Goal: Task Accomplishment & Management: Manage account settings

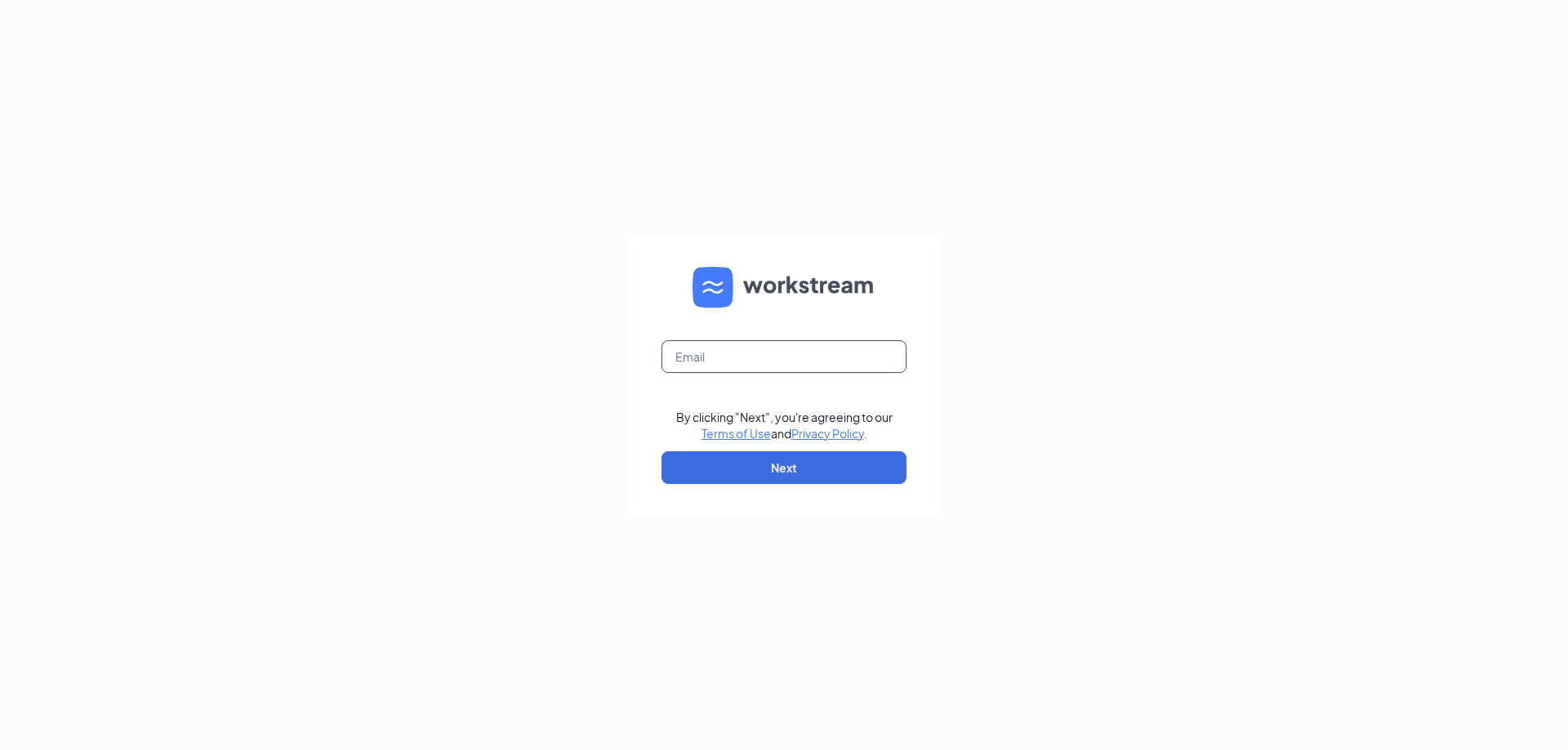
click at [728, 356] on input "text" at bounding box center [784, 357] width 245 height 33
type input "commercewendys@yahoo.com"
click at [770, 462] on button "Next" at bounding box center [784, 467] width 245 height 33
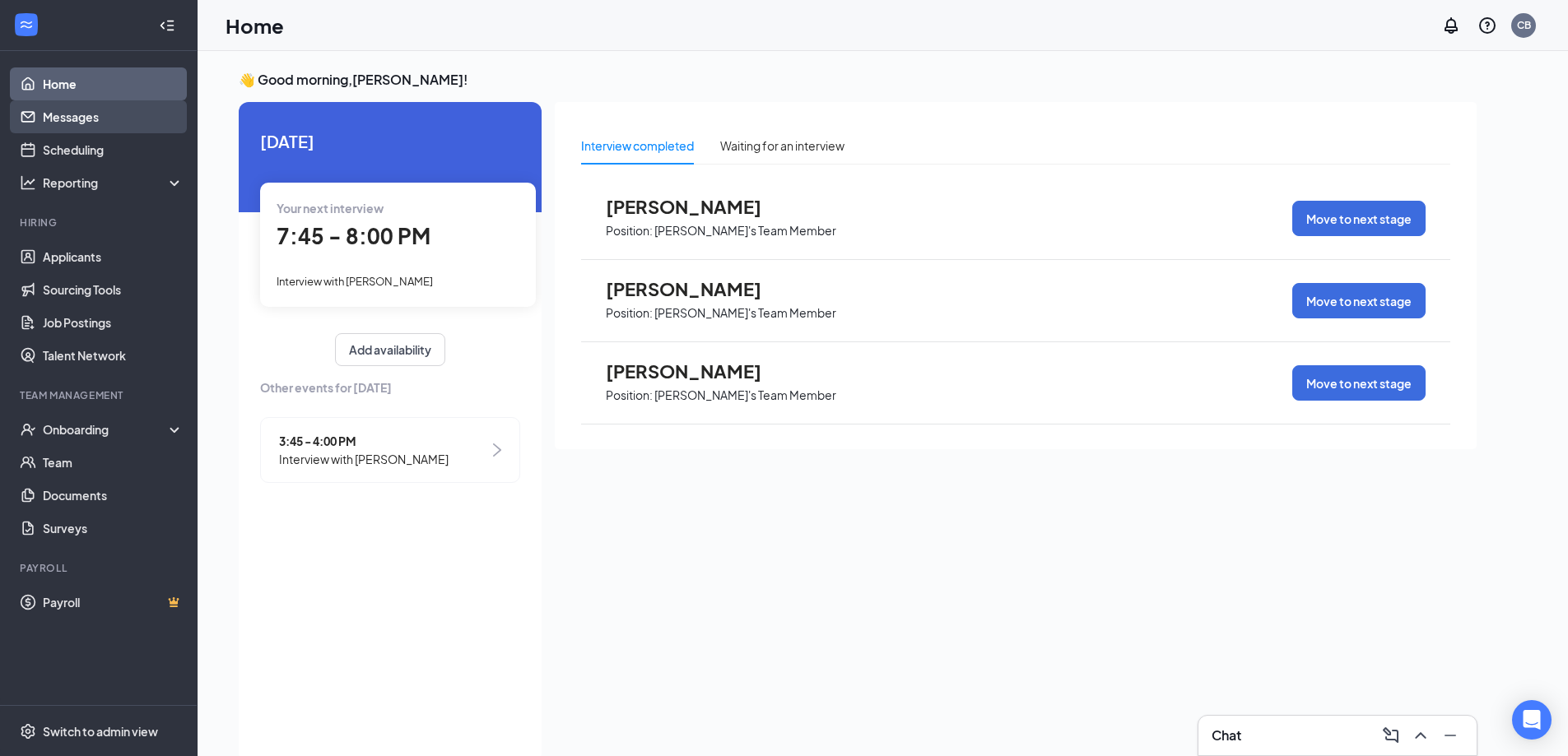
click at [74, 118] on link "Messages" at bounding box center [113, 117] width 140 height 33
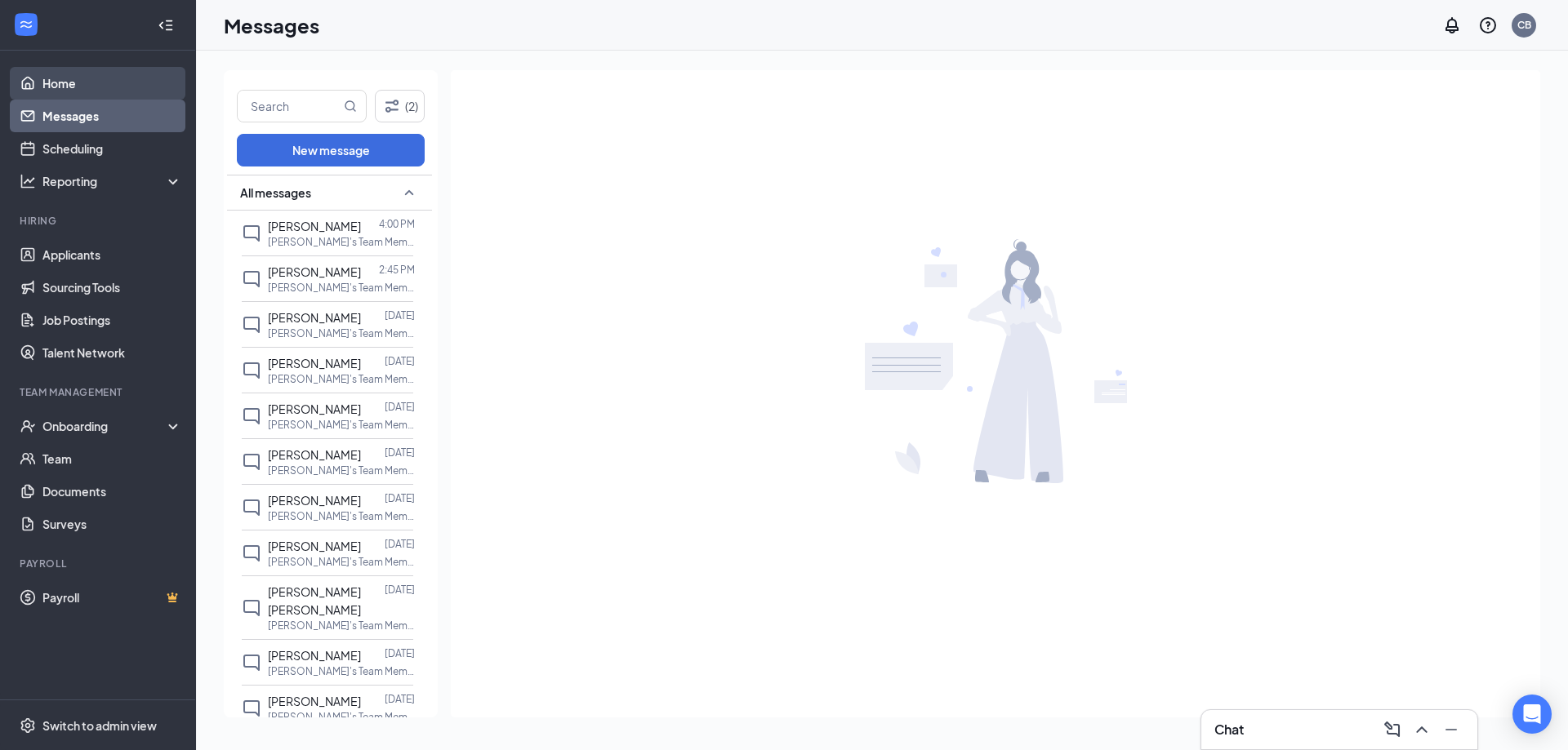
click at [61, 83] on link "Home" at bounding box center [112, 83] width 139 height 33
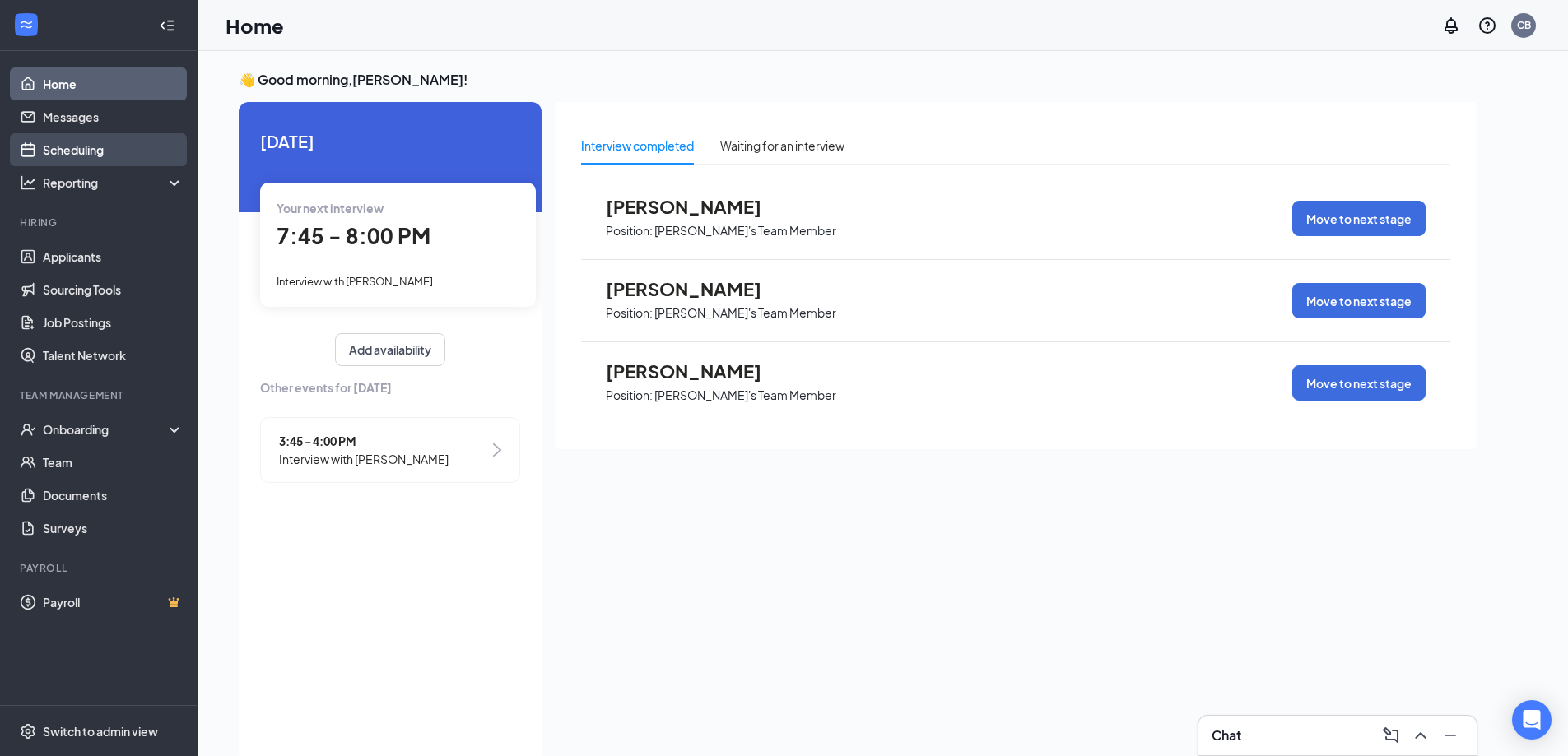
click at [83, 150] on link "Scheduling" at bounding box center [113, 149] width 140 height 33
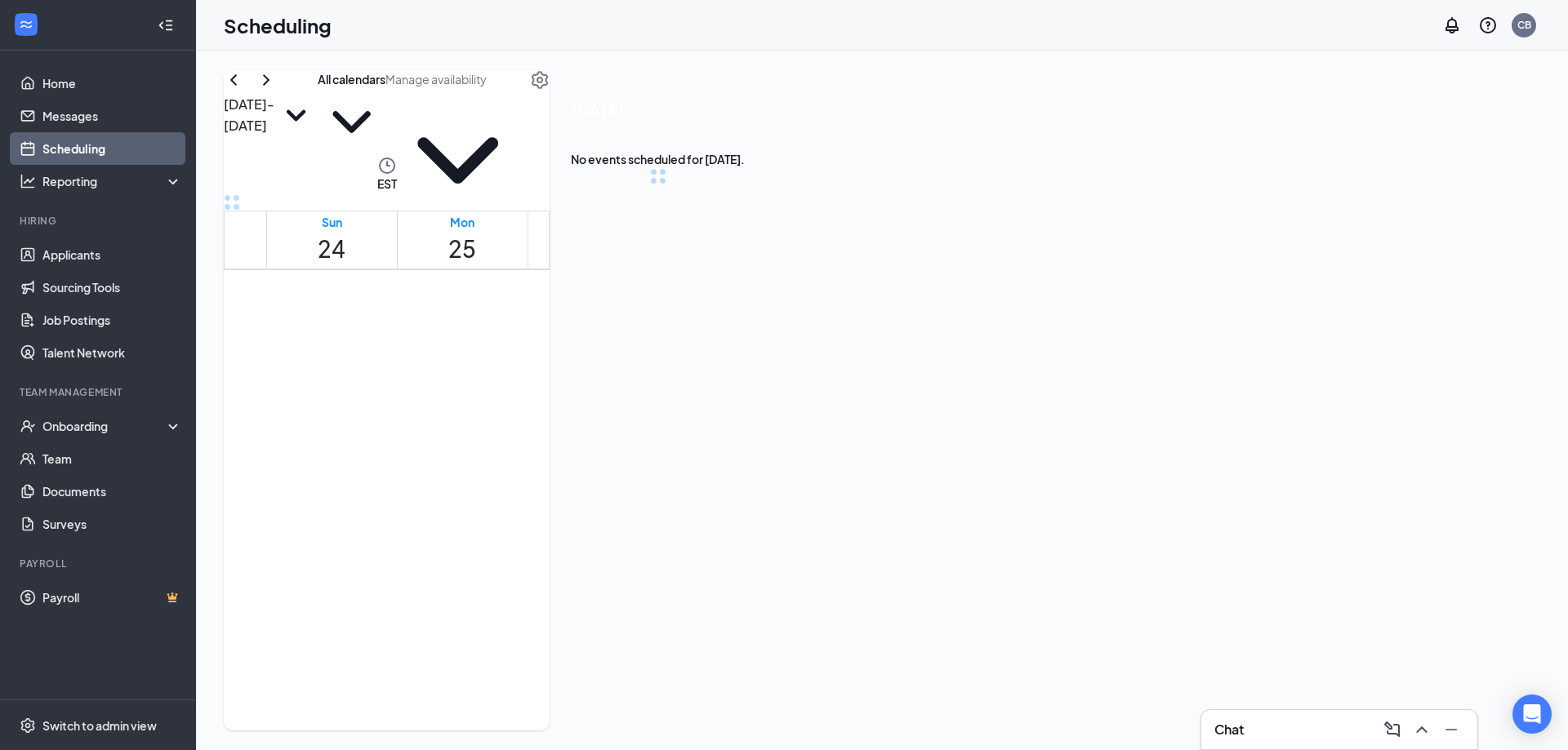
scroll to position [802, 0]
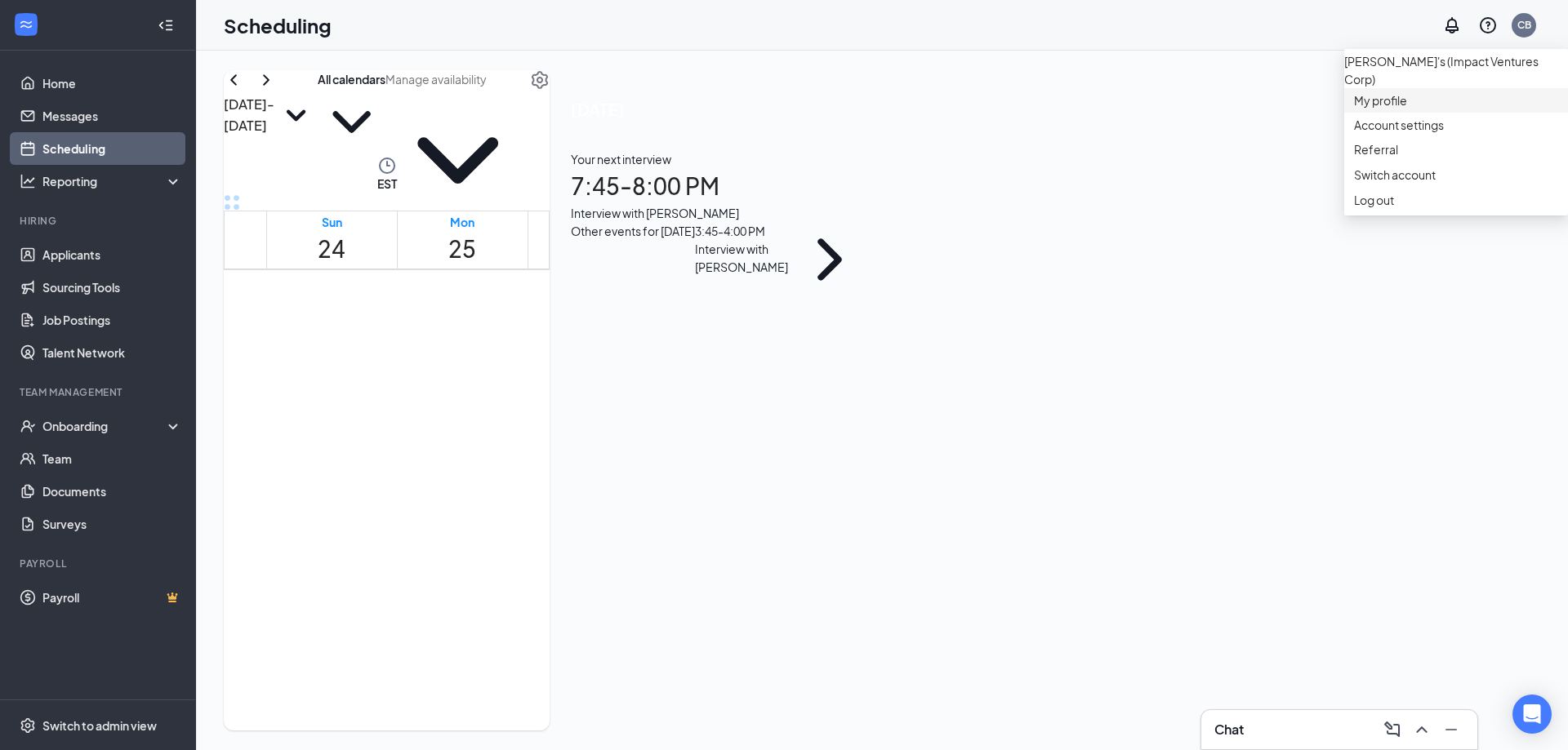
click at [1373, 109] on link "My profile" at bounding box center [1456, 100] width 205 height 17
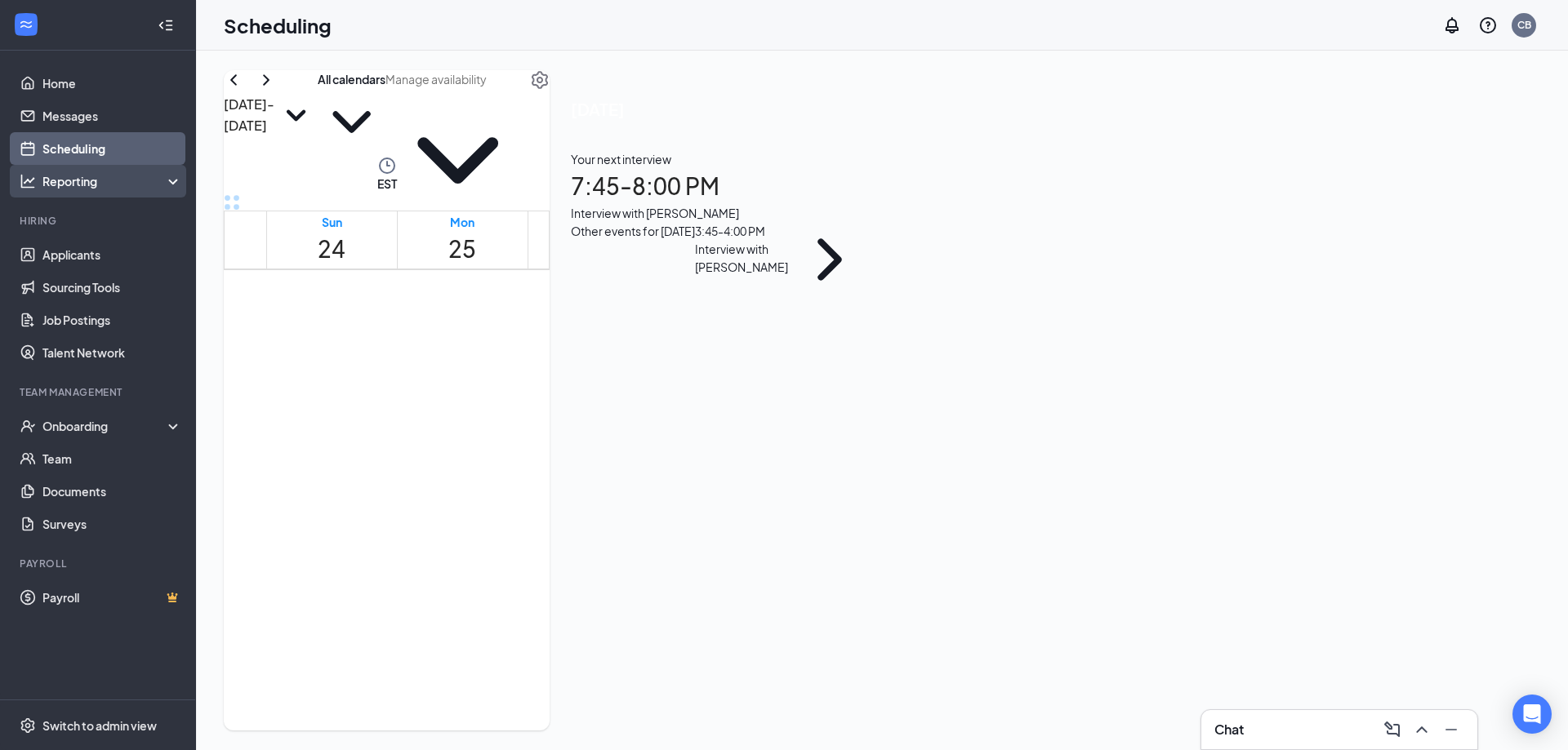
click at [75, 176] on div "Reporting" at bounding box center [113, 181] width 140 height 17
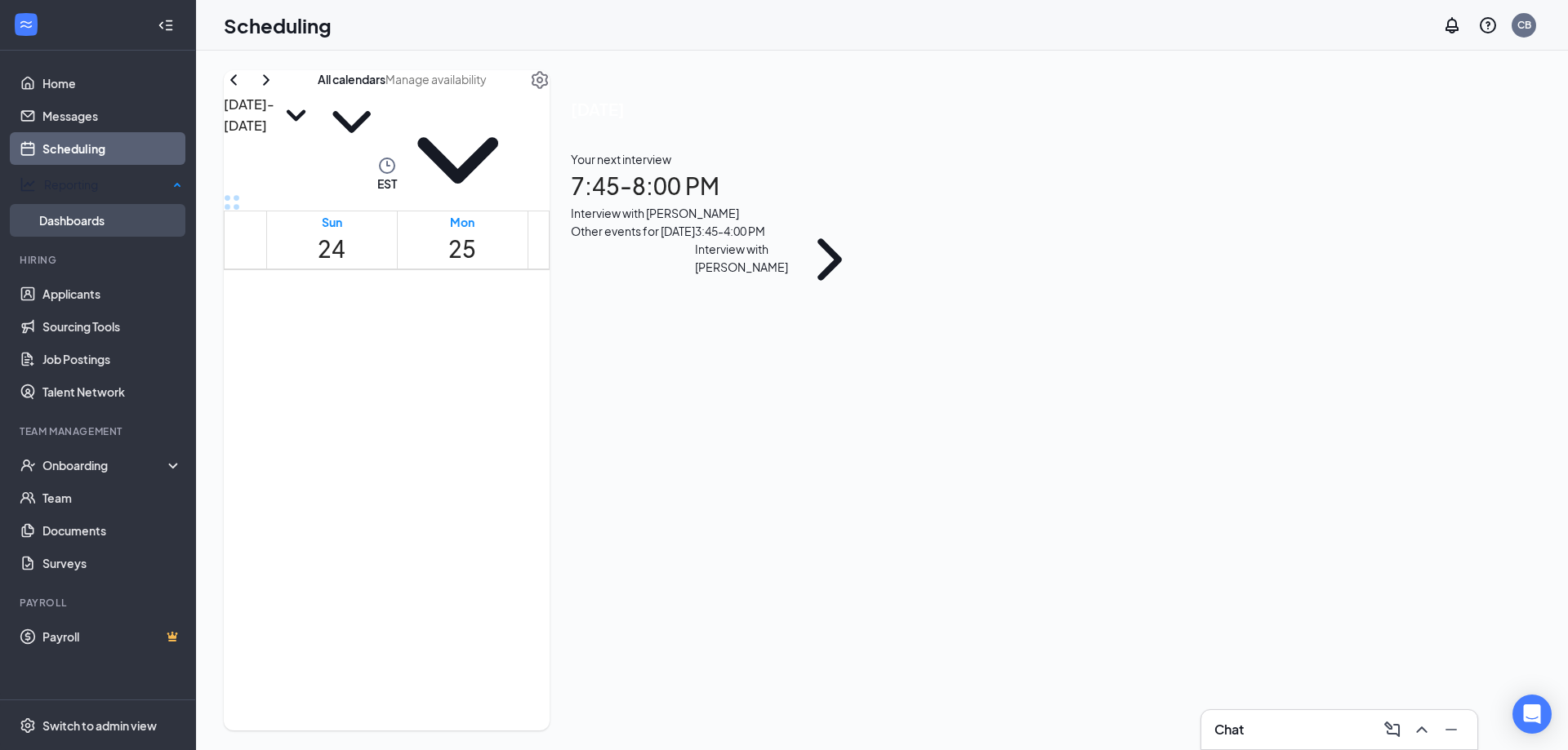
click at [81, 213] on link "Dashboards" at bounding box center [111, 220] width 143 height 33
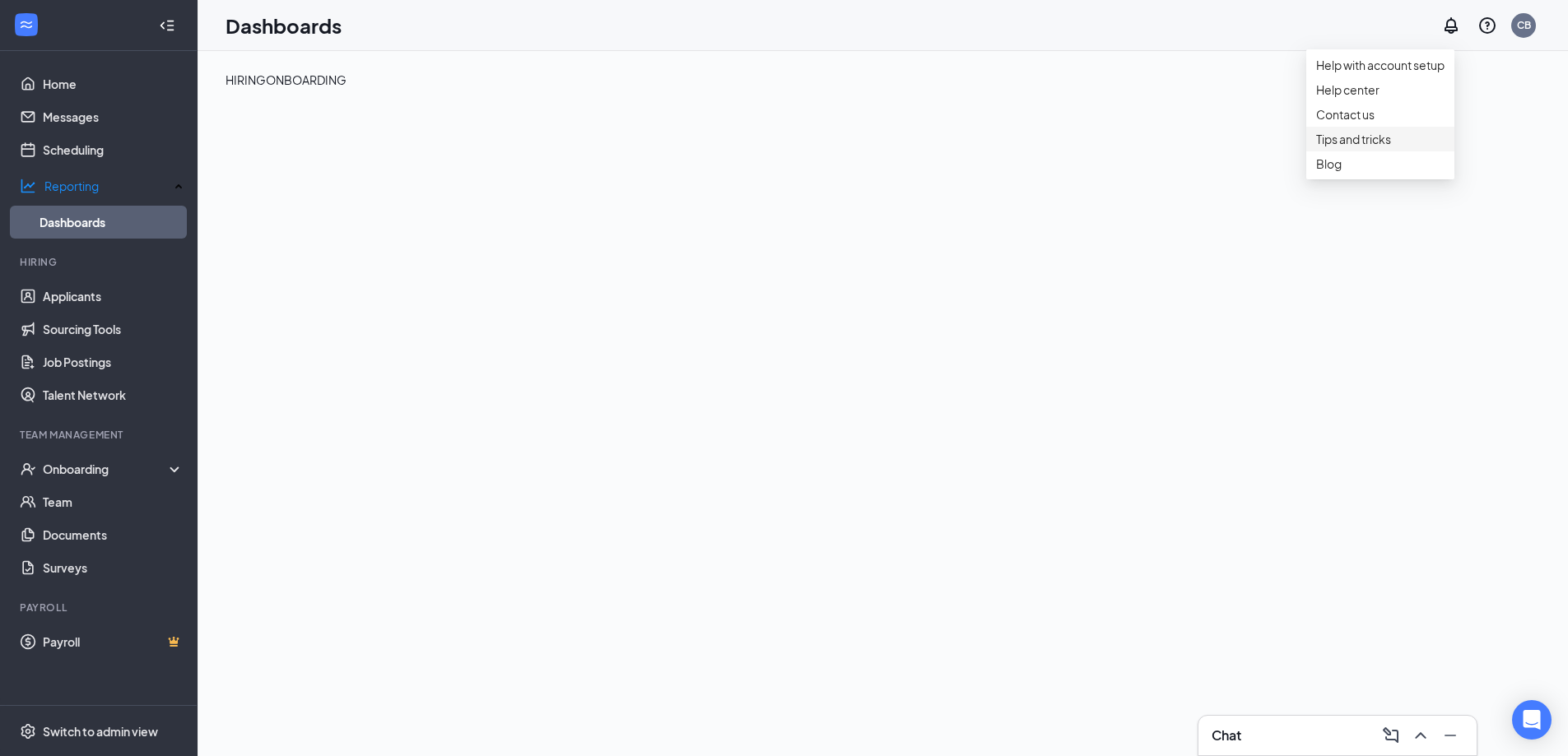
click at [1359, 147] on link "Tips and tricks" at bounding box center [1380, 138] width 129 height 17
click at [57, 121] on link "Messages" at bounding box center [113, 117] width 140 height 33
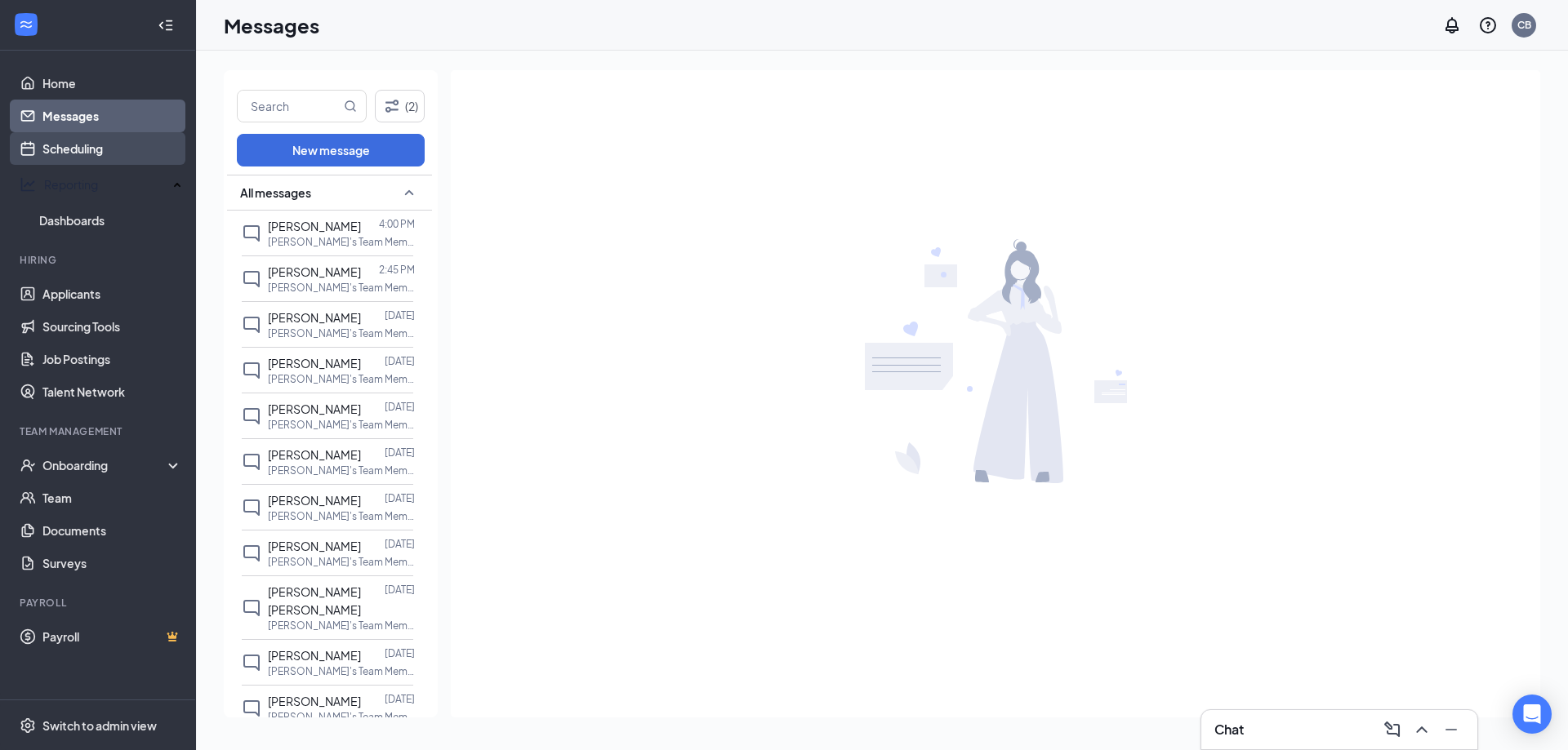
click at [73, 145] on link "Scheduling" at bounding box center [112, 148] width 139 height 33
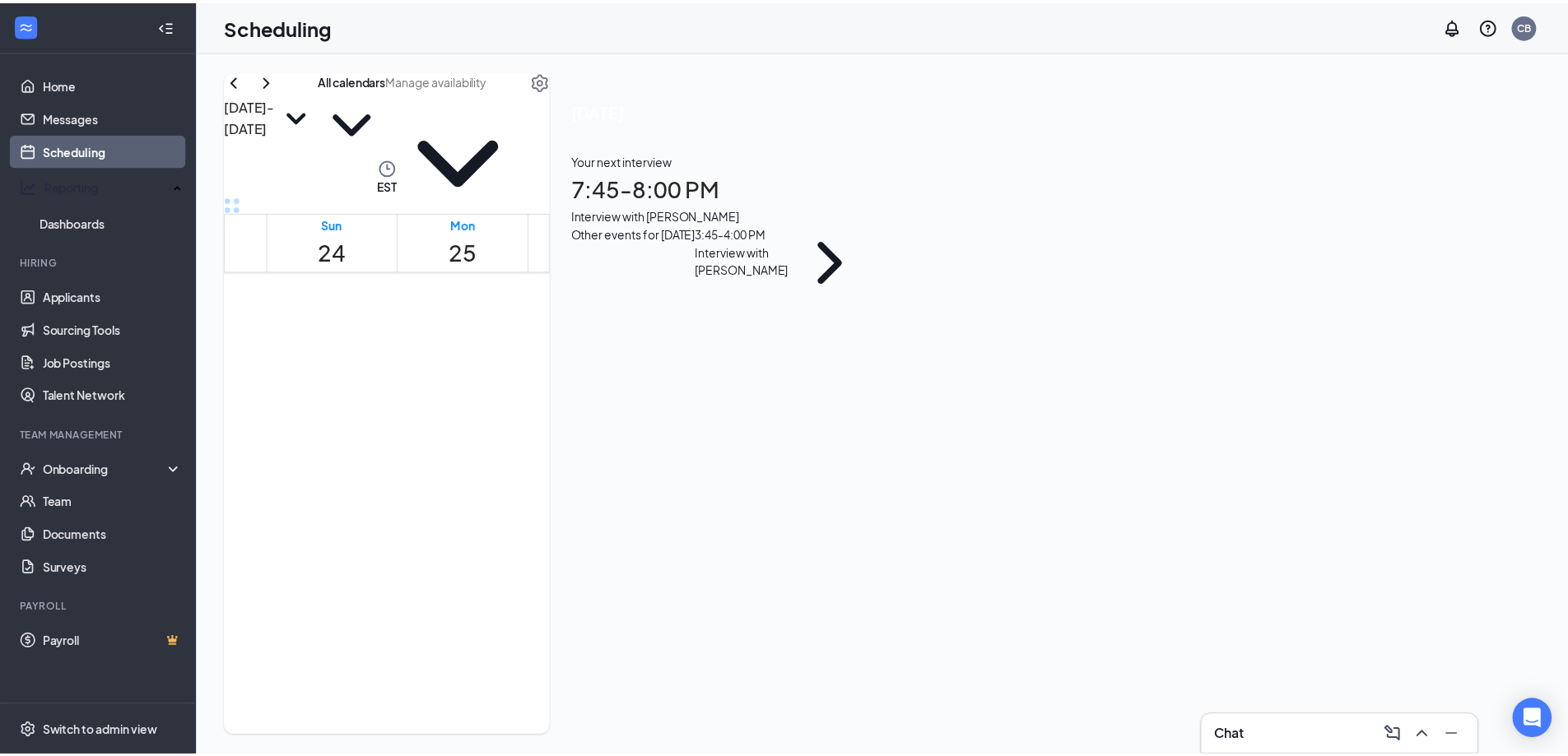
scroll to position [809, 0]
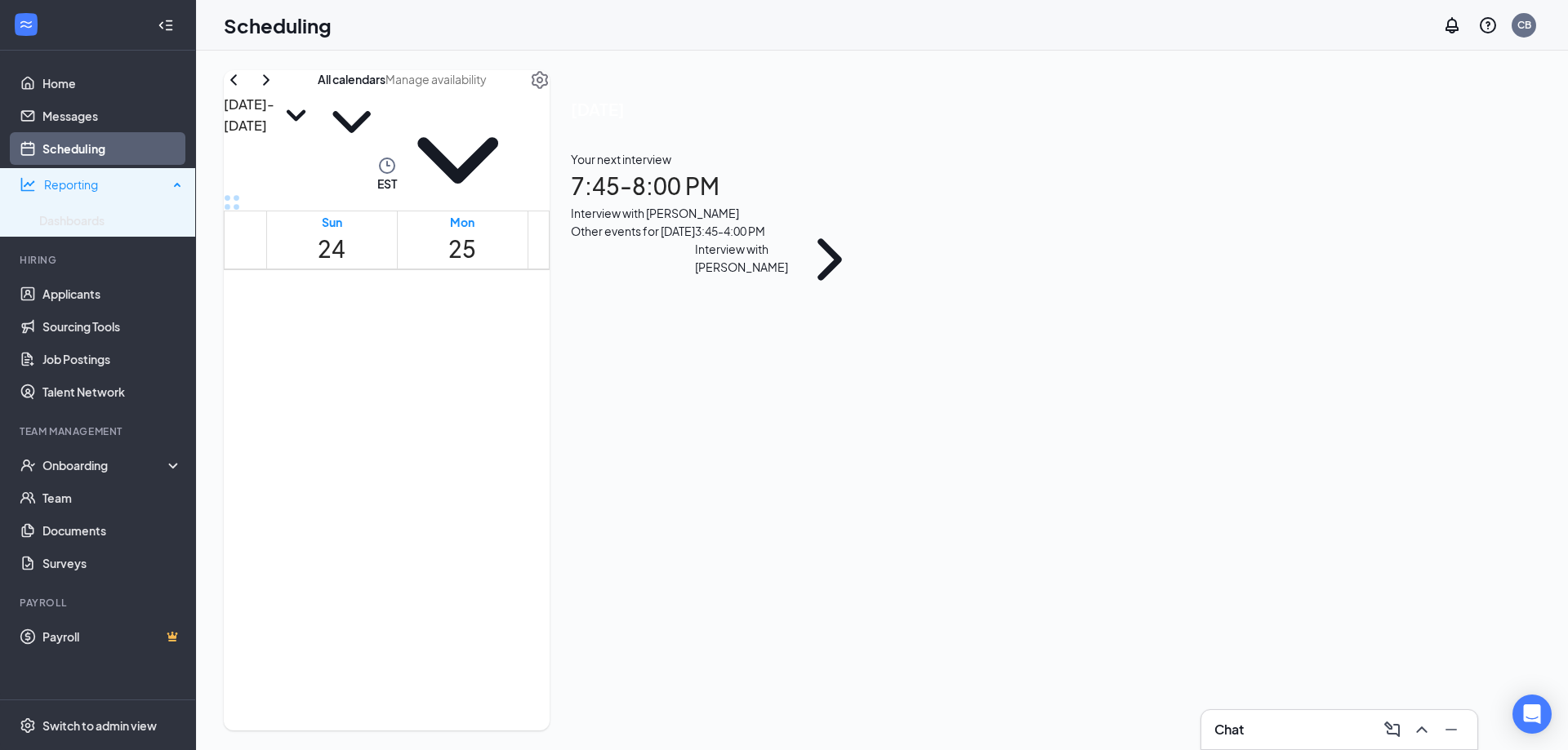
click at [82, 177] on div "Reporting" at bounding box center [107, 184] width 125 height 17
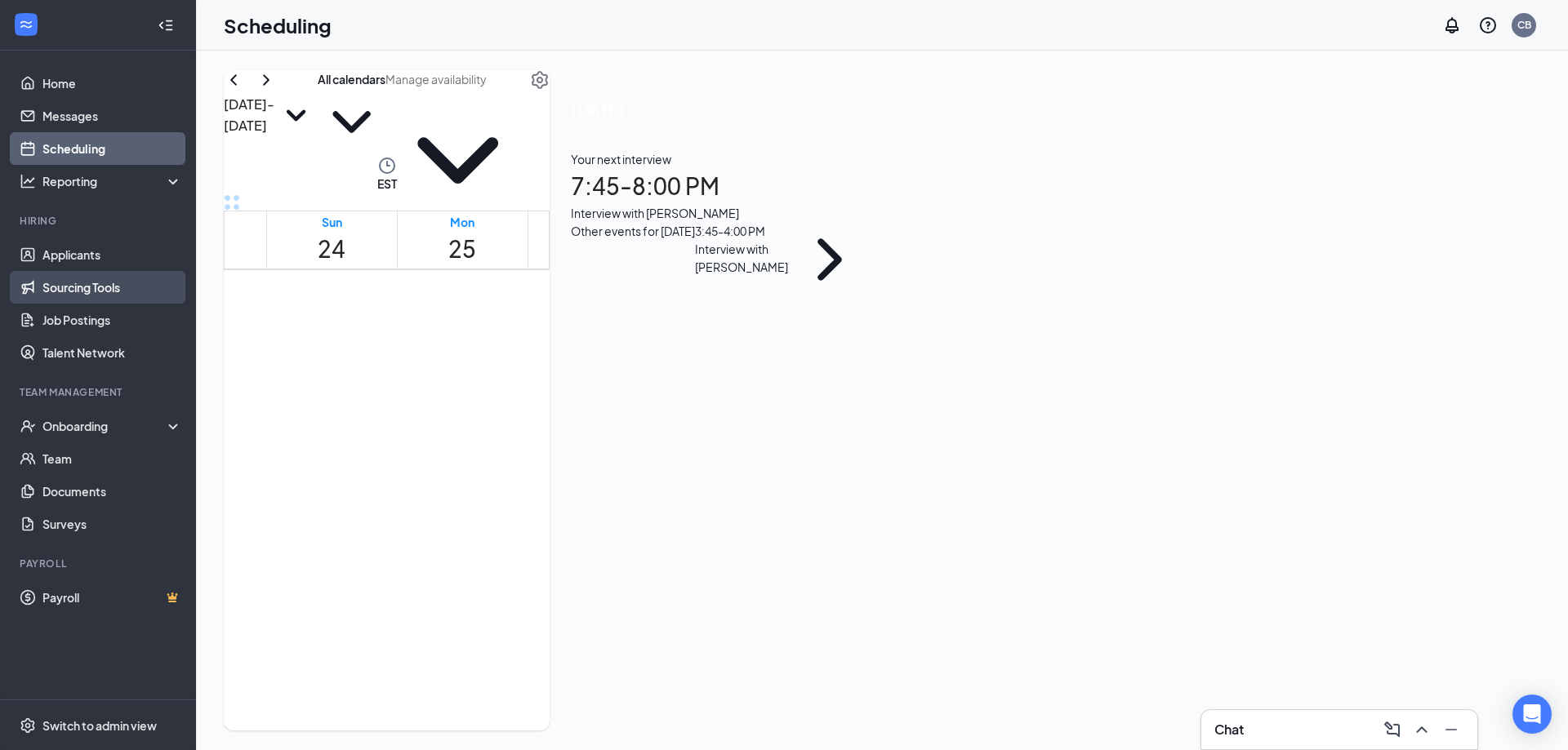
click at [114, 284] on link "Sourcing Tools" at bounding box center [112, 287] width 139 height 33
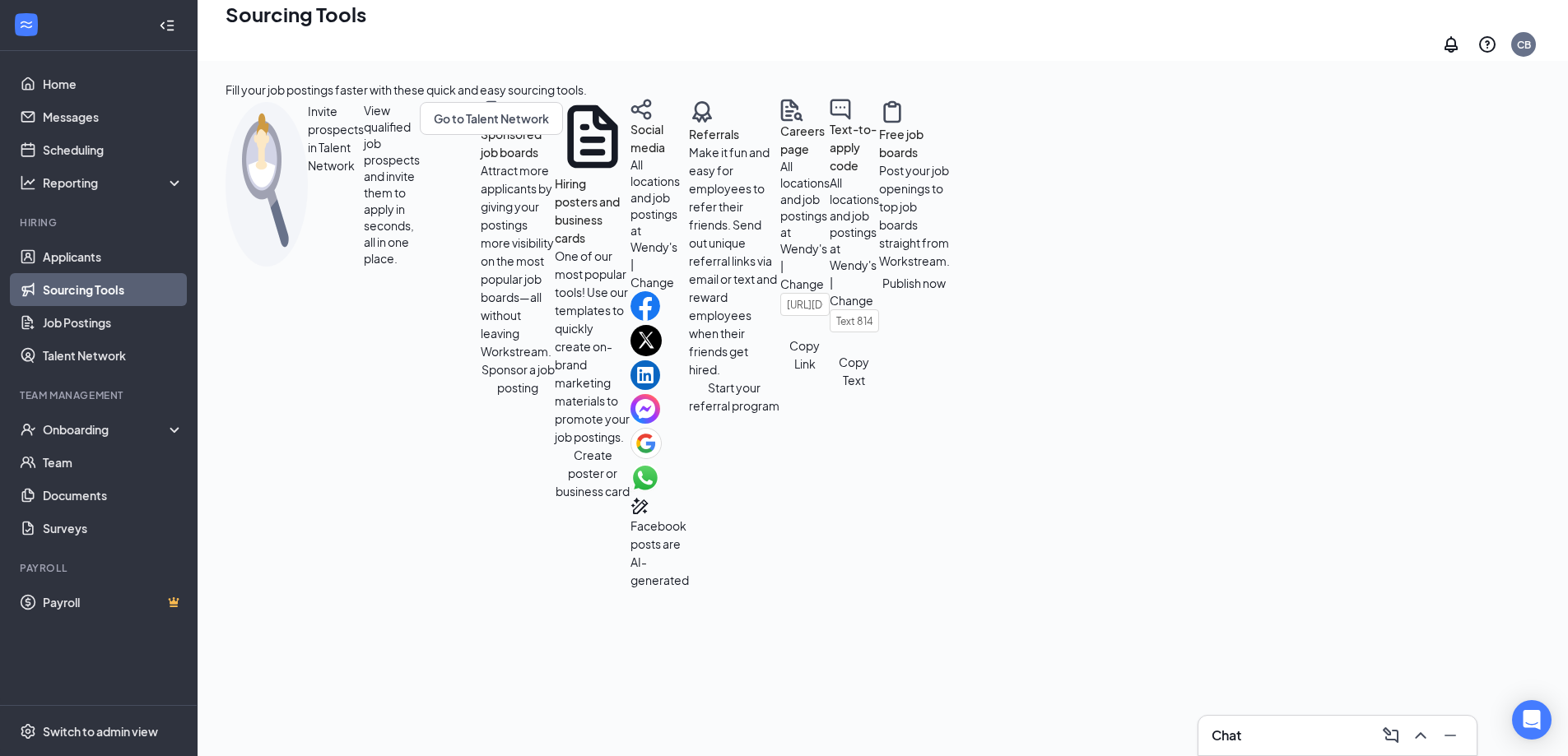
scroll to position [529, 0]
click at [96, 321] on link "Job Postings" at bounding box center [113, 322] width 140 height 33
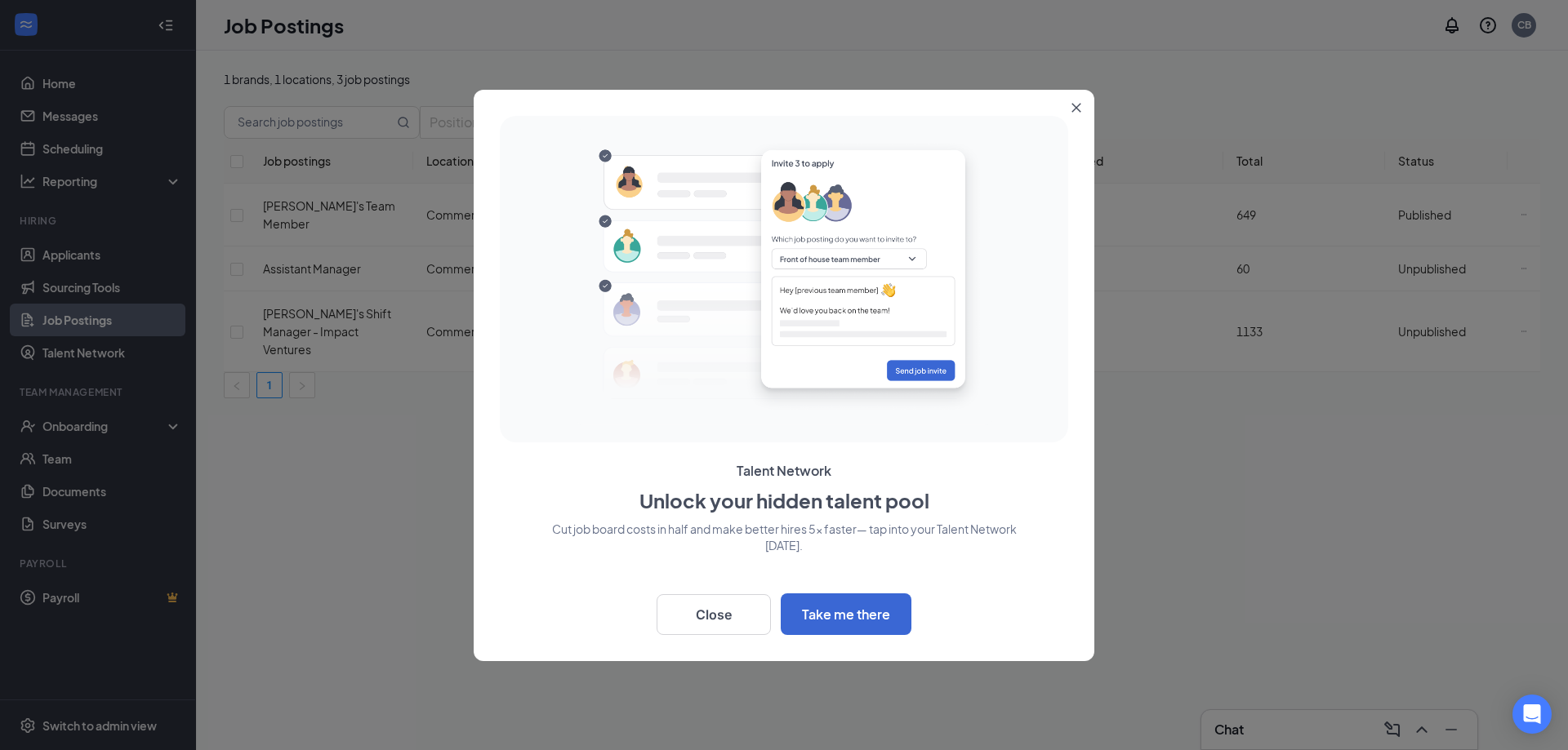
click at [1075, 103] on icon "Close" at bounding box center [1077, 108] width 10 height 10
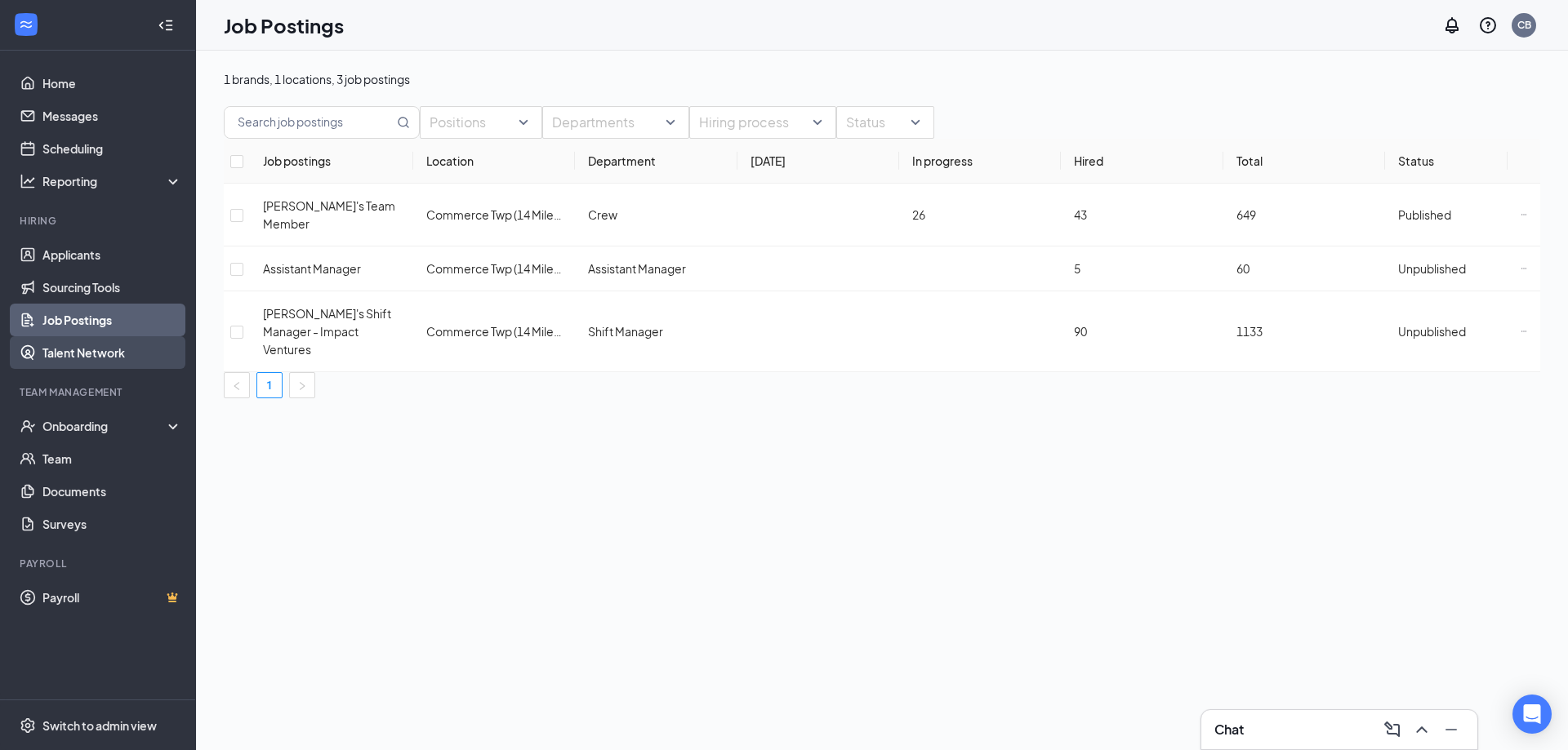
click at [77, 352] on link "Talent Network" at bounding box center [112, 352] width 139 height 33
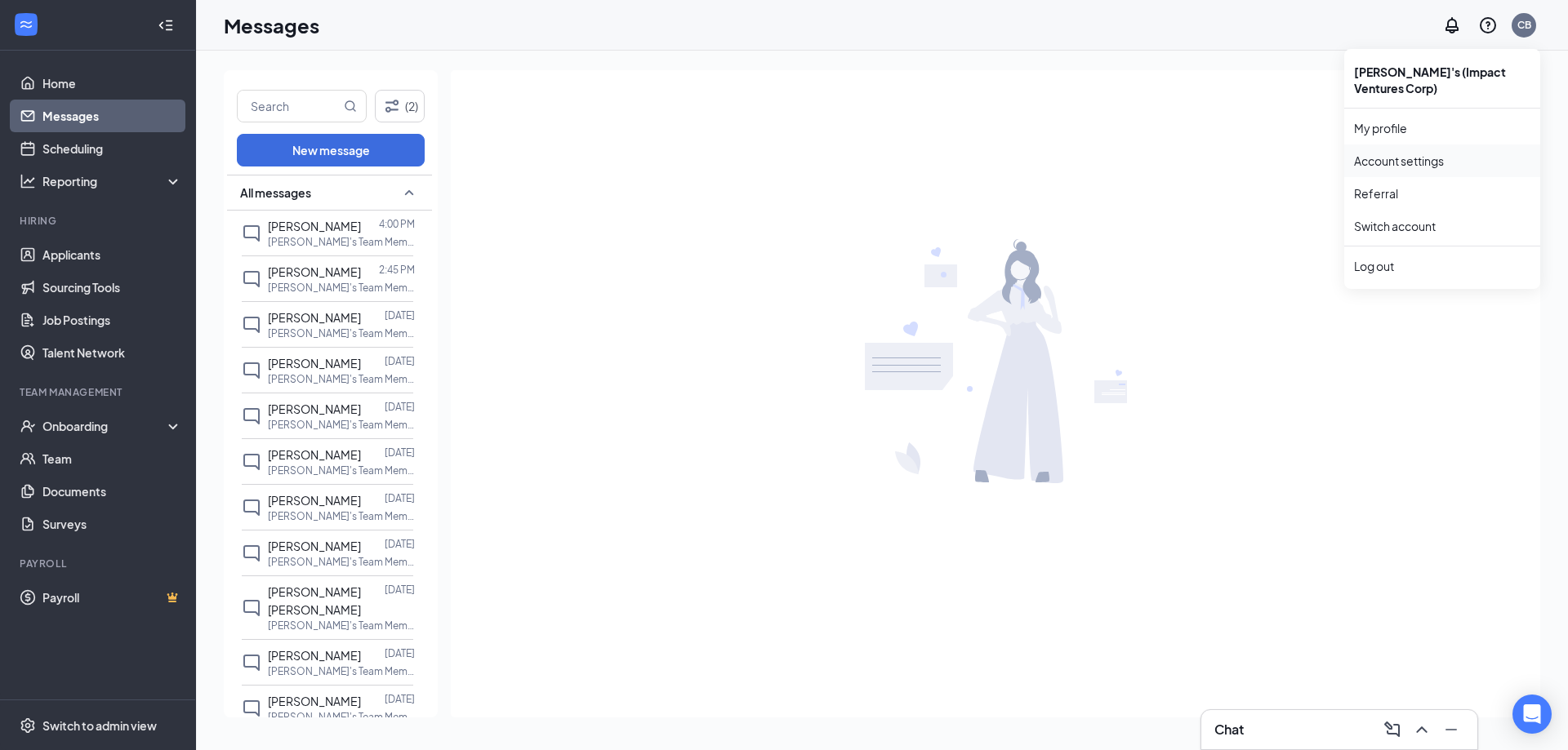
click at [1426, 165] on link "Account settings" at bounding box center [1442, 160] width 176 height 17
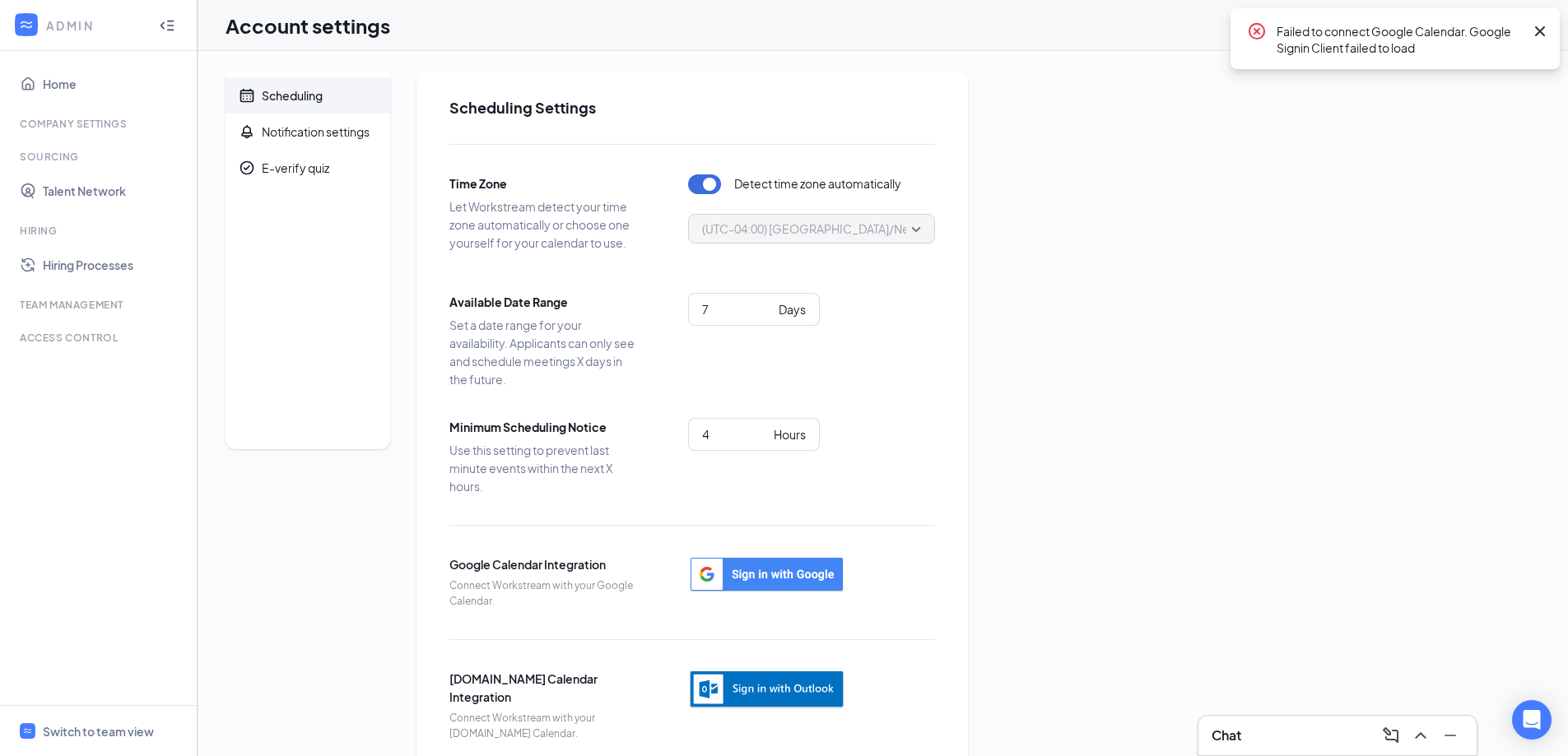
scroll to position [31, 0]
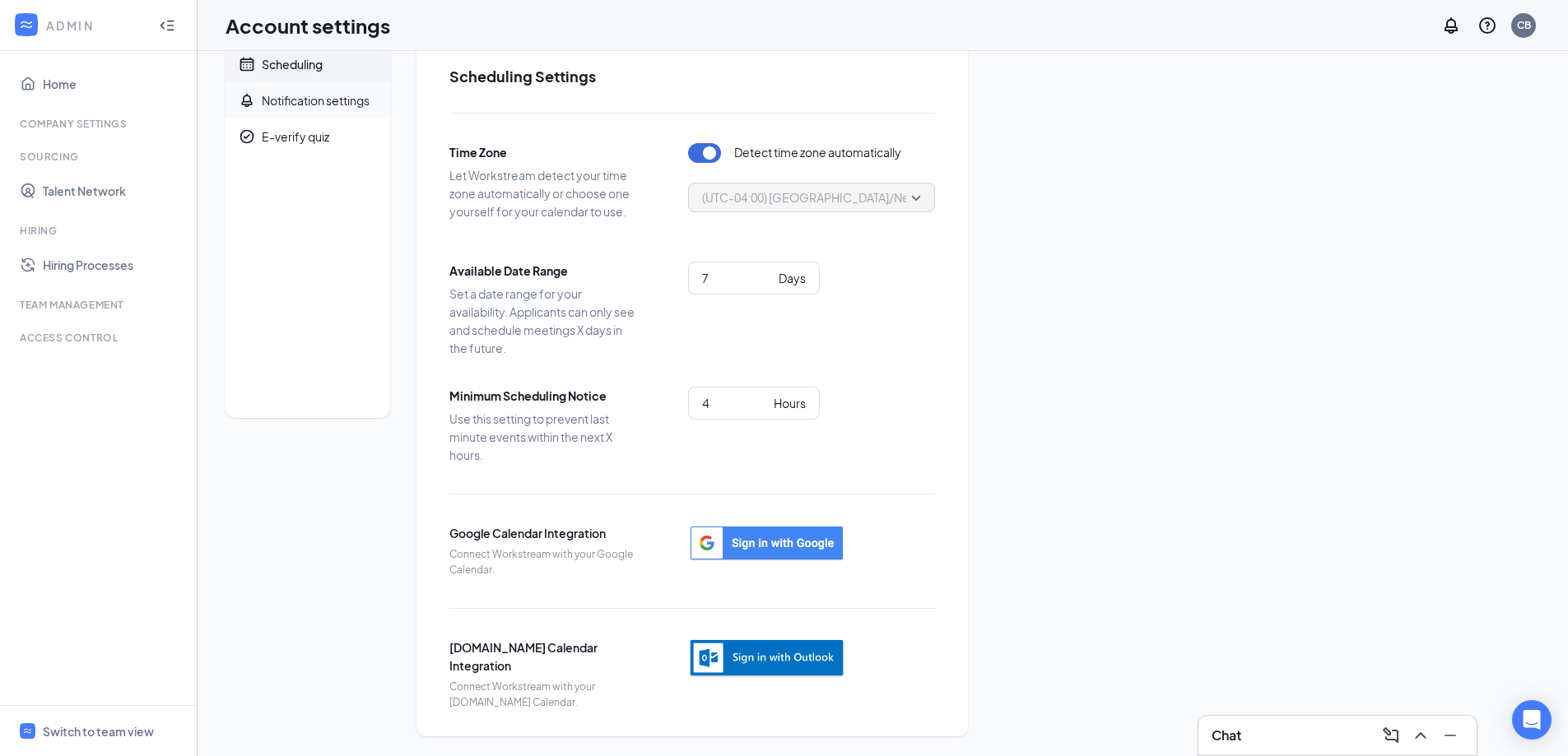
click at [320, 102] on div "Notification settings" at bounding box center [316, 101] width 108 height 17
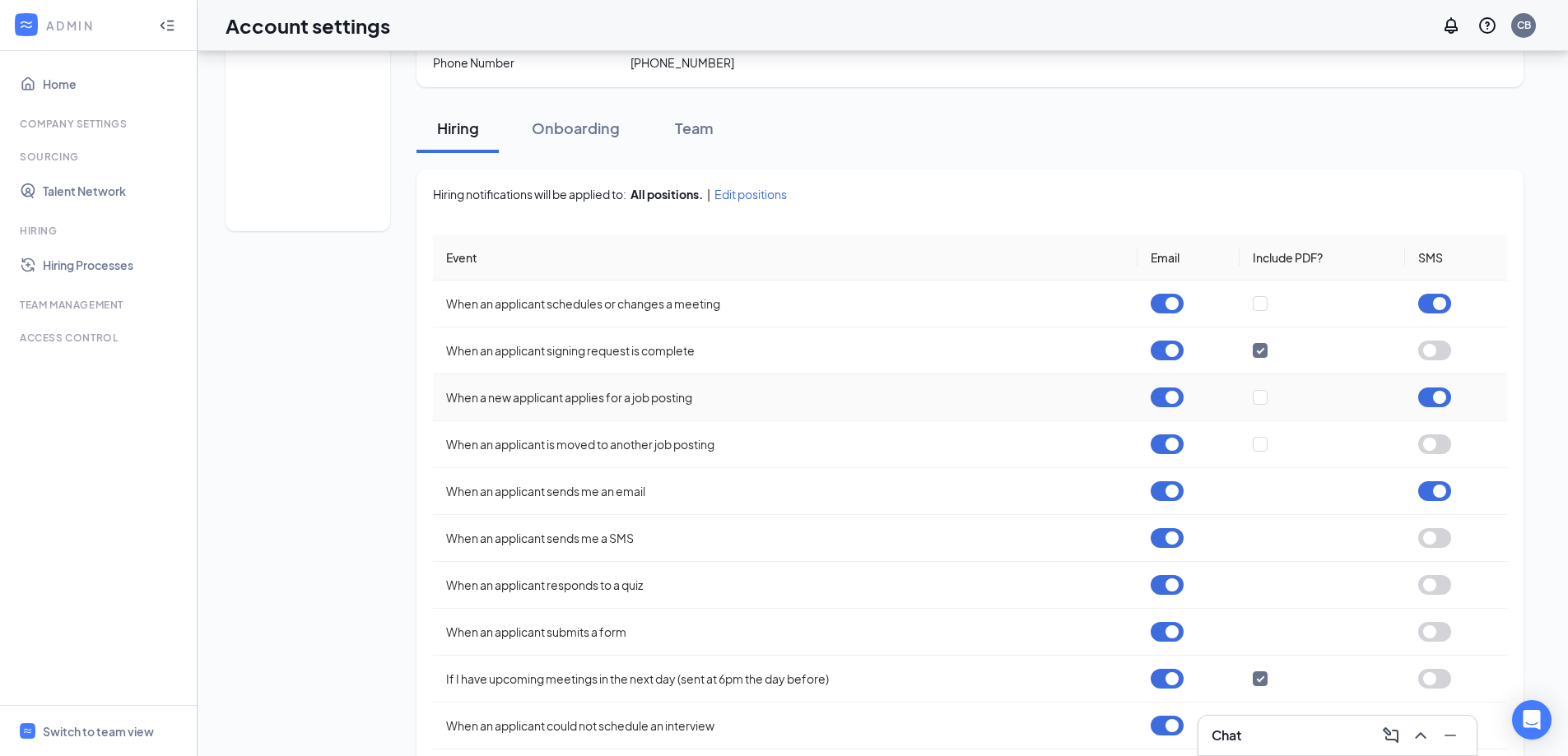
scroll to position [248, 0]
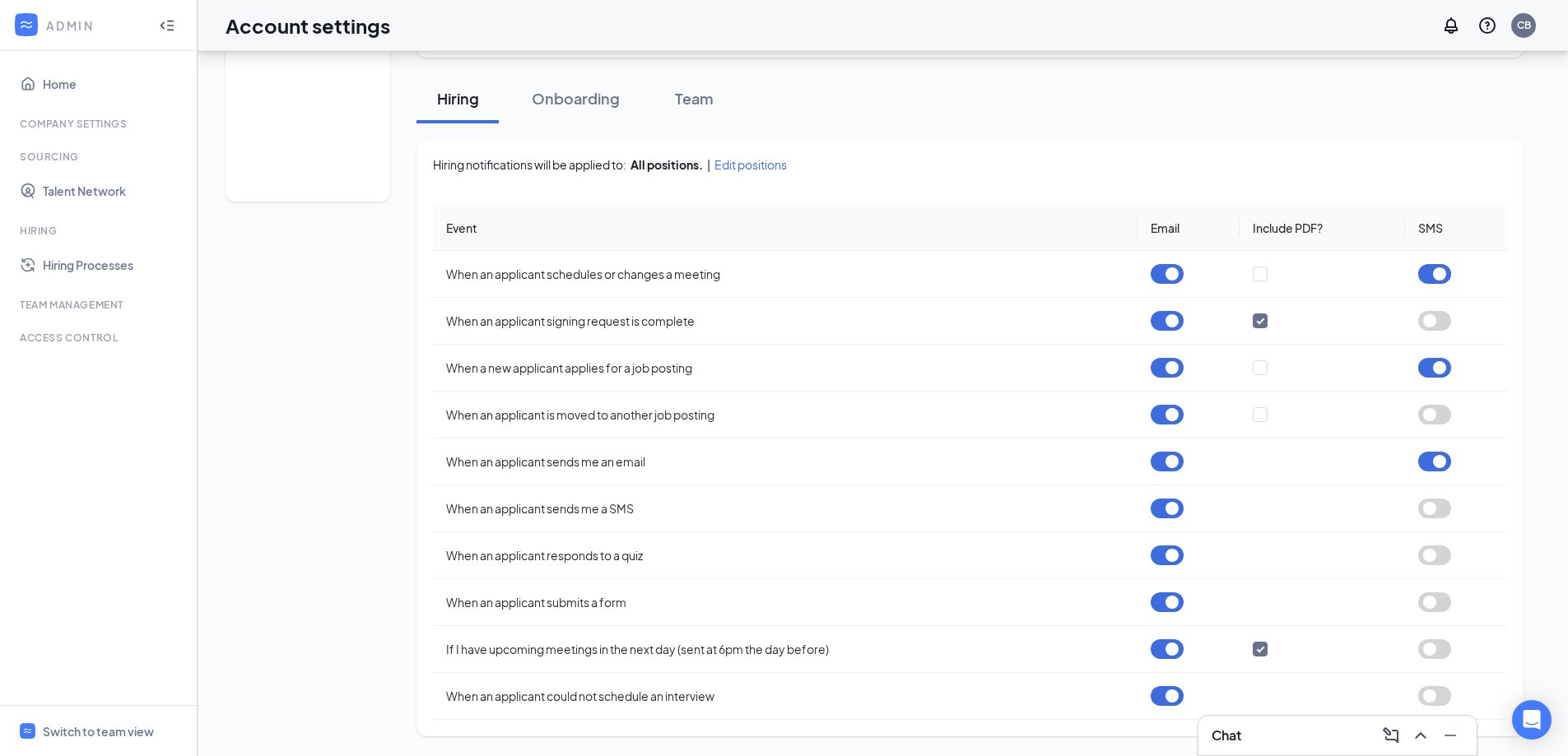
click at [98, 126] on div "Company Settings" at bounding box center [100, 124] width 160 height 14
click at [68, 158] on div "Sourcing" at bounding box center [100, 156] width 160 height 14
click at [76, 268] on link "Hiring Processes" at bounding box center [113, 265] width 140 height 33
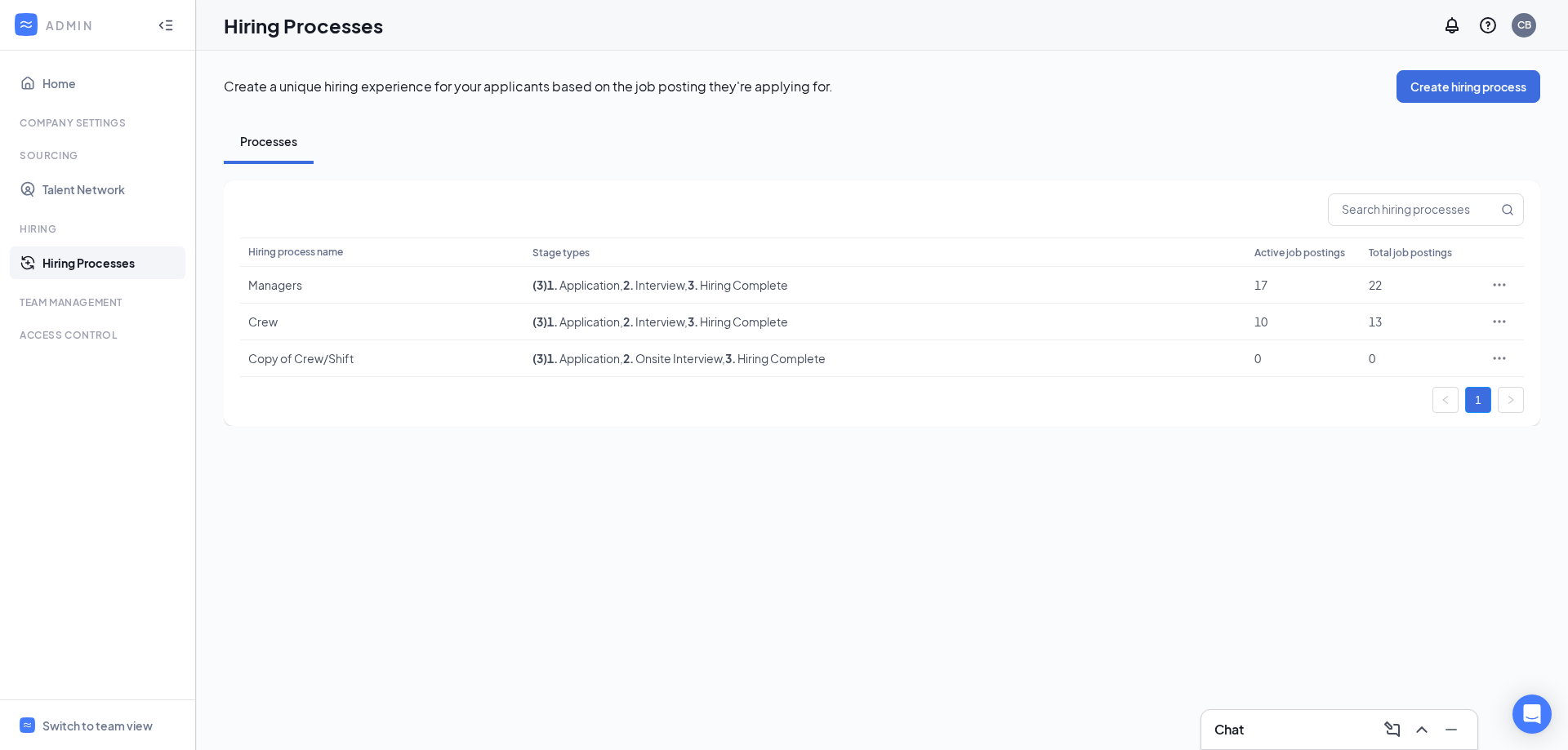
click at [169, 23] on icon "Collapse" at bounding box center [165, 25] width 17 height 17
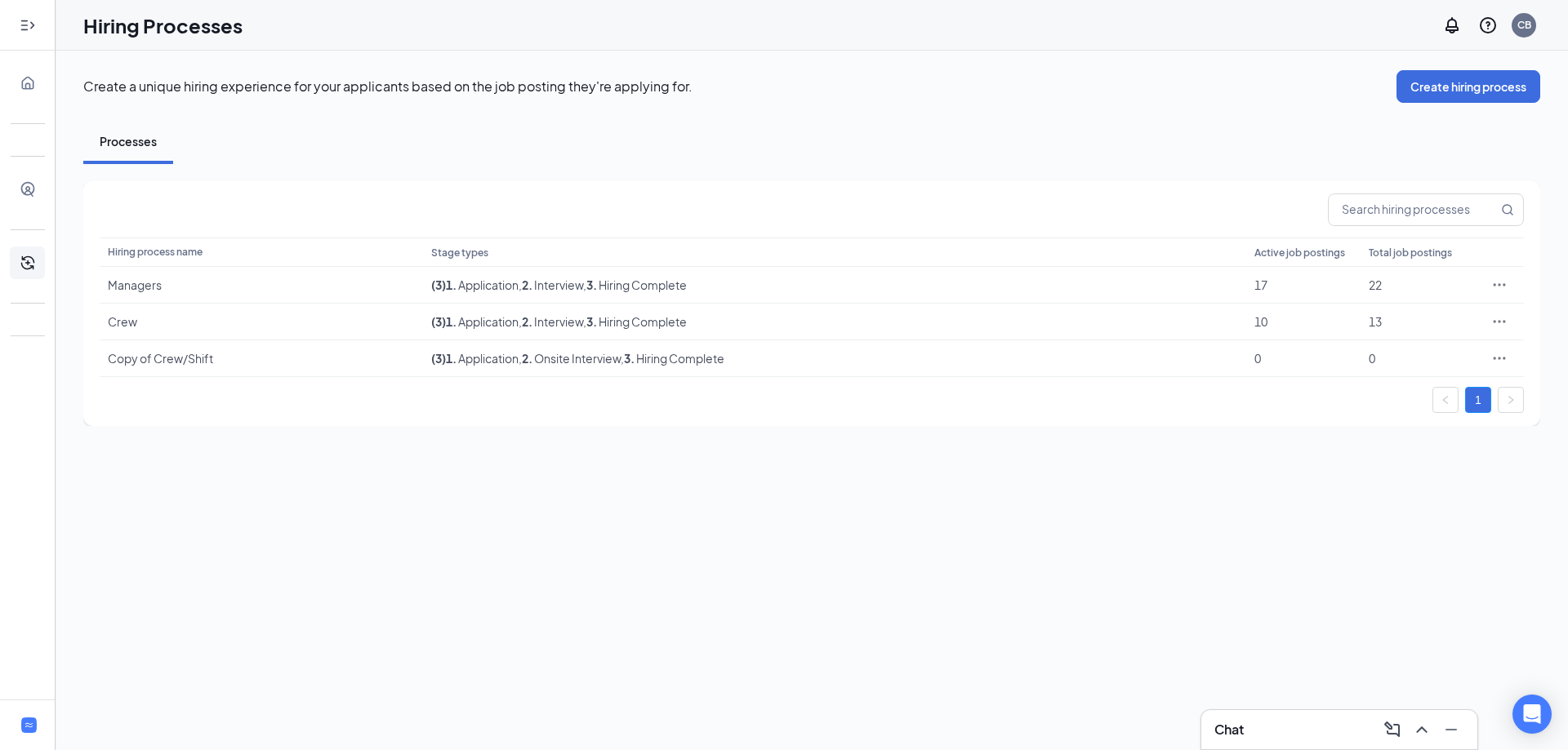
click at [26, 22] on icon "Expand" at bounding box center [28, 25] width 17 height 17
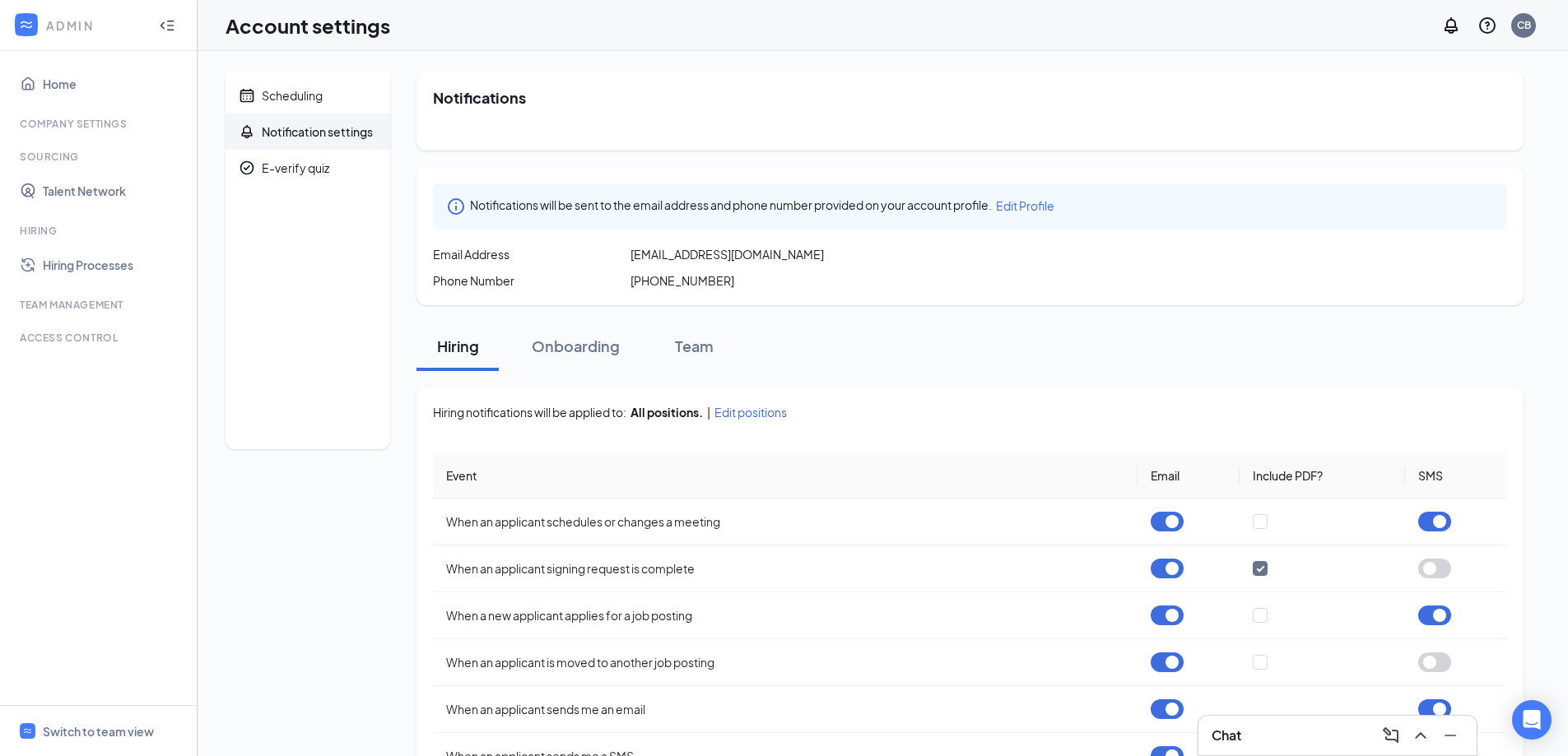
scroll to position [31, 0]
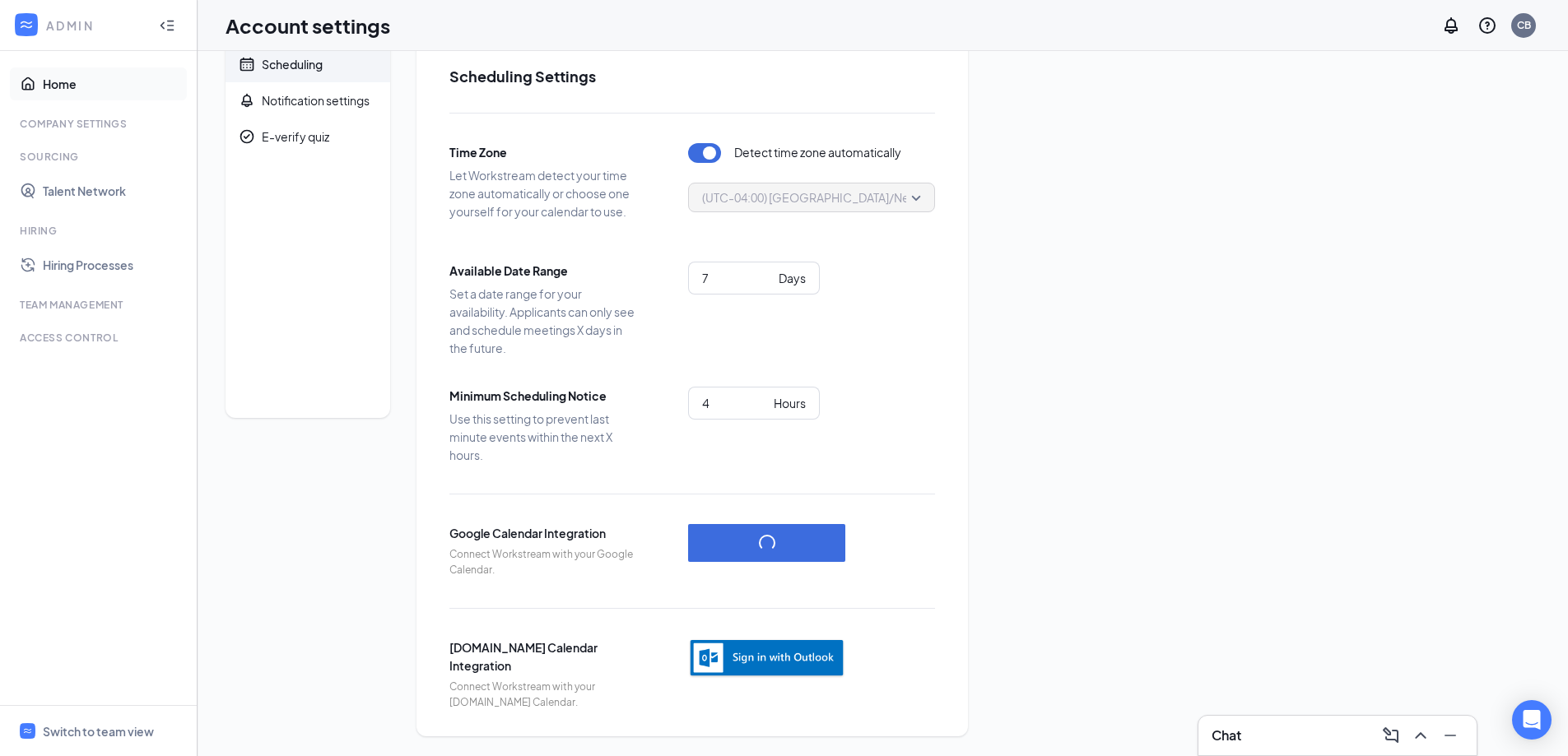
click at [64, 79] on link "Home" at bounding box center [113, 84] width 140 height 33
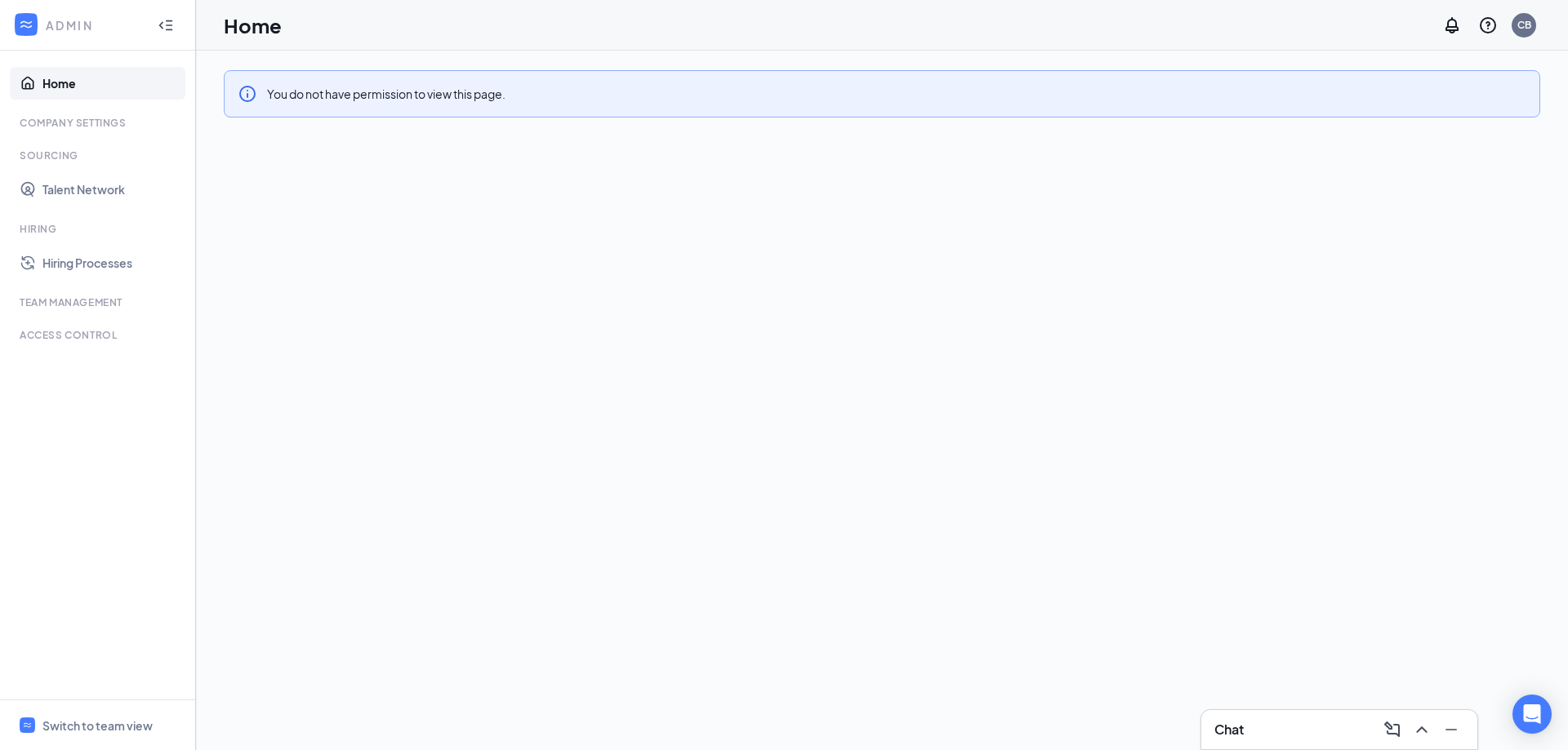
click at [64, 83] on link "Home" at bounding box center [112, 83] width 139 height 33
click at [58, 123] on div "Company Settings" at bounding box center [99, 123] width 159 height 14
click at [41, 157] on div "Sourcing" at bounding box center [99, 155] width 159 height 14
click at [71, 188] on link "Talent Network" at bounding box center [112, 189] width 139 height 33
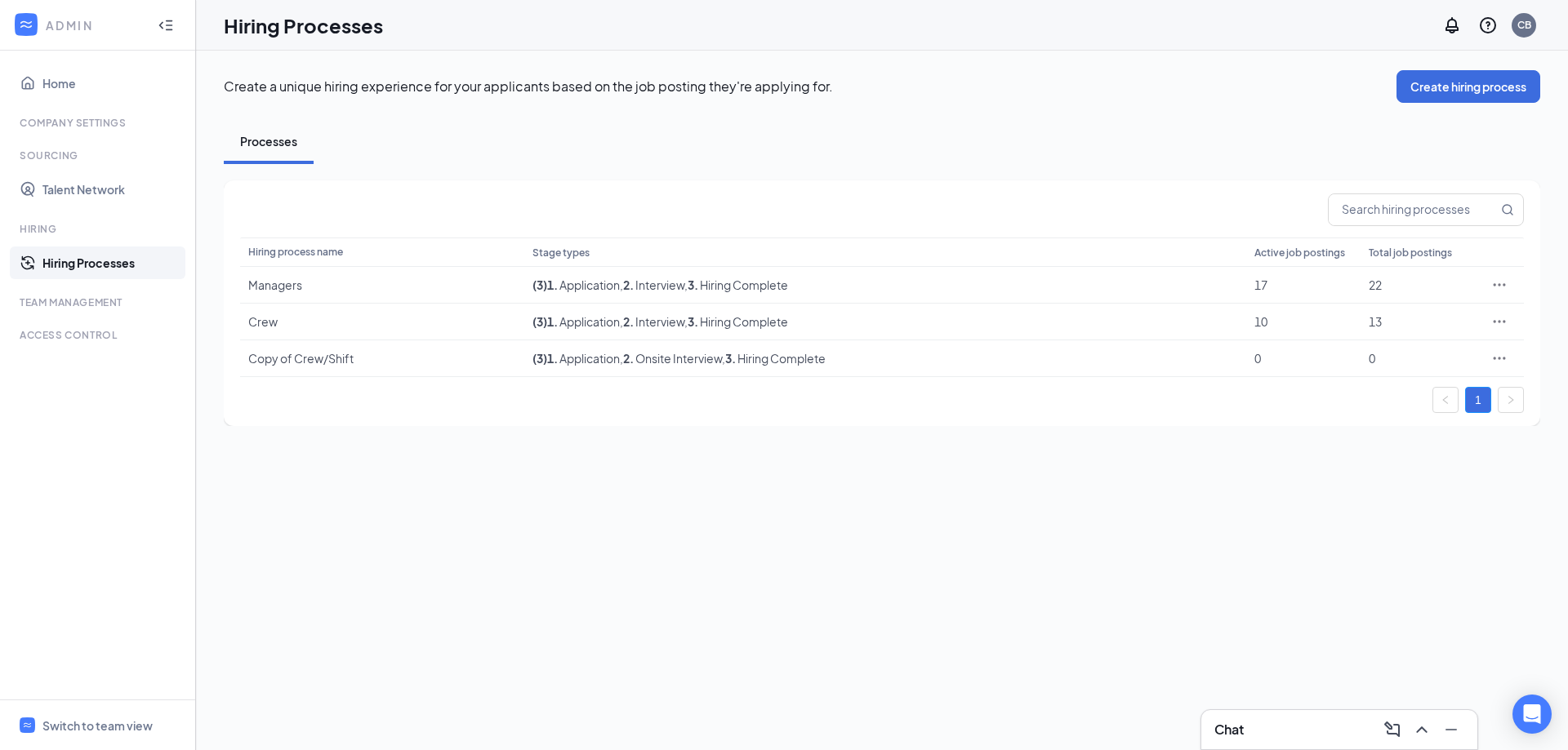
click at [98, 302] on div "Team Management" at bounding box center [99, 302] width 159 height 14
click at [74, 330] on div "Access control" at bounding box center [99, 335] width 159 height 14
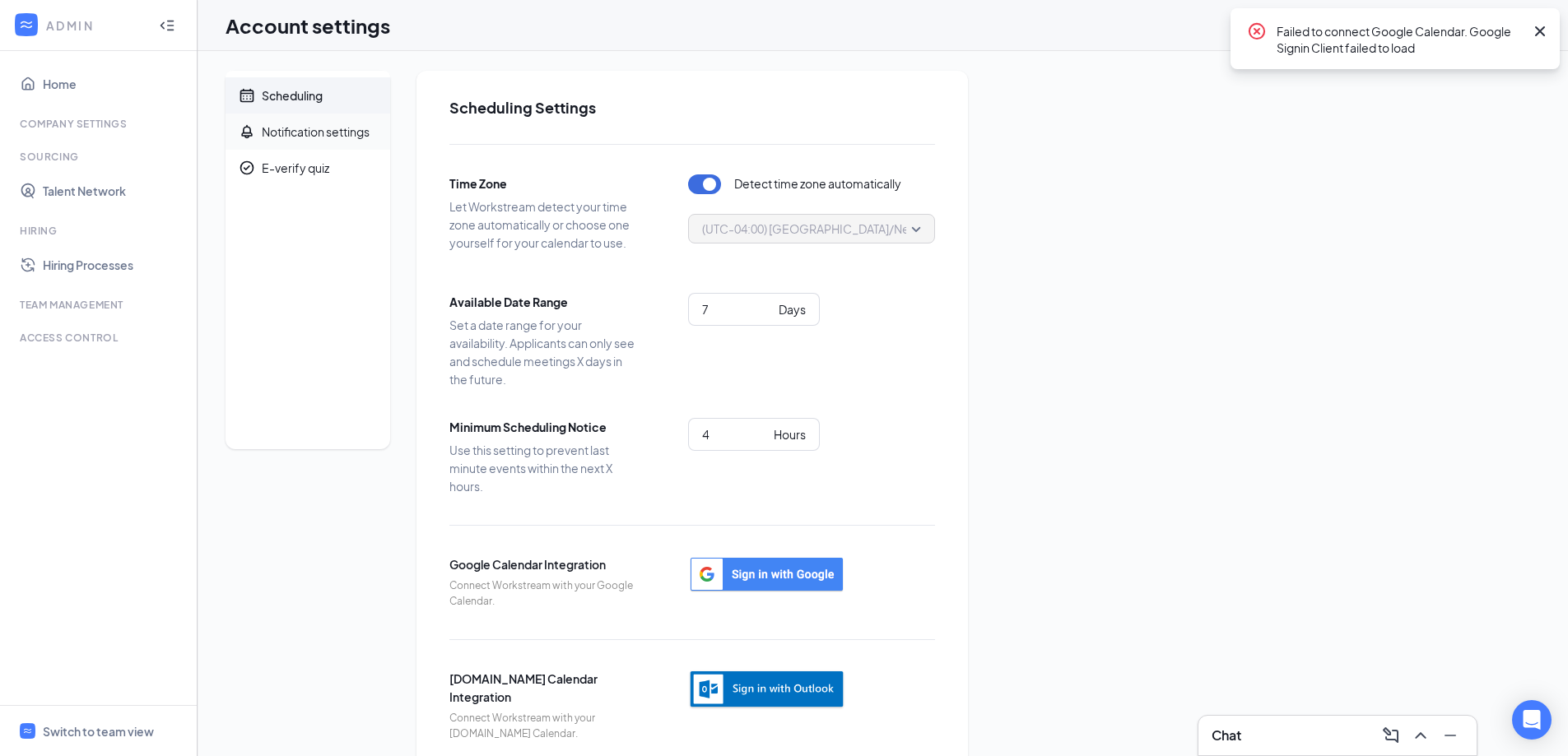
click at [370, 130] on div "Notification settings" at bounding box center [316, 131] width 108 height 17
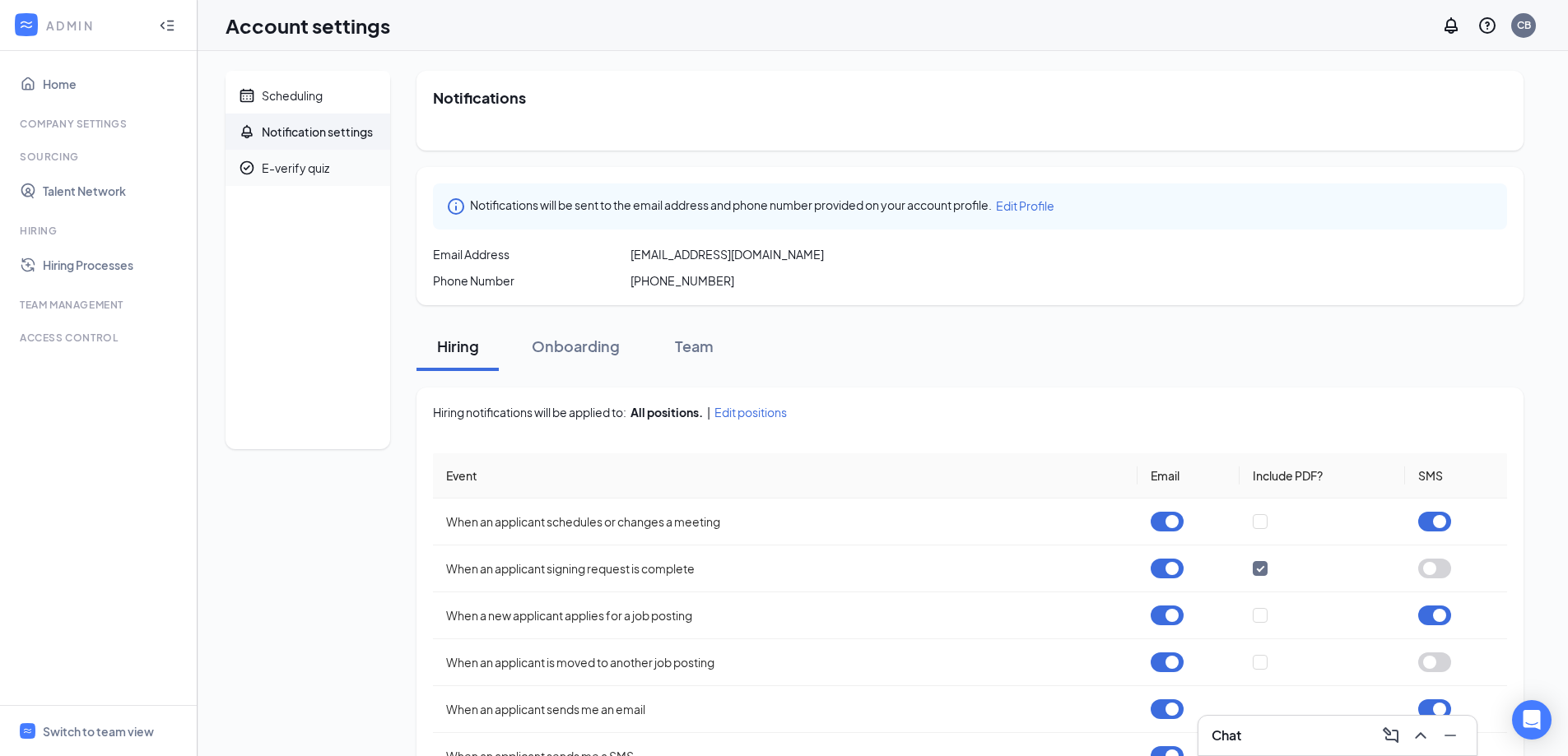
click at [293, 166] on div "E-verify quiz" at bounding box center [296, 167] width 68 height 17
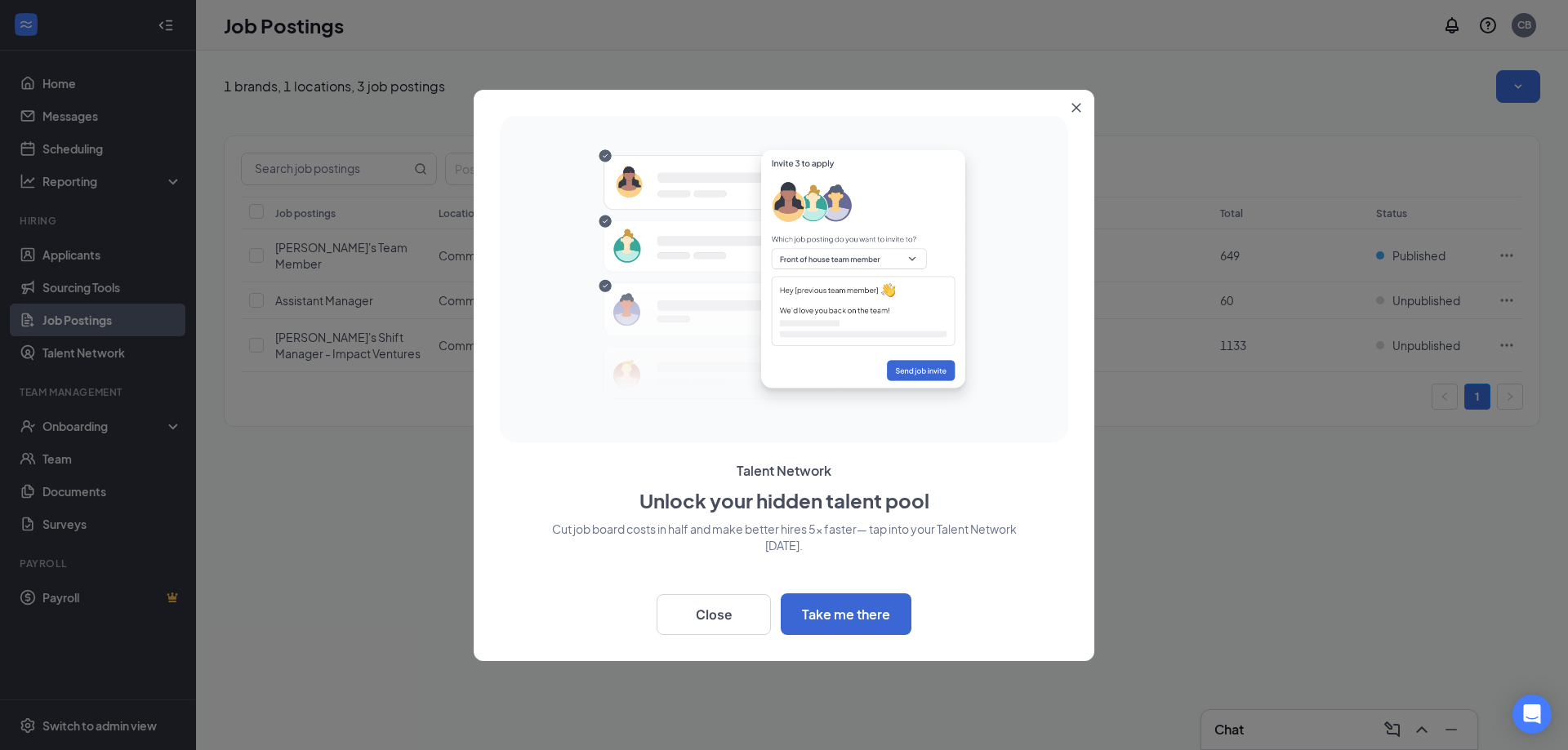
click at [1078, 114] on button "Close" at bounding box center [1080, 105] width 30 height 30
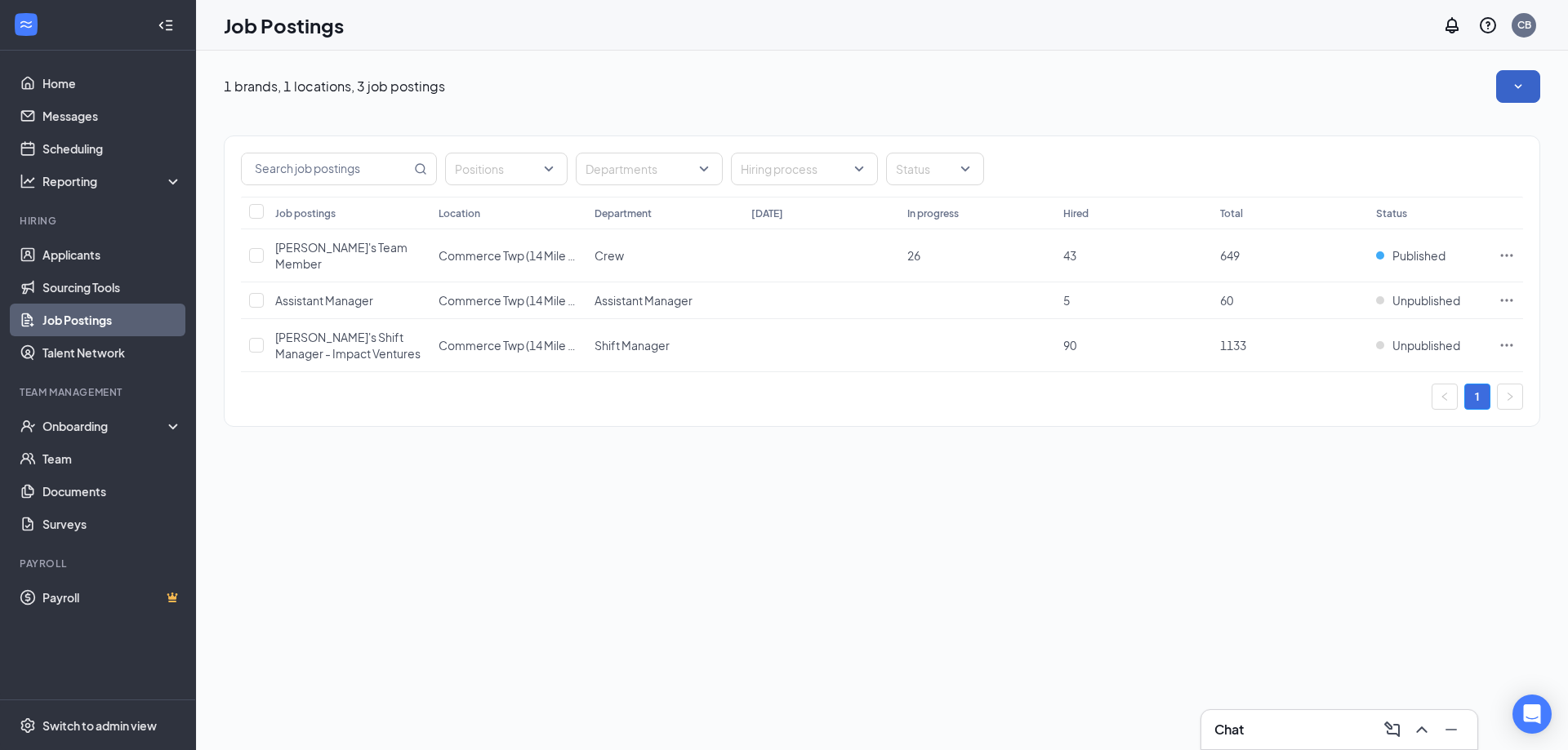
click at [1517, 84] on icon "SmallChevronDown" at bounding box center [1519, 86] width 17 height 17
click at [1417, 71] on div "1 brands, 1 locations, 3 job postings" at bounding box center [882, 86] width 1317 height 33
click at [73, 524] on link "Surveys" at bounding box center [112, 524] width 139 height 33
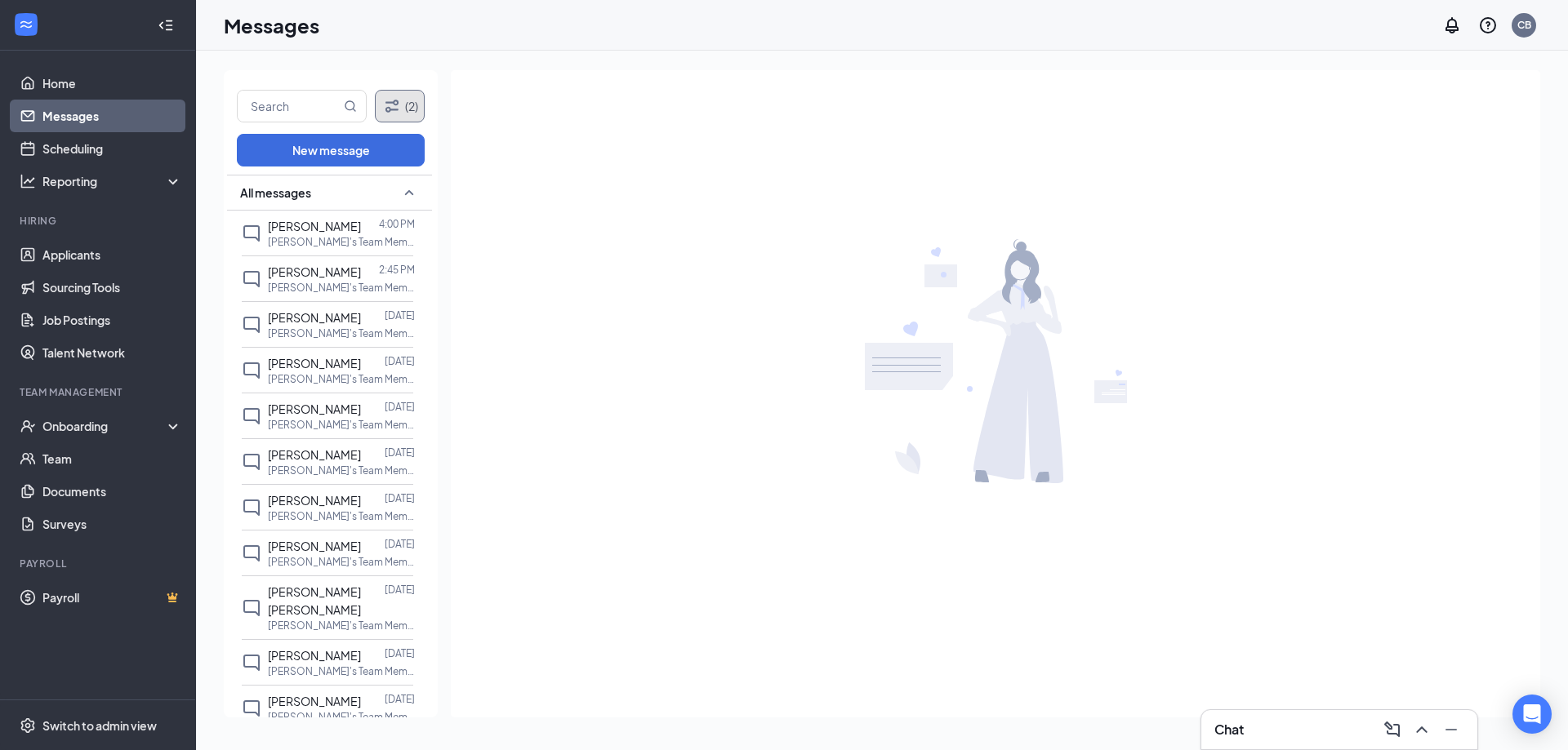
click at [413, 111] on button "(2)" at bounding box center [399, 106] width 49 height 33
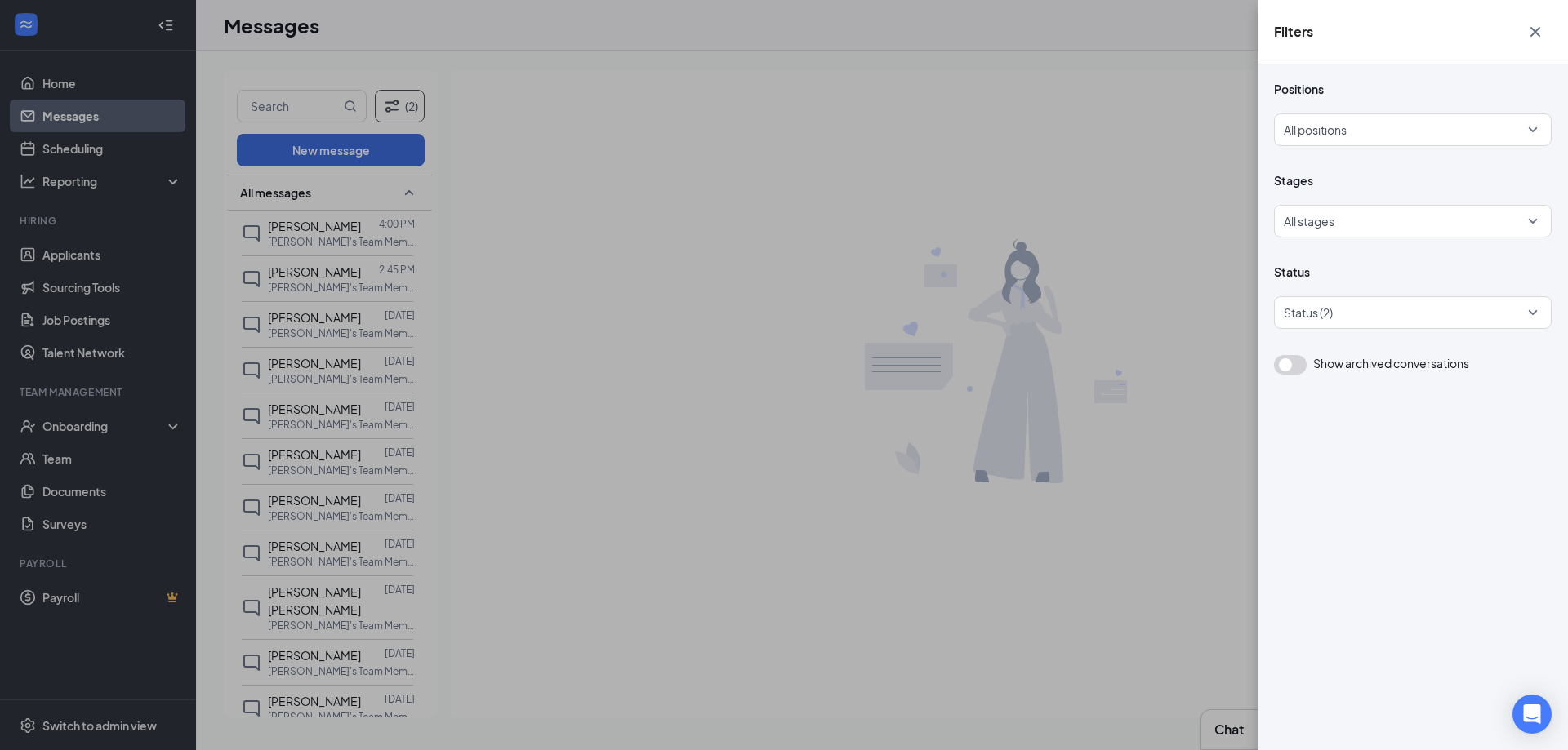
click at [1535, 32] on icon "Cross" at bounding box center [1535, 32] width 10 height 10
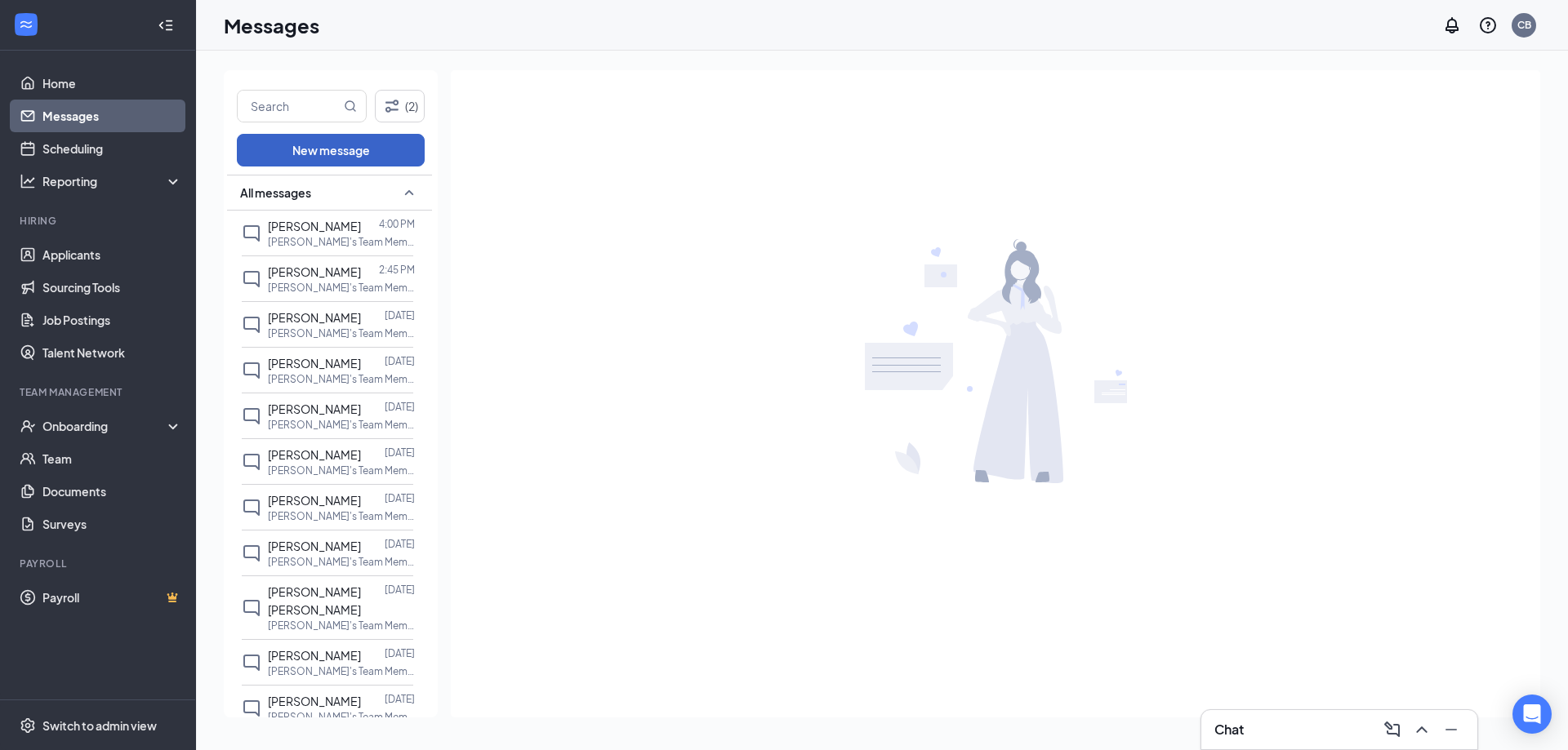
click at [311, 150] on button "New message" at bounding box center [331, 149] width 188 height 33
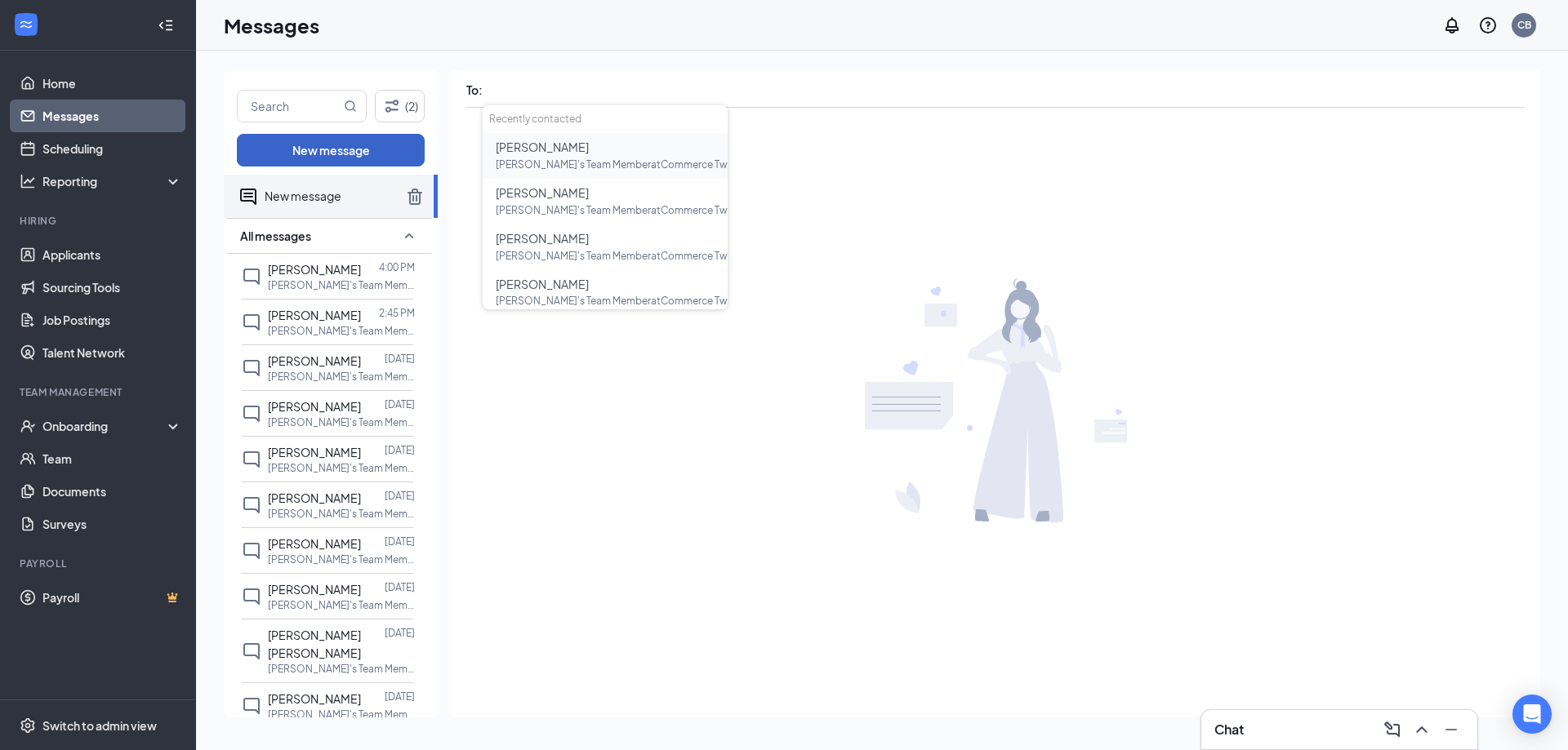
click at [311, 150] on button "New message" at bounding box center [331, 149] width 188 height 33
click at [342, 277] on div "Jamie Sadullaev" at bounding box center [314, 270] width 93 height 18
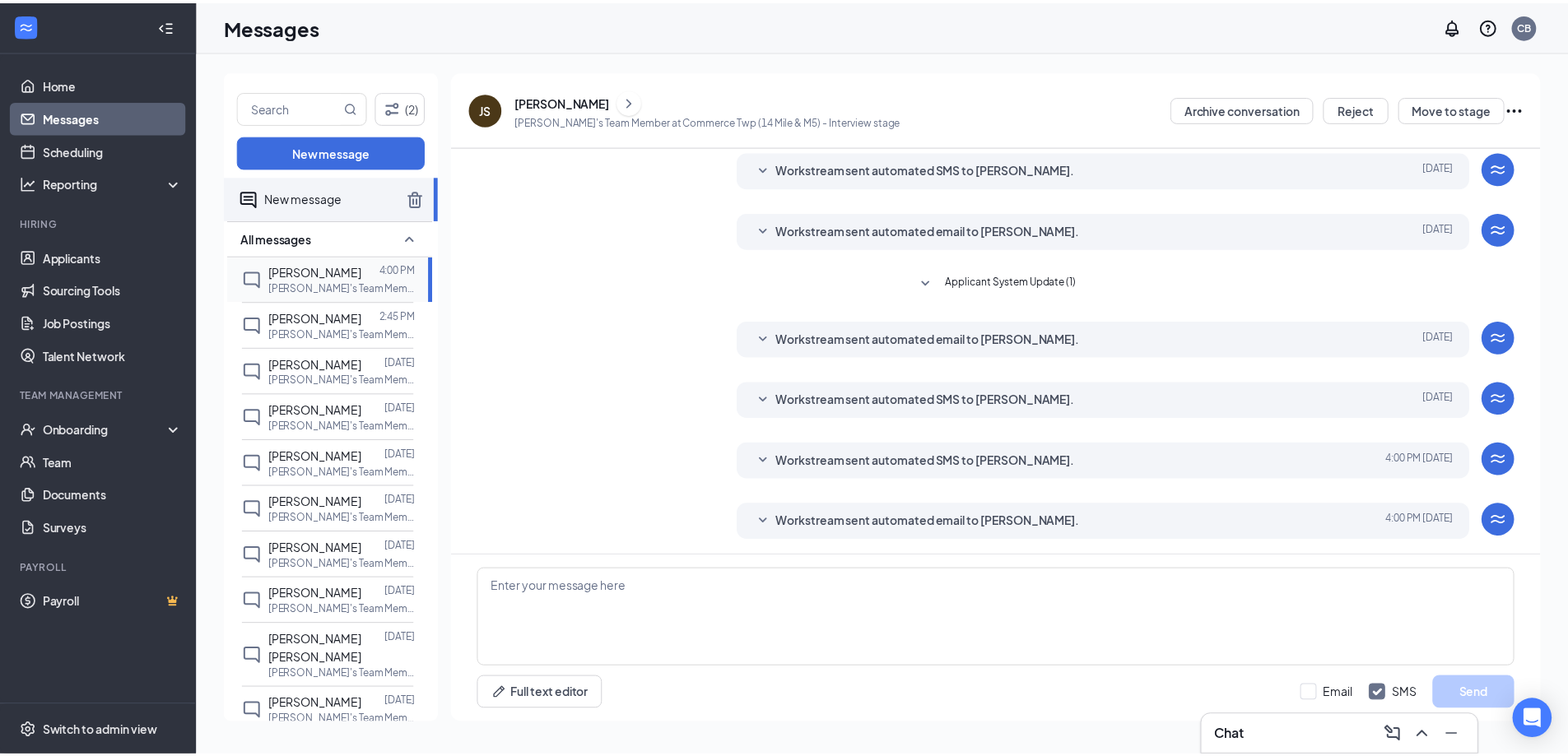
scroll to position [214, 0]
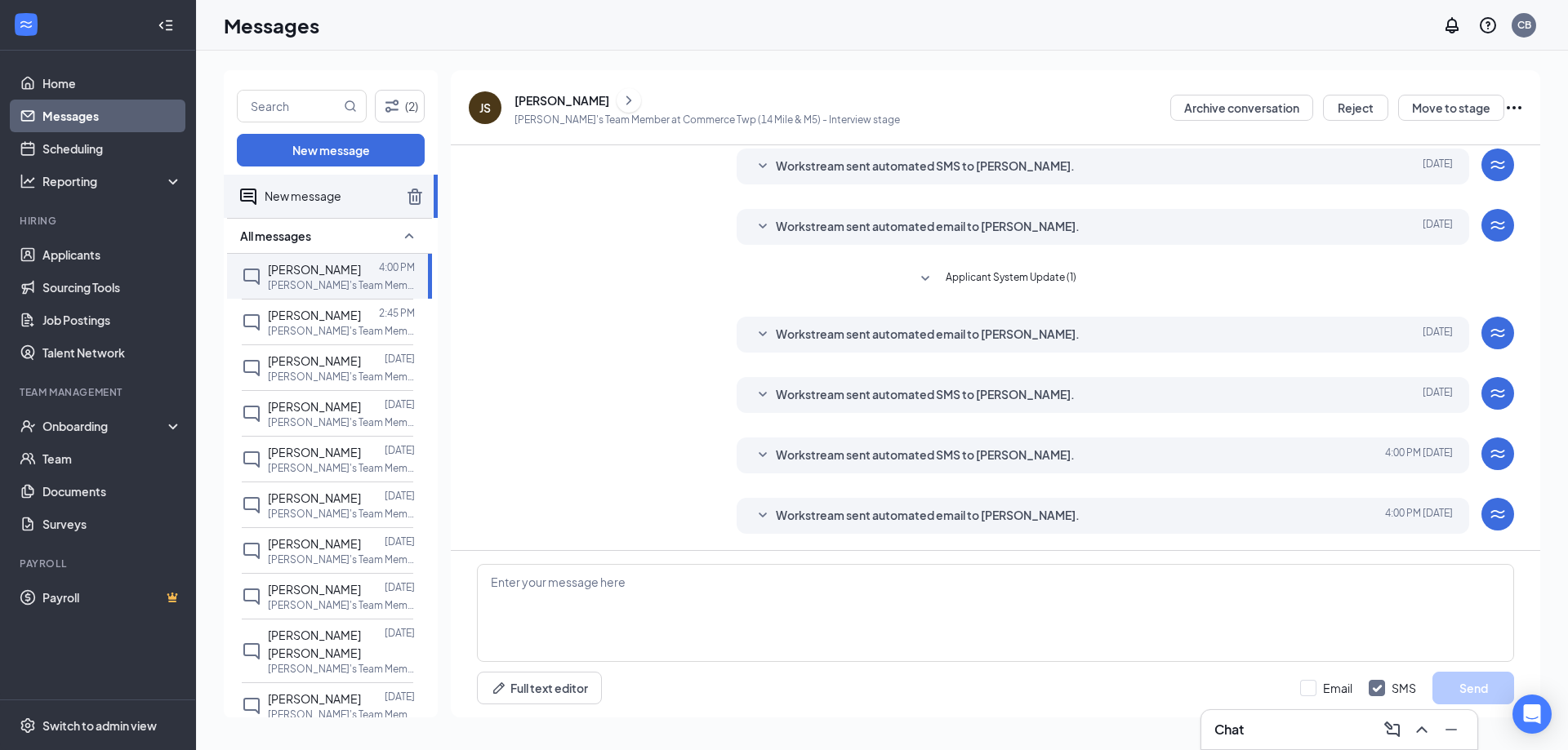
click at [1488, 161] on icon "WorkstreamLogo" at bounding box center [1498, 165] width 20 height 20
click at [536, 689] on button "Full text editor" at bounding box center [539, 688] width 125 height 33
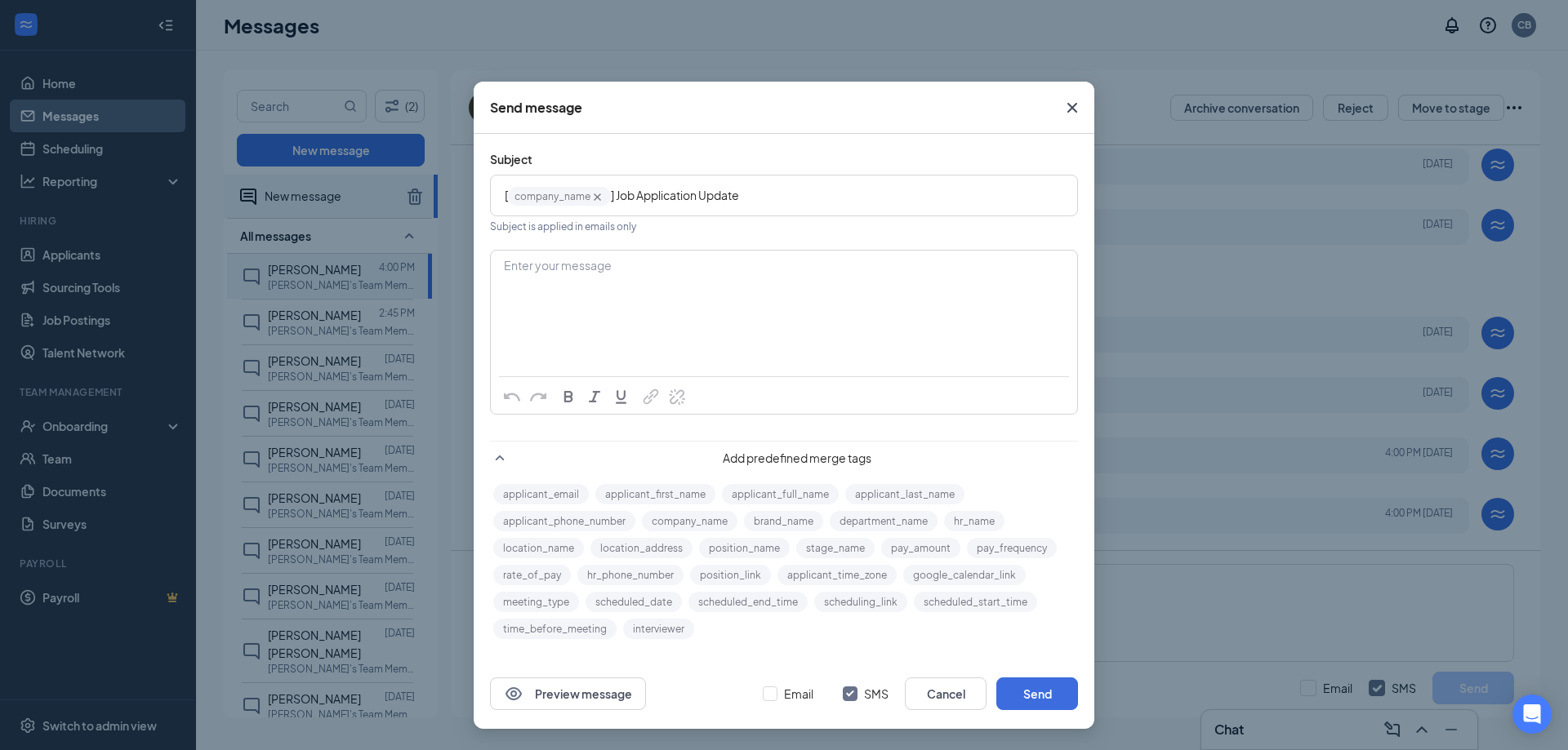
click at [1069, 108] on icon "Cross" at bounding box center [1073, 108] width 20 height 20
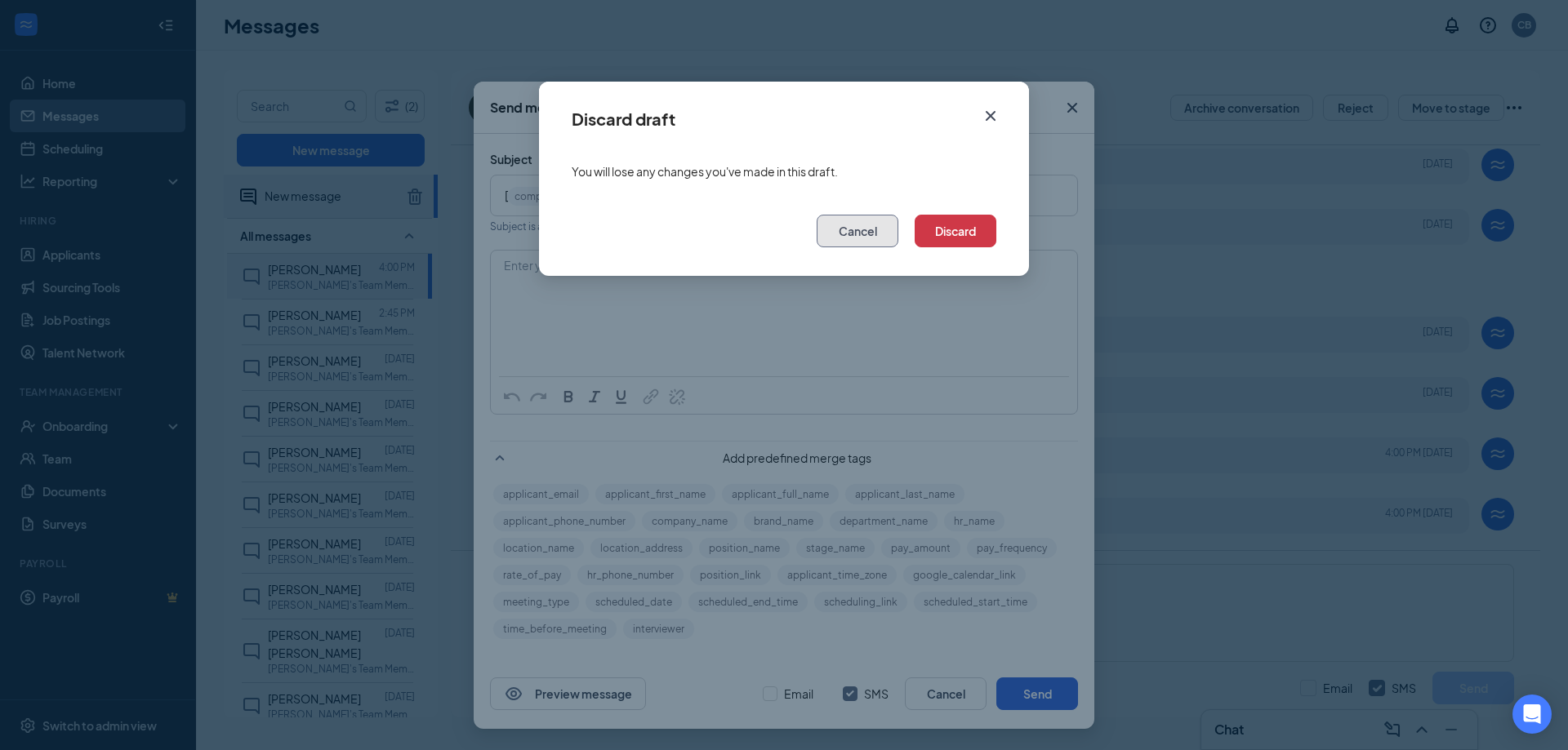
click at [862, 240] on button "Cancel" at bounding box center [857, 230] width 82 height 33
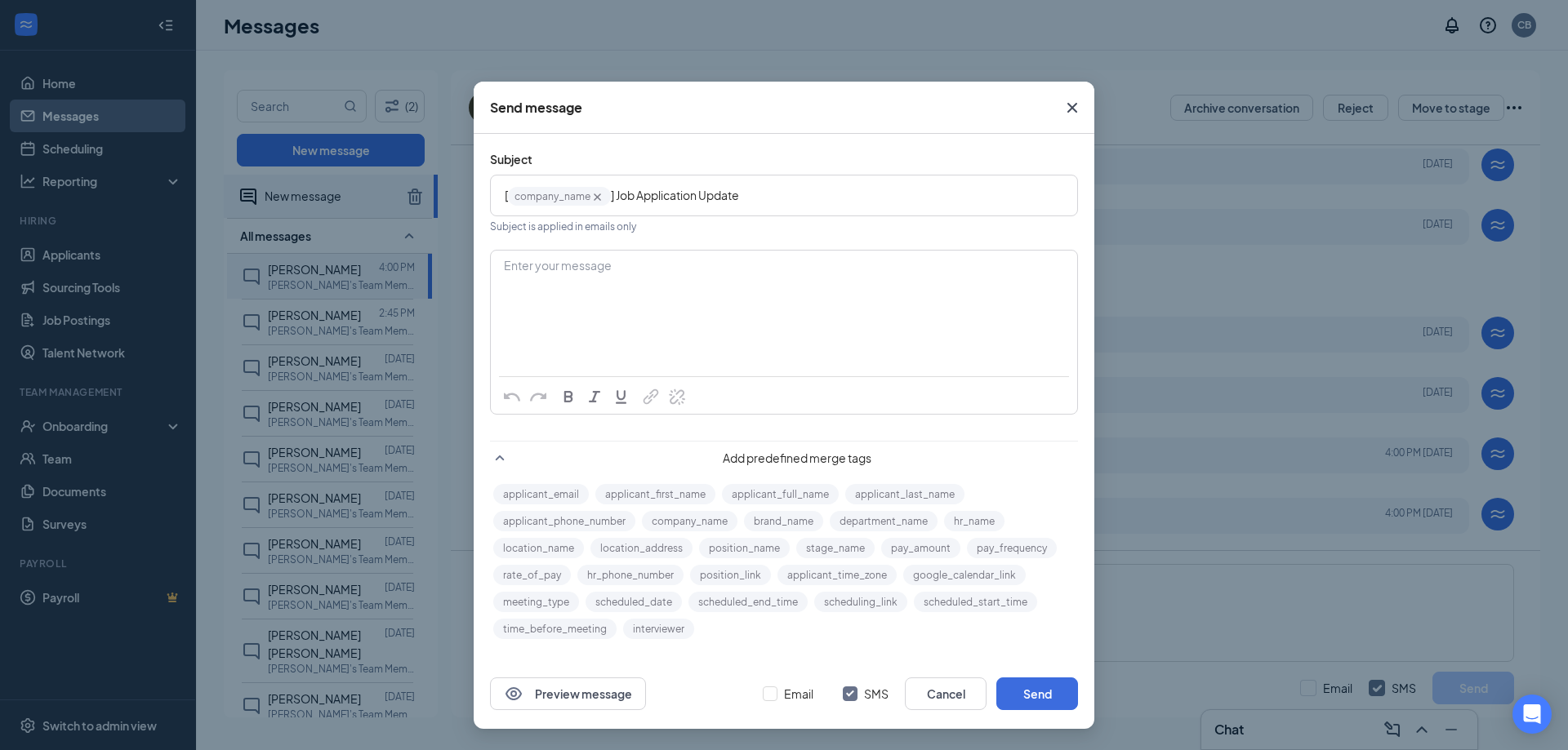
click at [1073, 108] on icon "Cross" at bounding box center [1073, 108] width 10 height 10
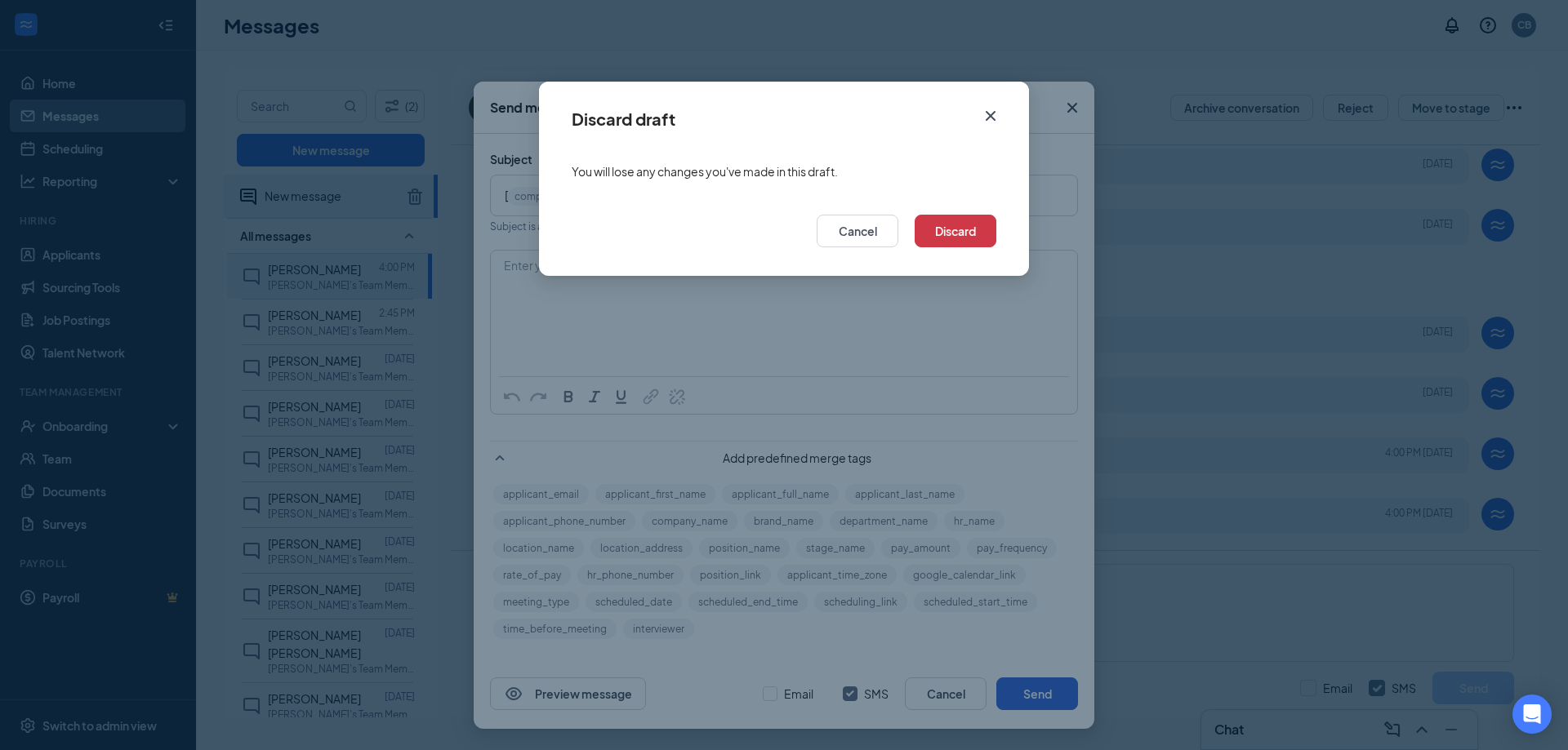
click at [990, 115] on icon "Cross" at bounding box center [991, 116] width 10 height 10
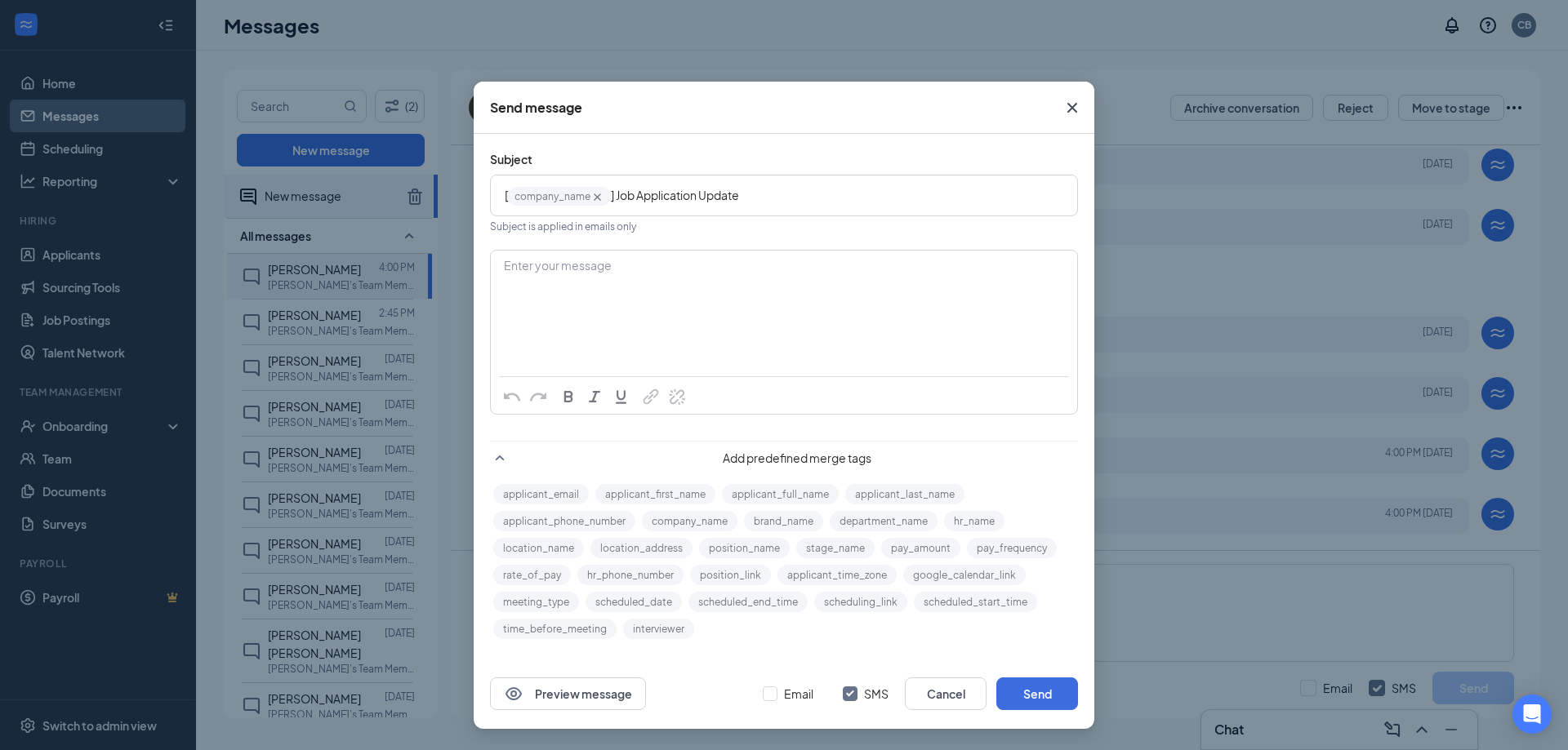
click at [593, 47] on div "Send message Subject [ company_name‌‌‌‌ {{company_name}} ] Job Application Upda…" at bounding box center [784, 375] width 1568 height 750
click at [444, 95] on div "Send message Subject [ company_name‌‌‌‌ {{company_name}} ] Job Application Upda…" at bounding box center [784, 375] width 1568 height 750
click at [947, 698] on button "Cancel" at bounding box center [945, 694] width 82 height 33
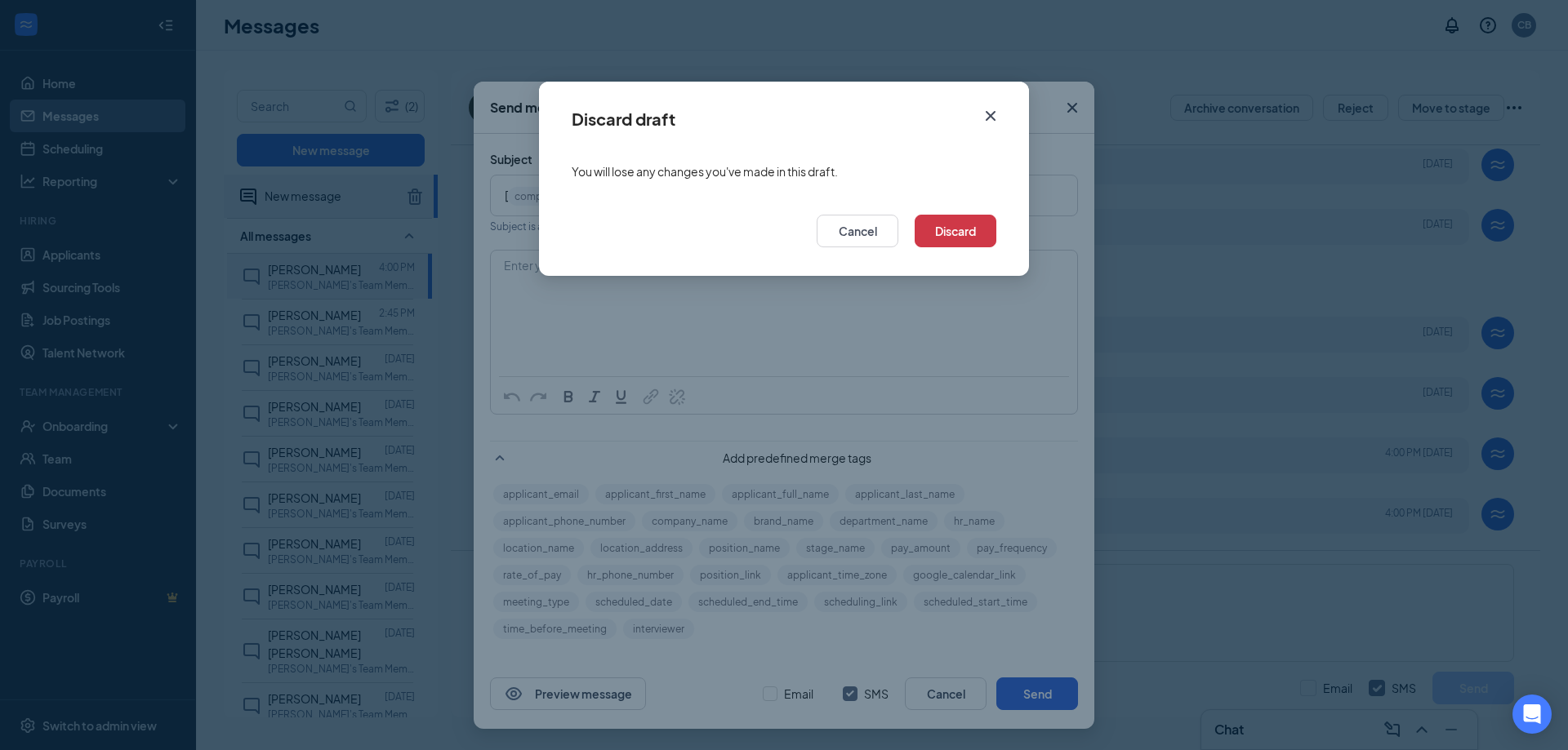
click at [991, 118] on icon "Cross" at bounding box center [991, 116] width 20 height 20
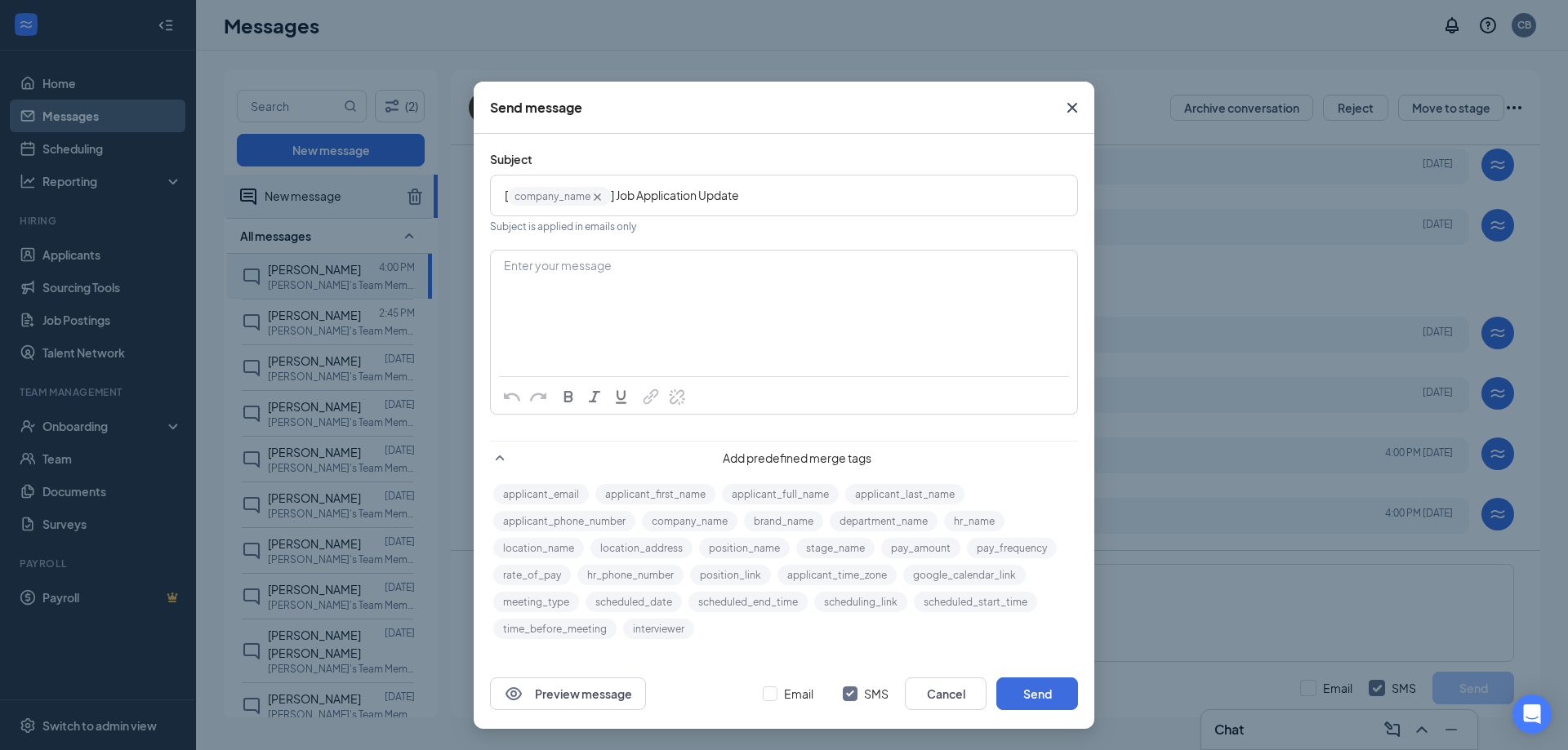
click at [1078, 108] on icon "Cross" at bounding box center [1073, 108] width 20 height 20
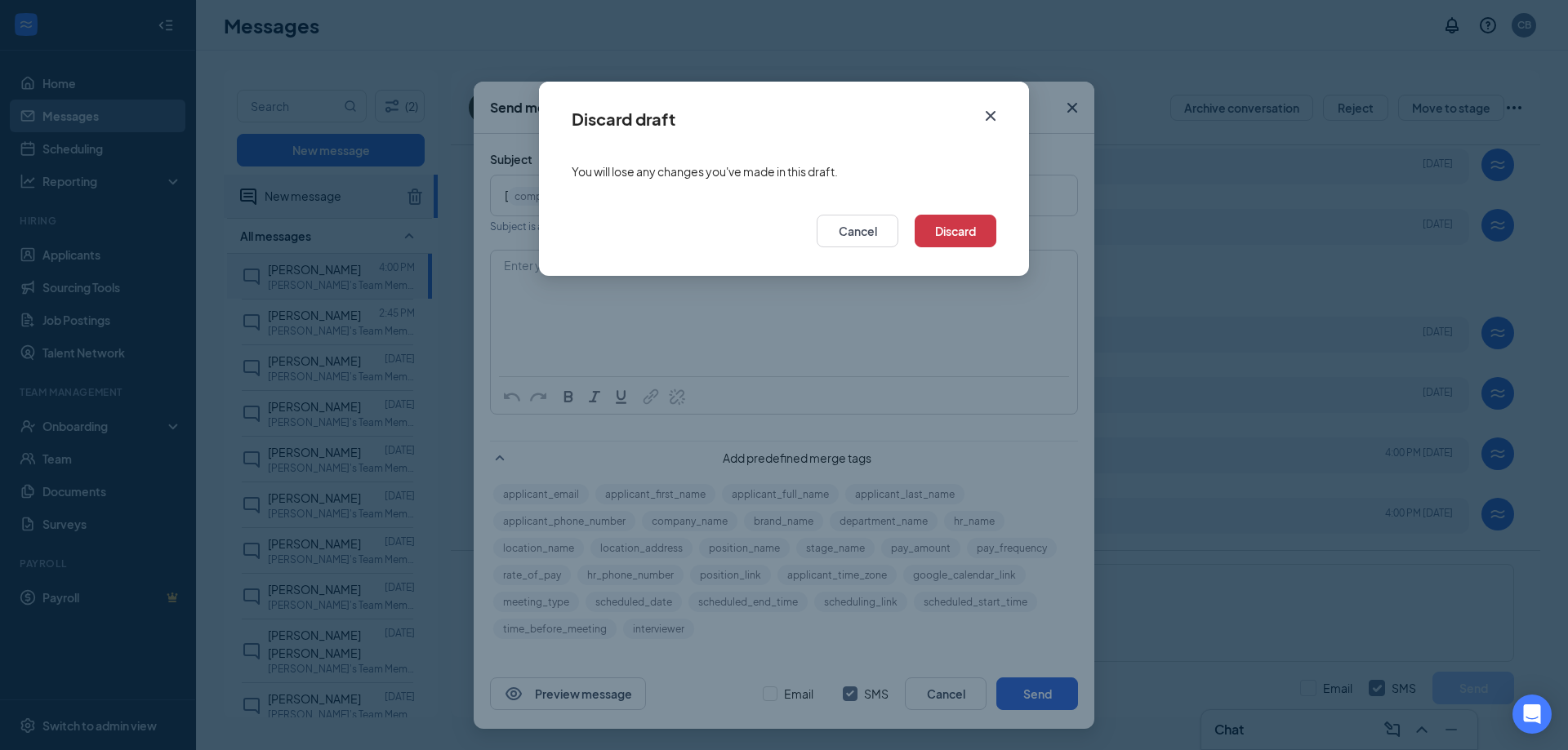
click at [986, 123] on icon "Cross" at bounding box center [991, 116] width 20 height 20
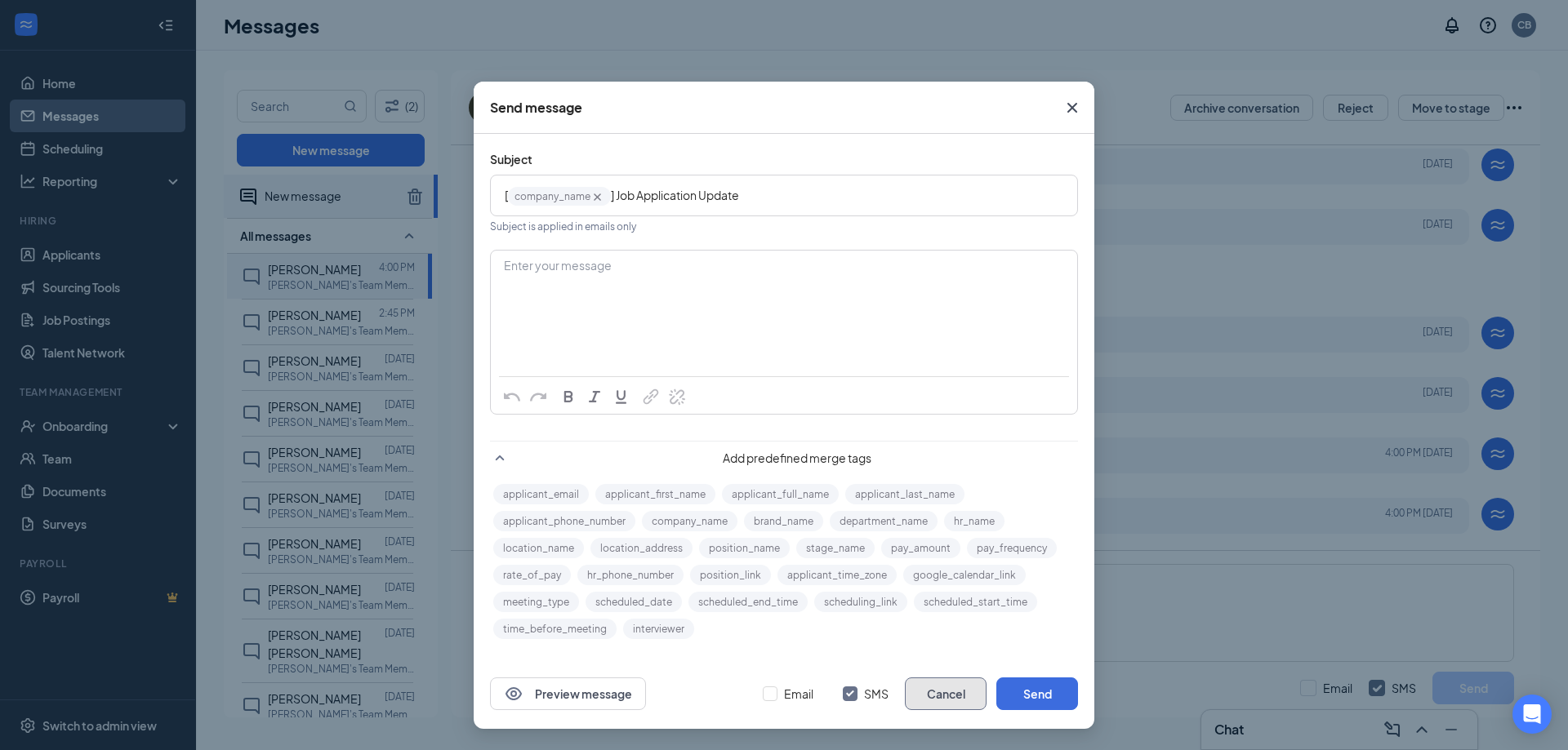
click at [951, 698] on button "Cancel" at bounding box center [945, 694] width 82 height 33
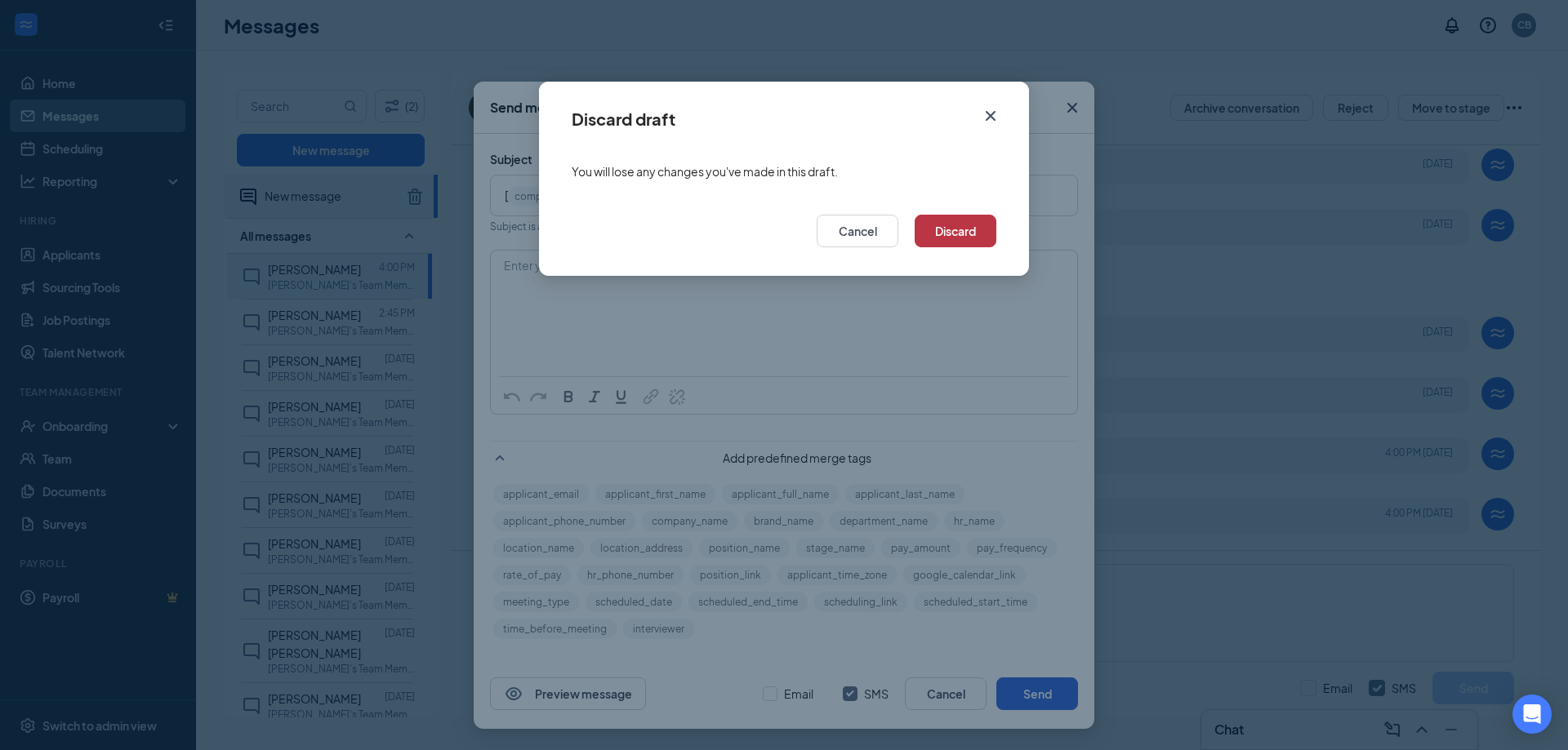
click at [942, 226] on button "Discard" at bounding box center [955, 230] width 82 height 33
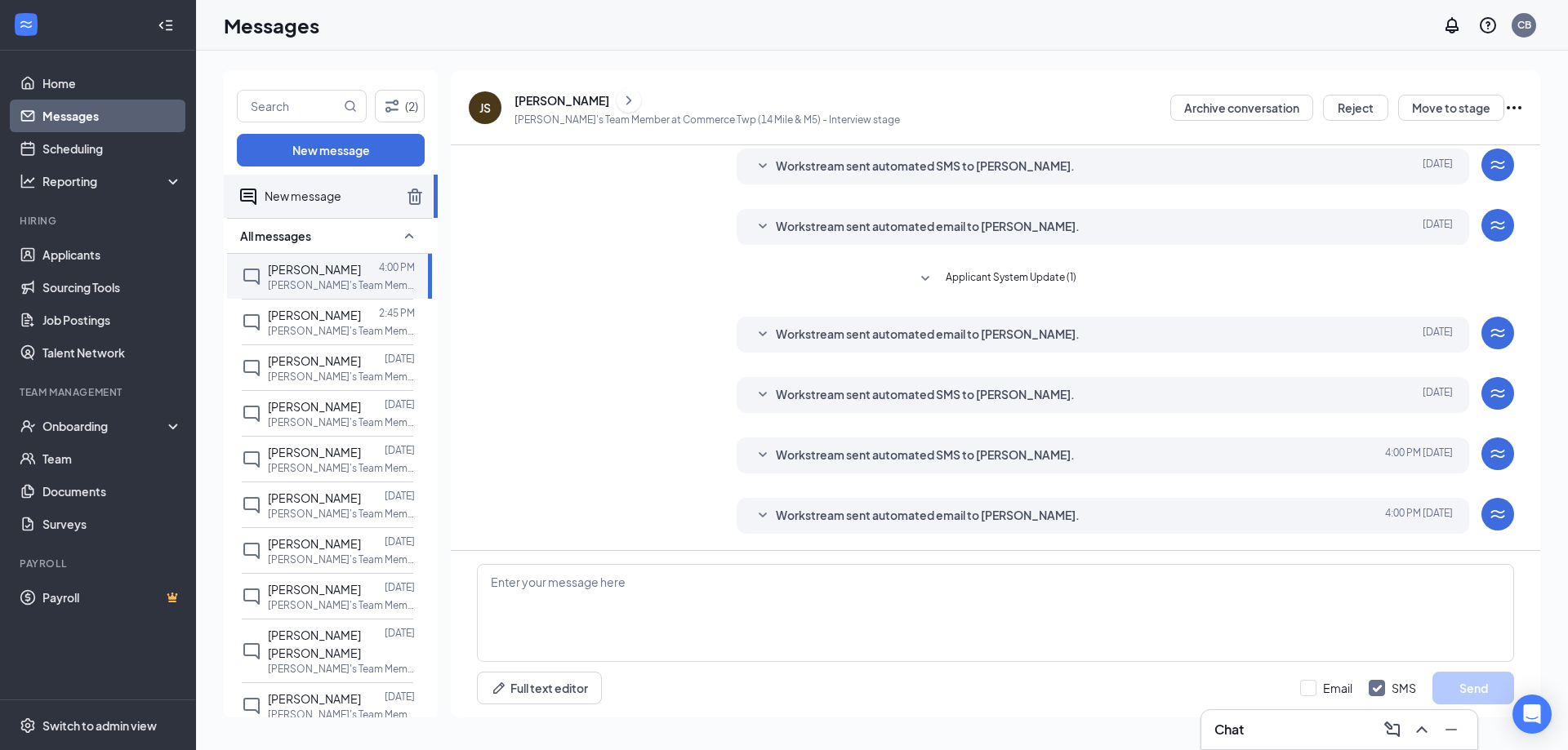
click at [969, 280] on span "Applicant System Update (1)" at bounding box center [1011, 280] width 131 height 20
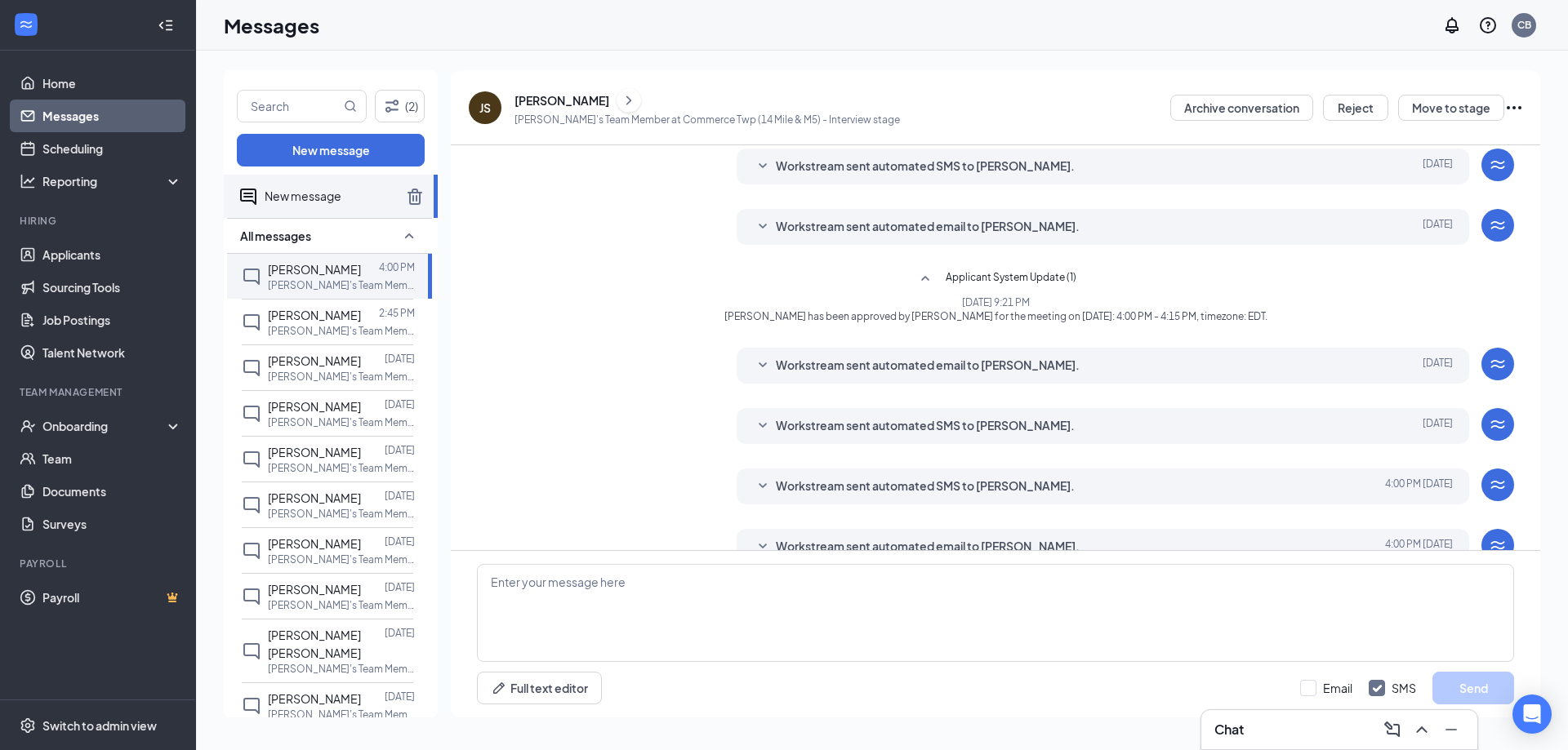
click at [1516, 109] on icon "Ellipses" at bounding box center [1515, 108] width 20 height 20
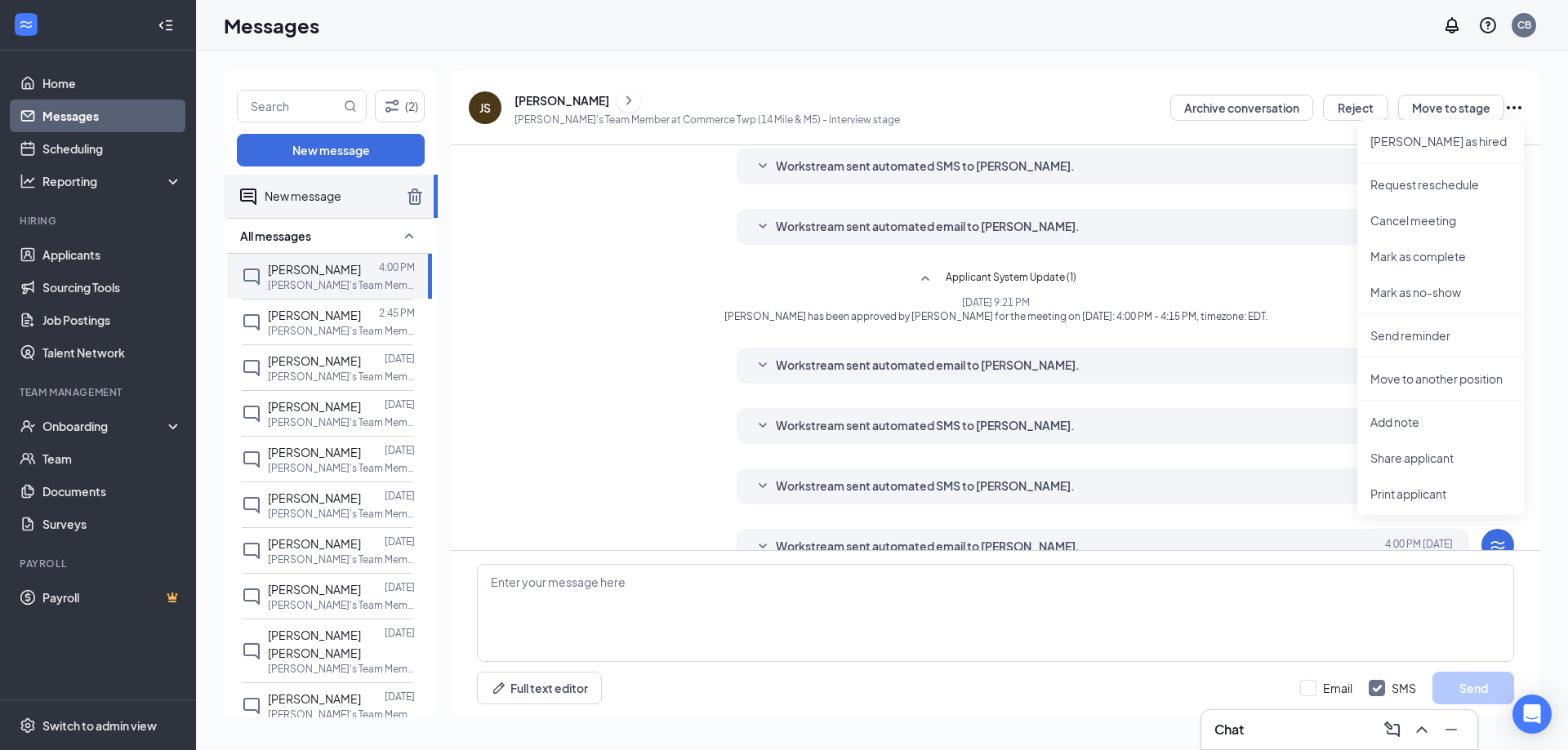
click at [968, 52] on div "(2) New message New message All messages Jamie Sadullaev 4:00 PM Wendy's Team M…" at bounding box center [882, 400] width 1372 height 700
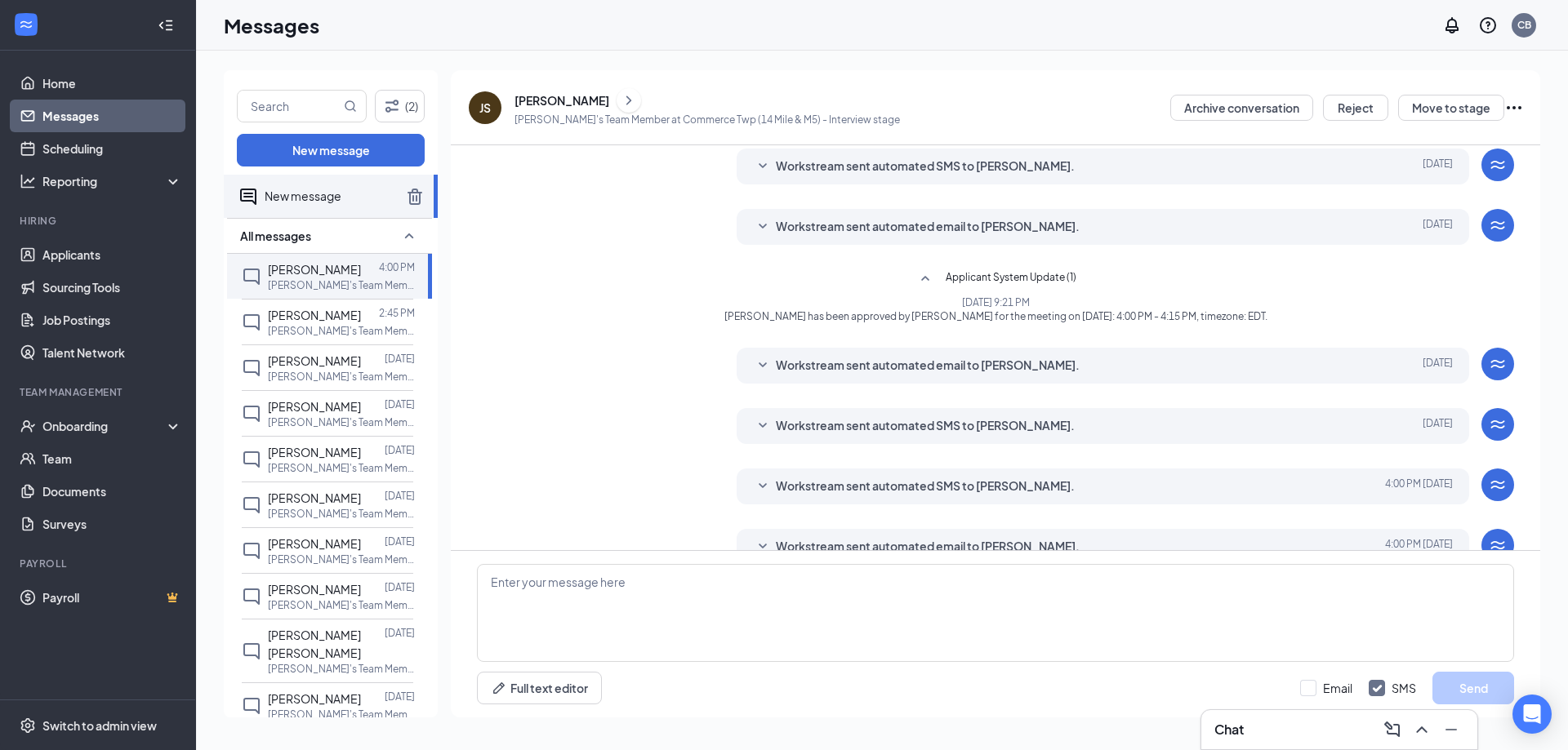
click at [1402, 49] on div "Messages CB" at bounding box center [882, 25] width 1372 height 50
click at [1377, 65] on div "(2) New message New message All messages Jamie Sadullaev 4:00 PM Wendy's Team M…" at bounding box center [882, 400] width 1372 height 700
click at [744, 71] on div "JS Jamie Sadullaev Wendy's Team Member at Commerce Twp (14 Mile & M5) - Intervi…" at bounding box center [996, 108] width 1089 height 75
click at [63, 111] on link "Messages" at bounding box center [112, 116] width 139 height 33
click at [498, 52] on div "(2) New message New message All messages Jamie Sadullaev 4:00 PM Wendy's Team M…" at bounding box center [882, 400] width 1372 height 700
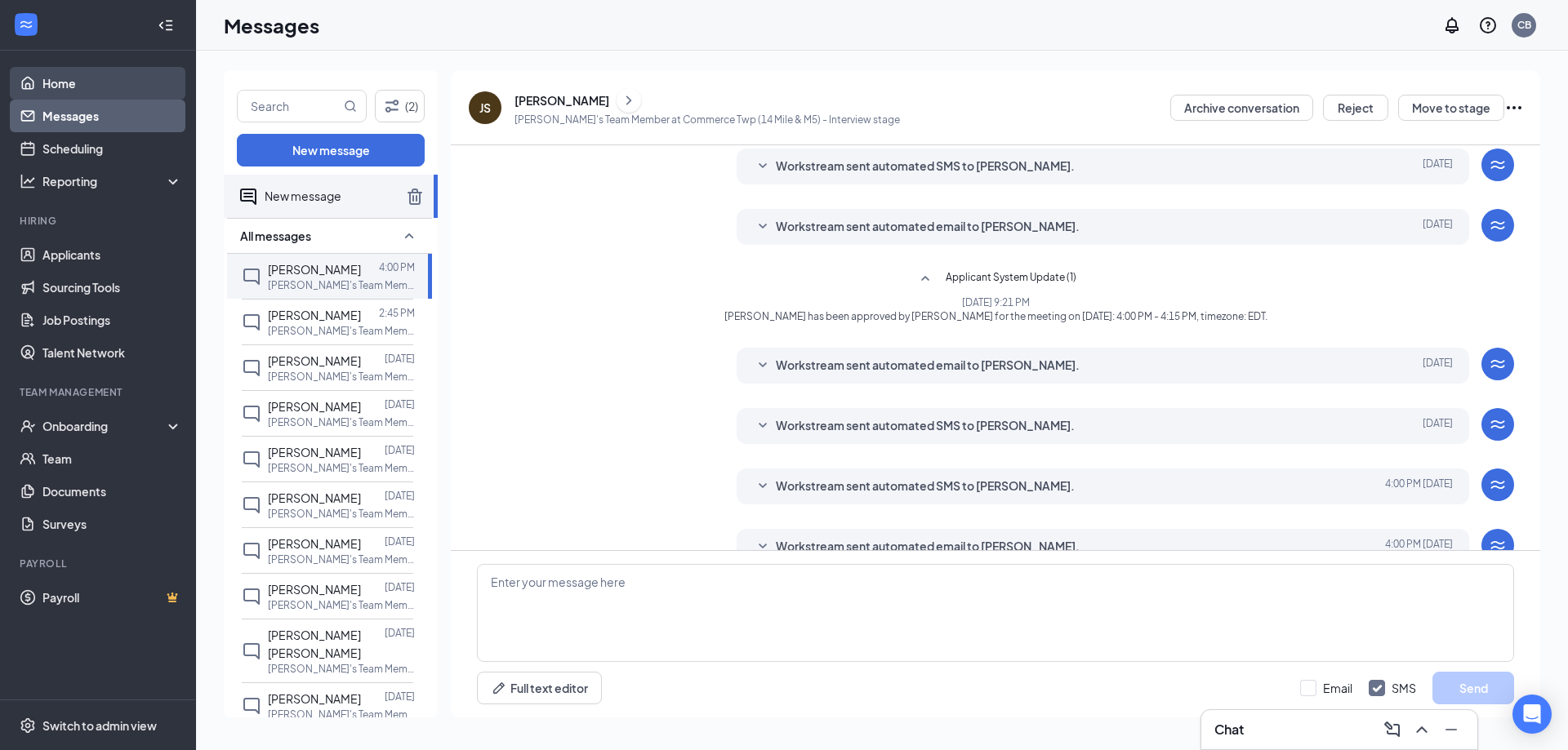
click at [68, 87] on link "Home" at bounding box center [112, 83] width 139 height 33
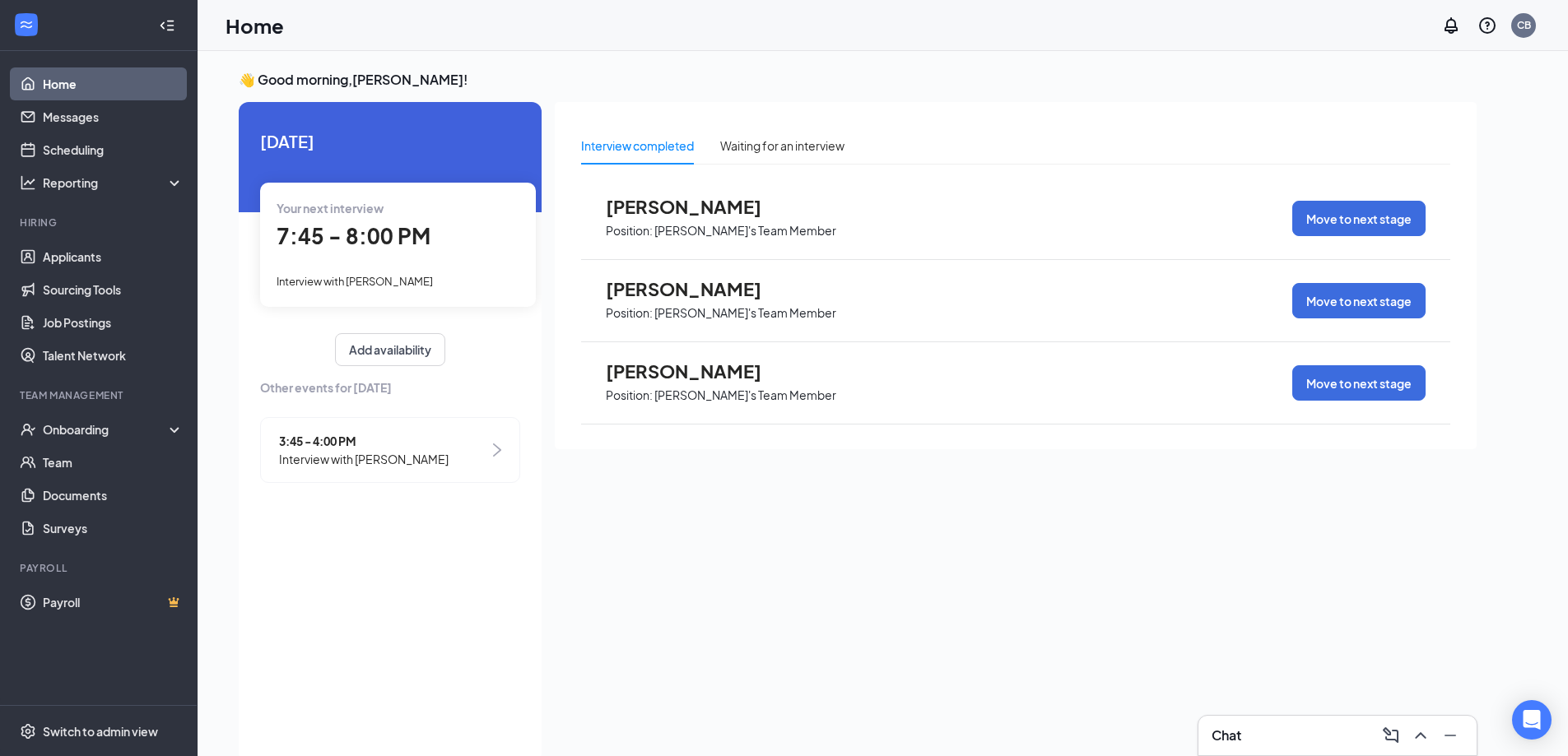
click at [163, 17] on icon "Collapse" at bounding box center [166, 25] width 17 height 17
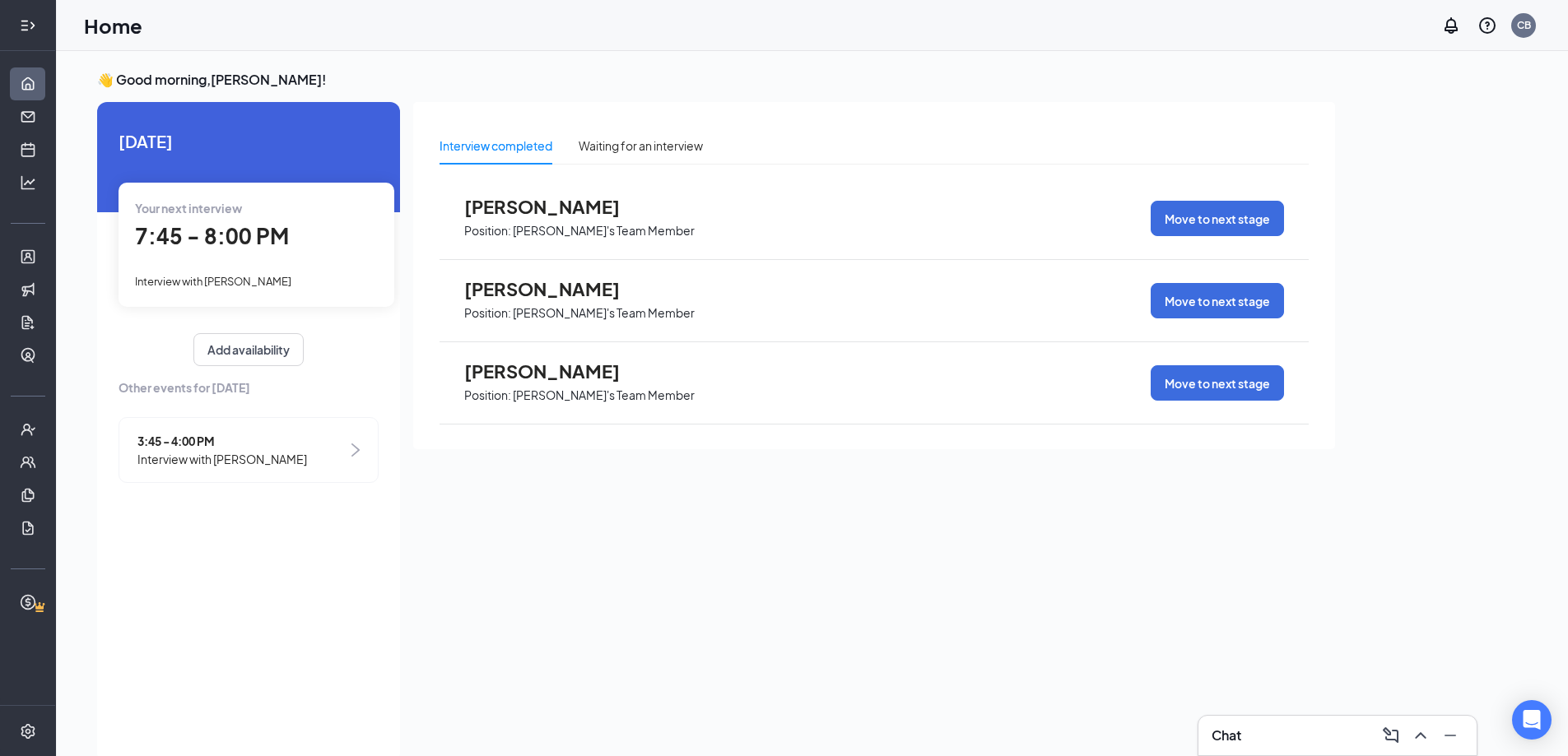
click at [24, 33] on icon "Expand" at bounding box center [28, 25] width 17 height 17
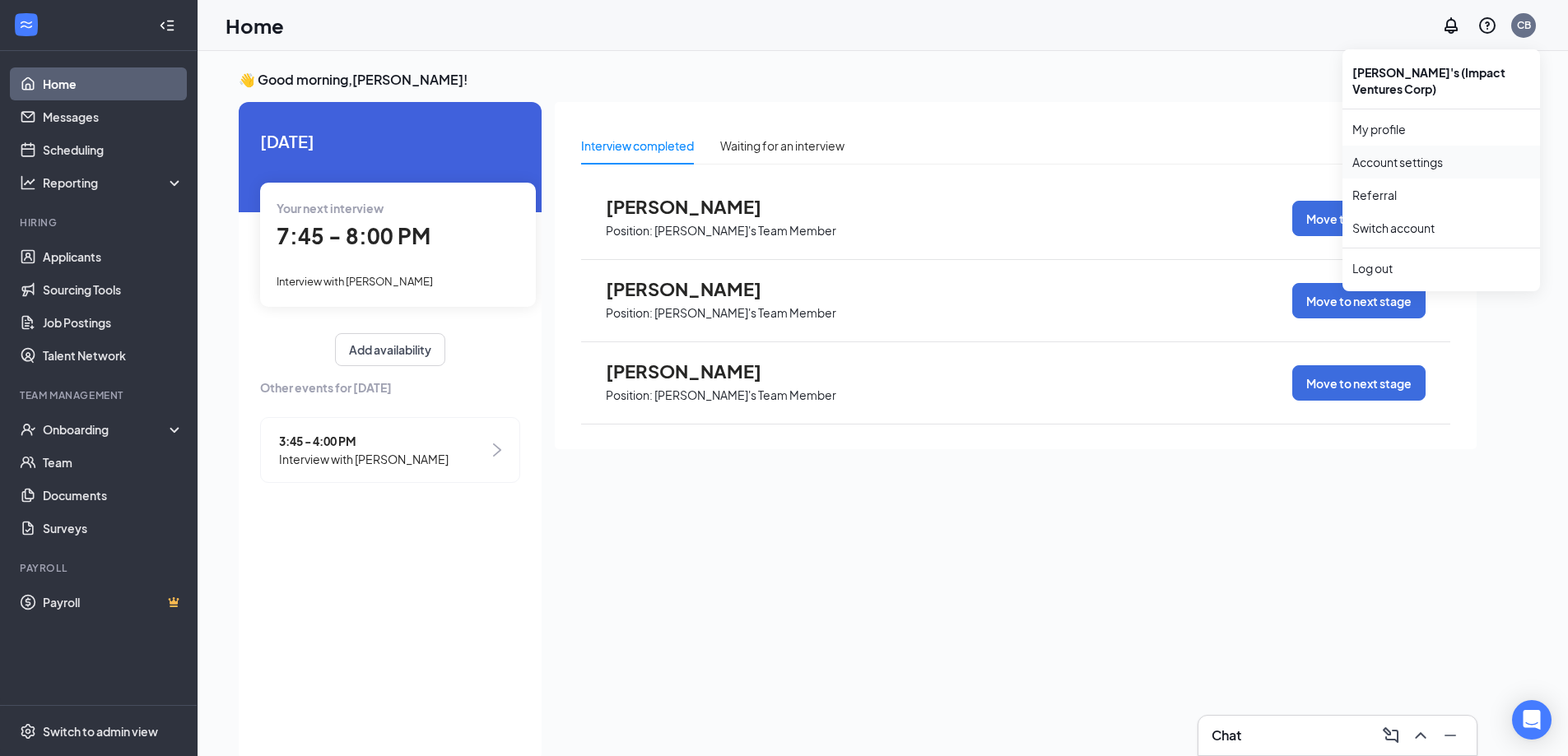
click at [1385, 161] on link "Account settings" at bounding box center [1440, 161] width 177 height 17
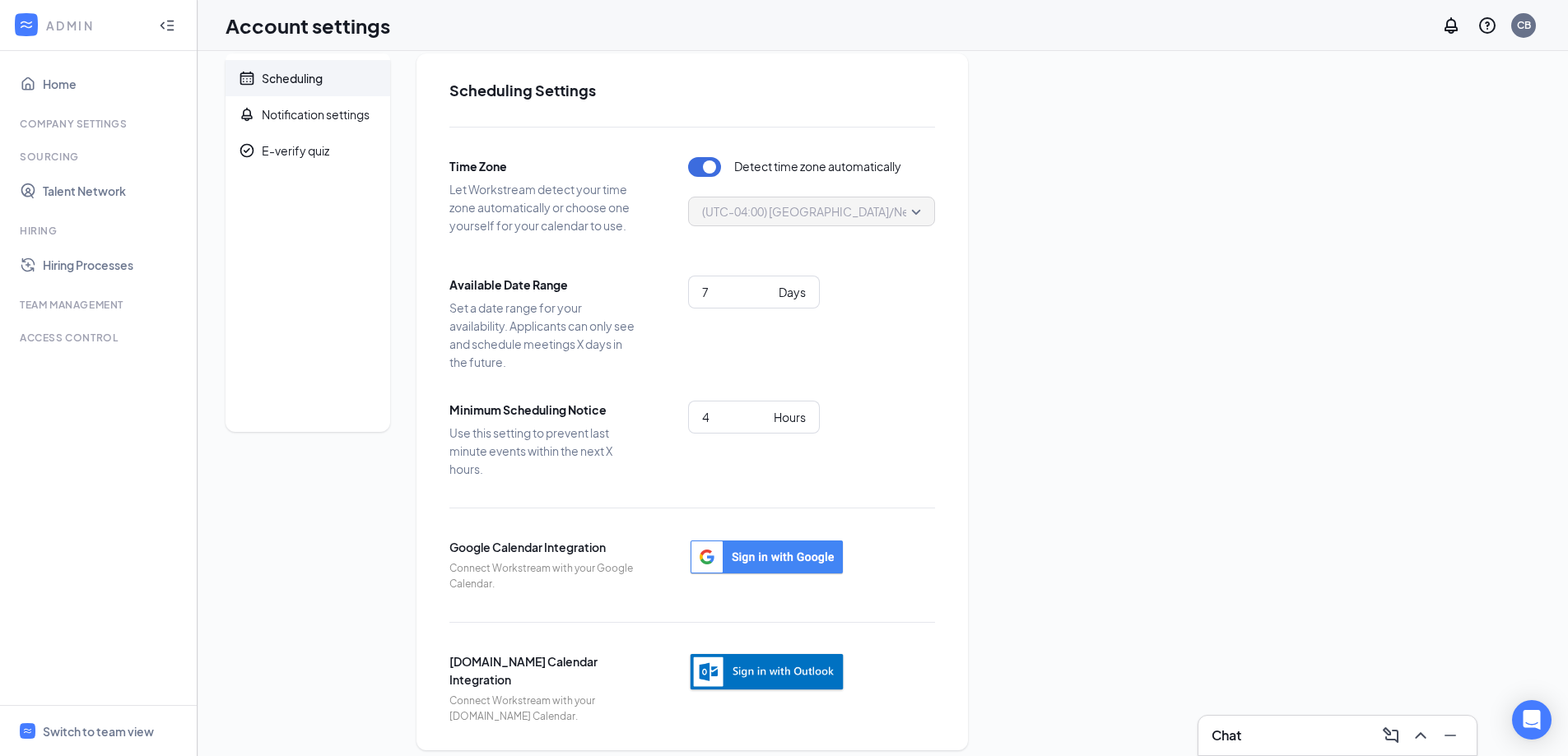
scroll to position [31, 0]
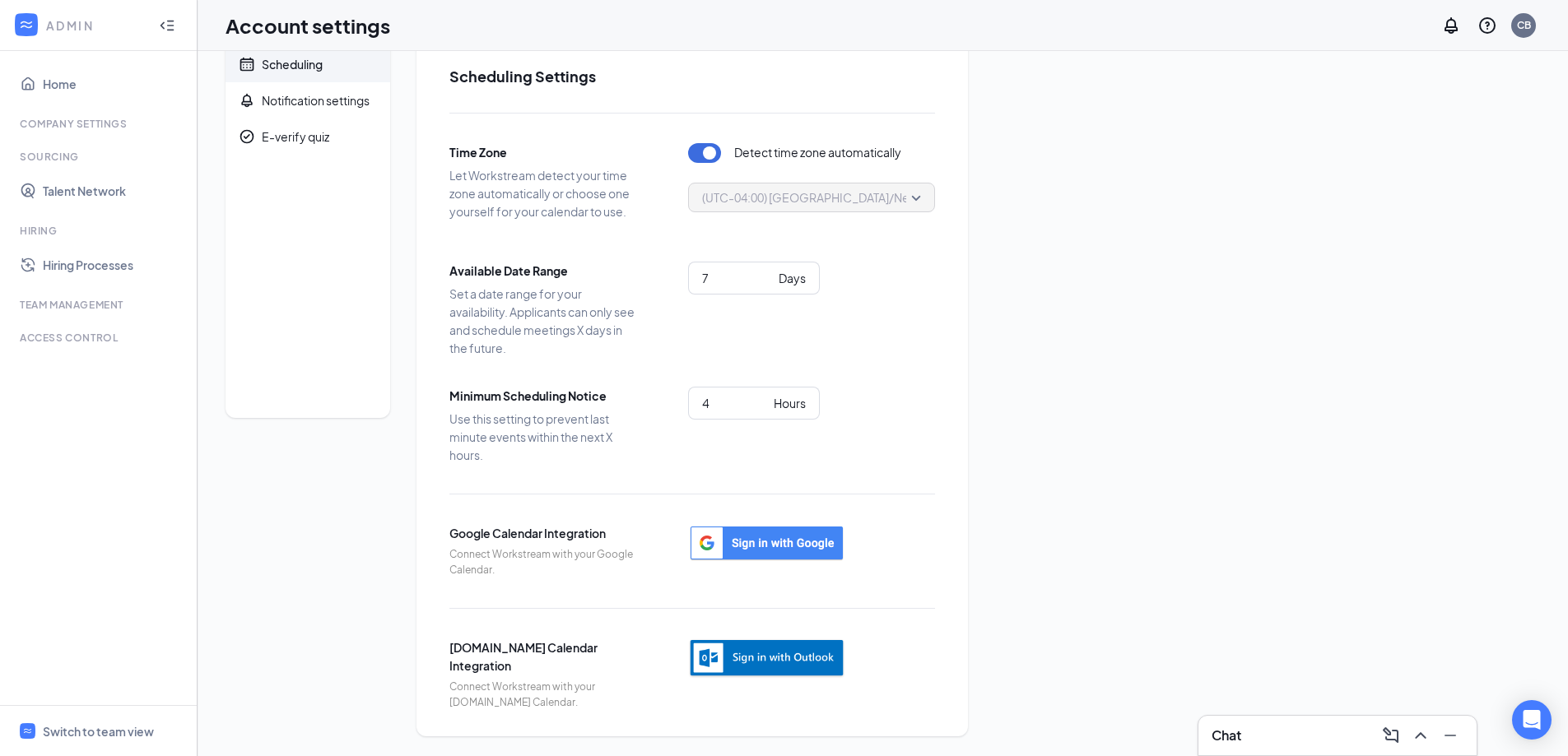
click at [1232, 272] on div "Scheduling Notification settings E-verify quiz Scheduling Settings Time Zone Le…" at bounding box center [882, 388] width 1314 height 697
click at [100, 119] on div "Company Settings" at bounding box center [100, 124] width 160 height 14
click at [43, 149] on div "Sourcing" at bounding box center [100, 156] width 160 height 14
click at [55, 88] on link "Home" at bounding box center [113, 84] width 140 height 33
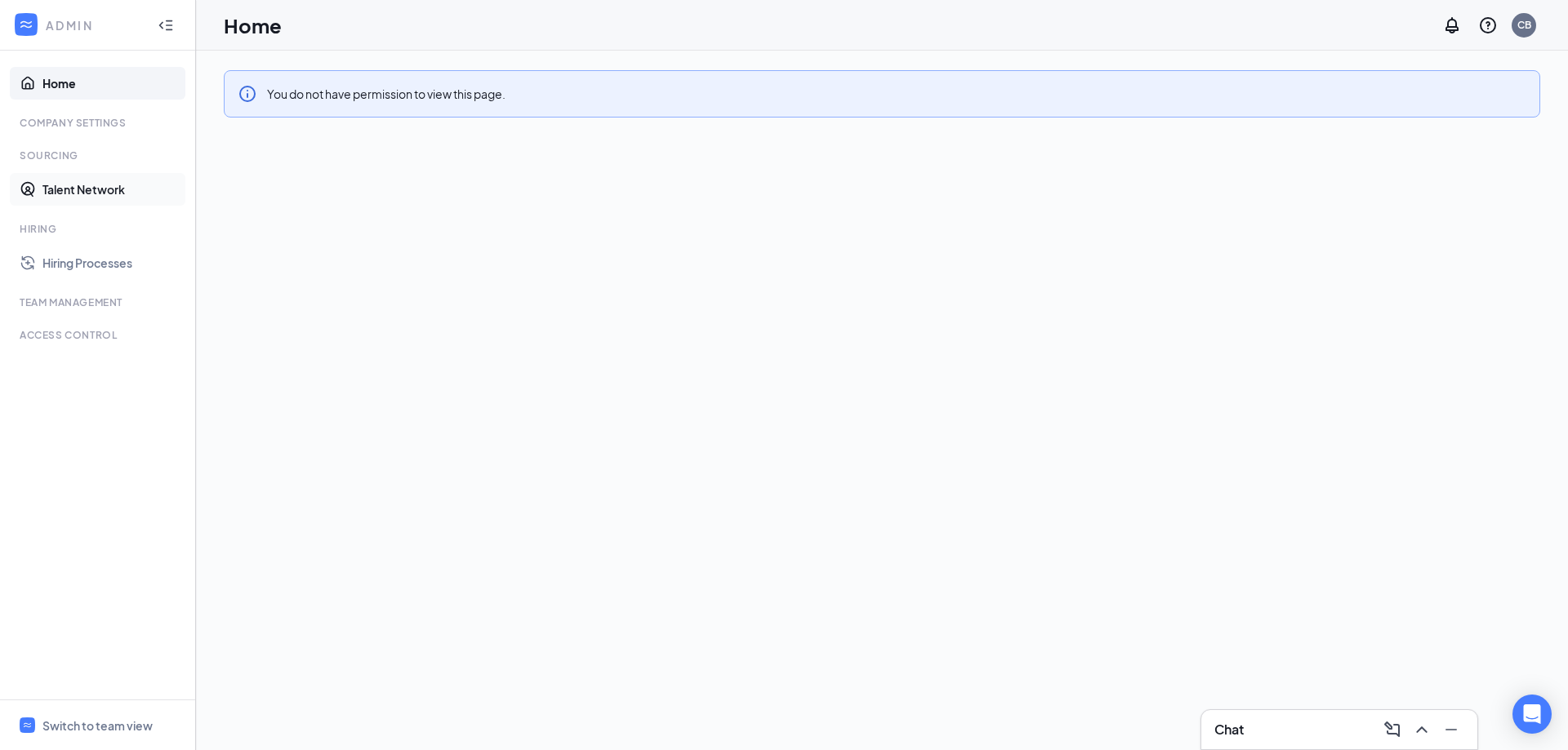
click at [80, 189] on link "Talent Network" at bounding box center [112, 189] width 139 height 33
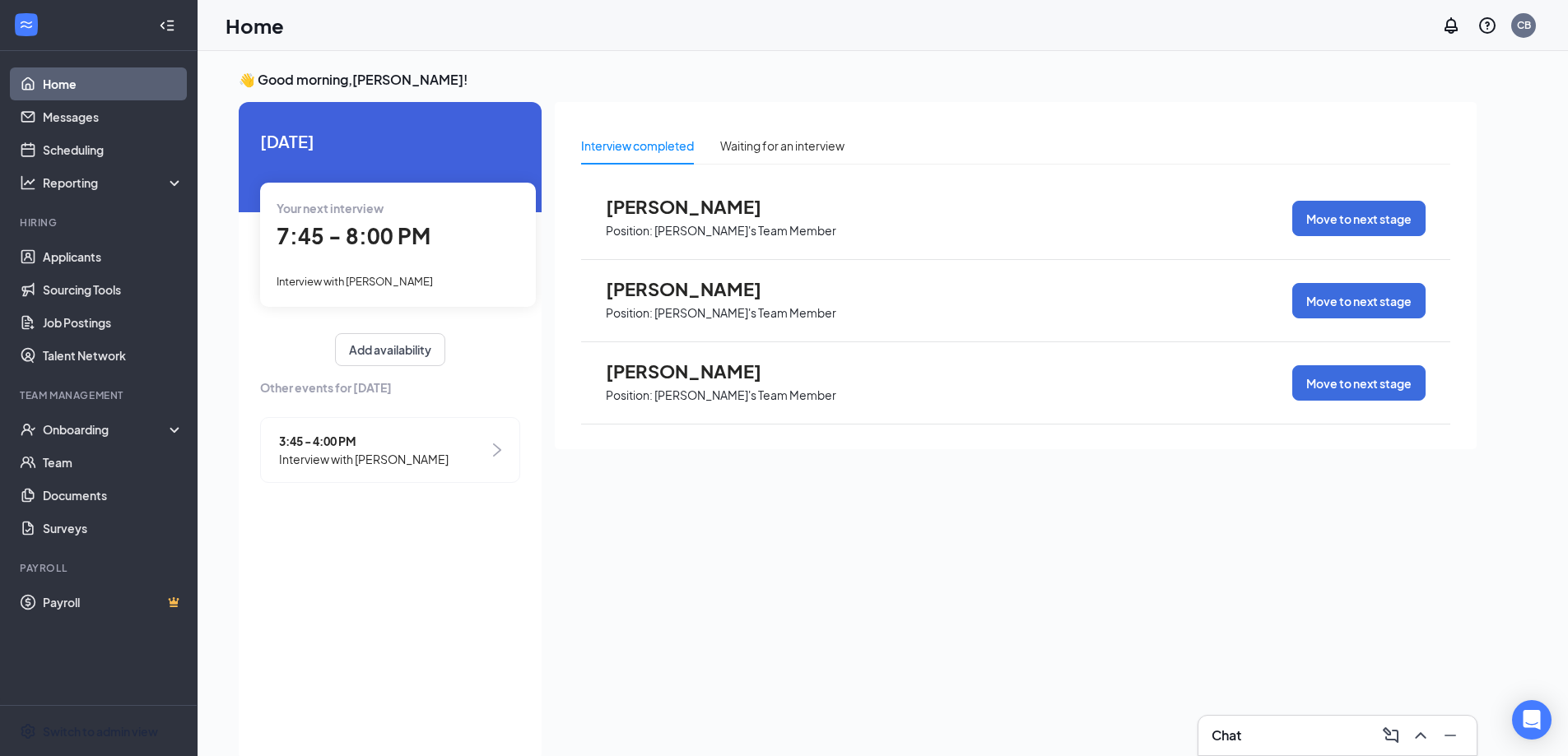
click at [107, 730] on div "Switch to admin view" at bounding box center [101, 731] width 116 height 17
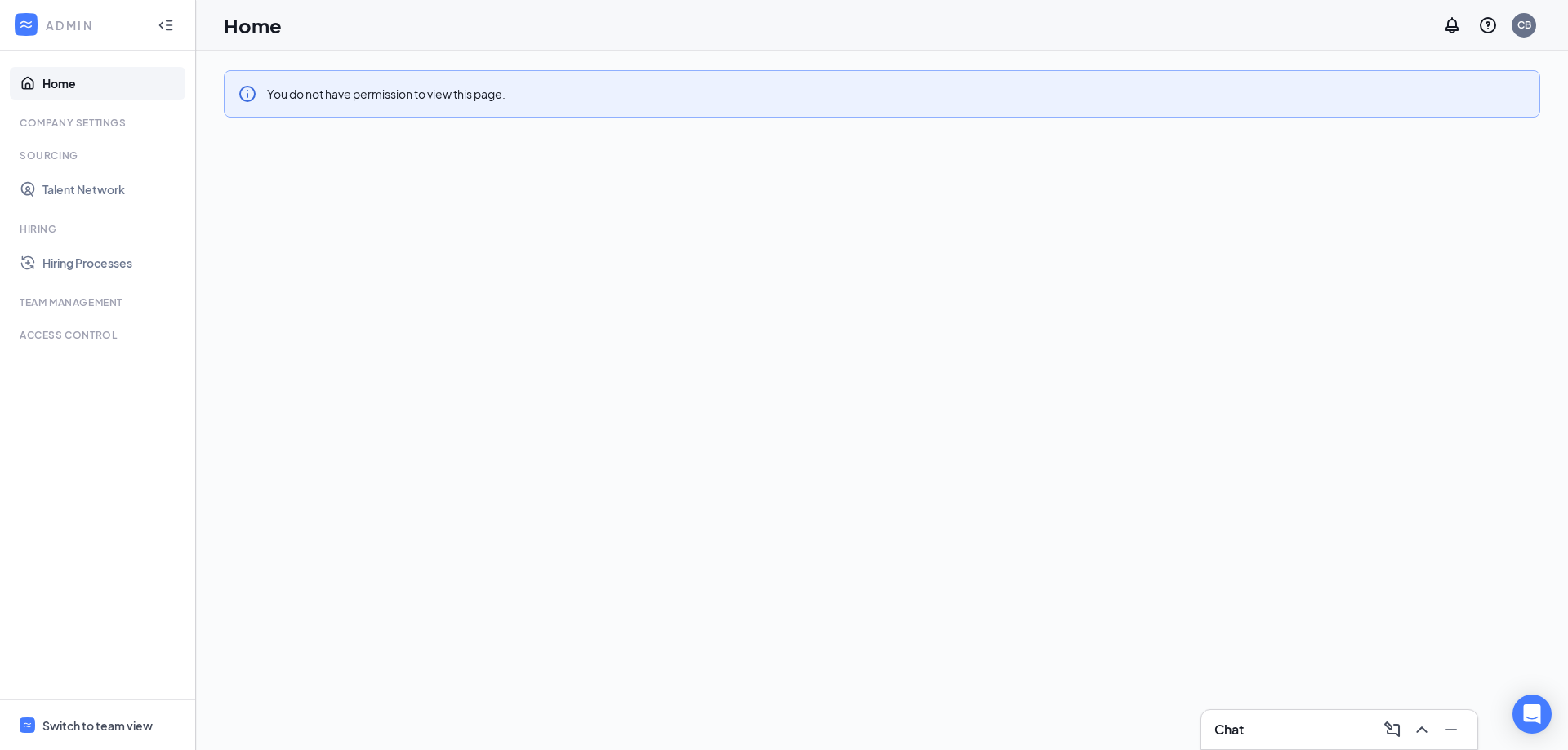
click at [106, 724] on div "Switch to team view" at bounding box center [98, 725] width 111 height 17
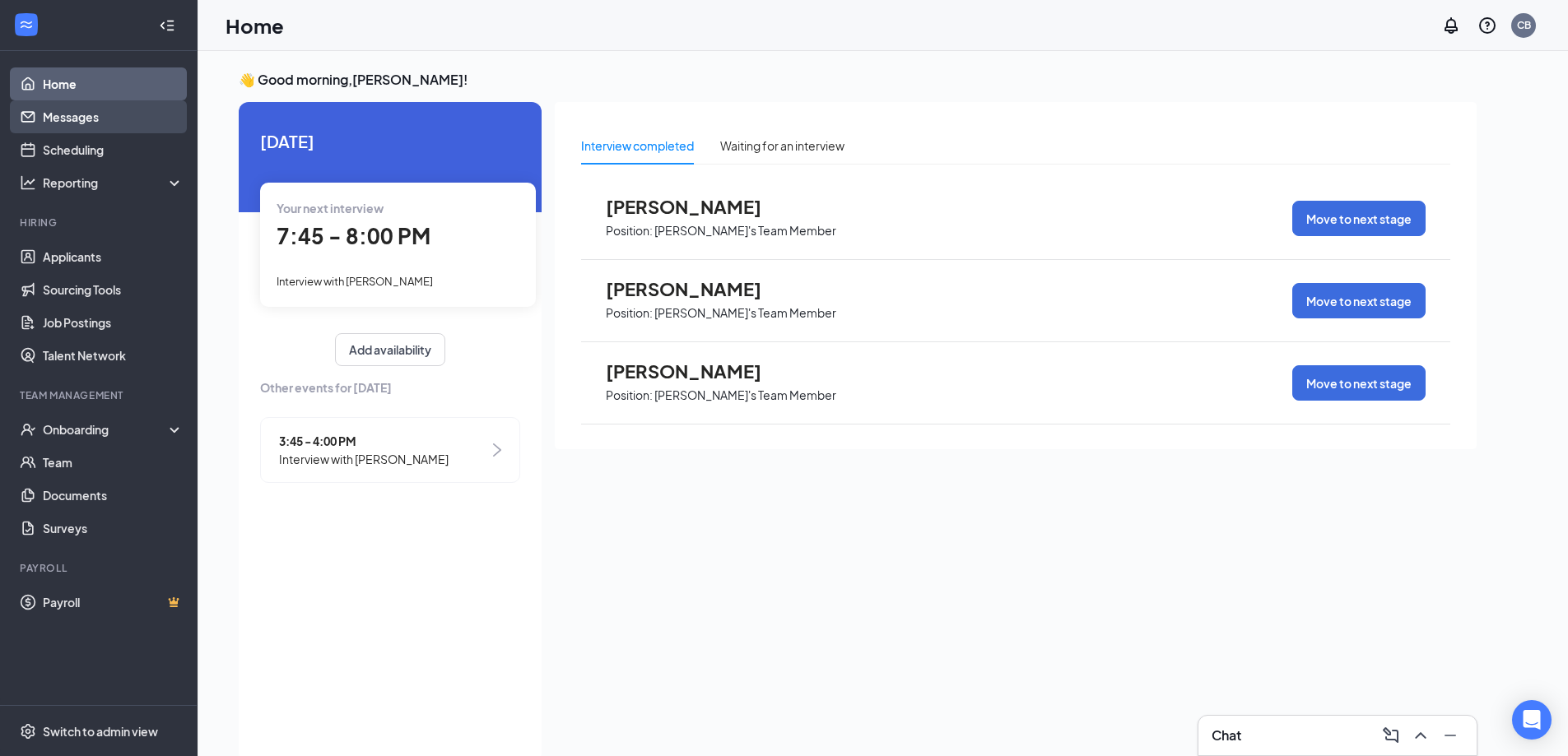
click at [72, 117] on link "Messages" at bounding box center [113, 117] width 140 height 33
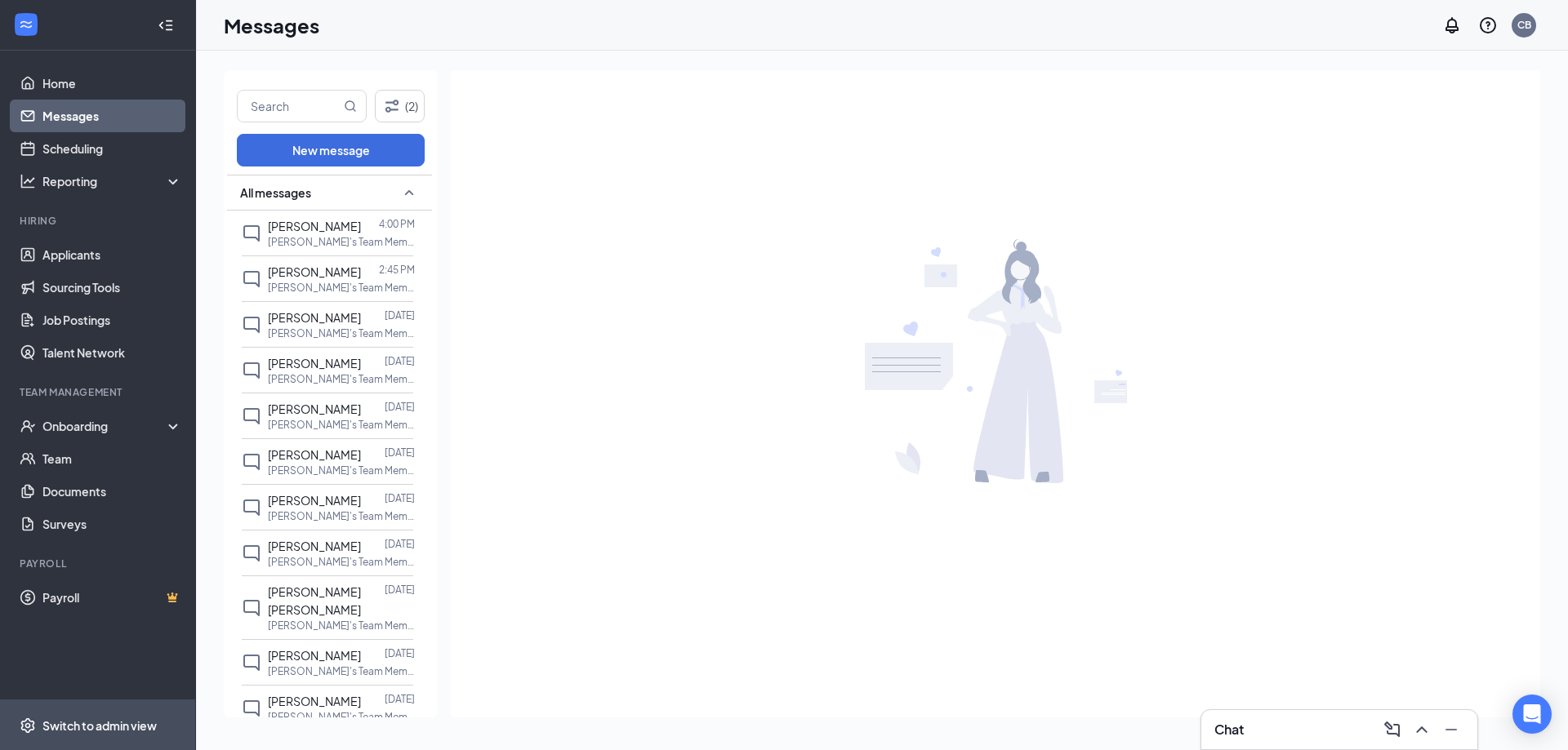
click at [116, 727] on div "Switch to admin view" at bounding box center [100, 725] width 115 height 17
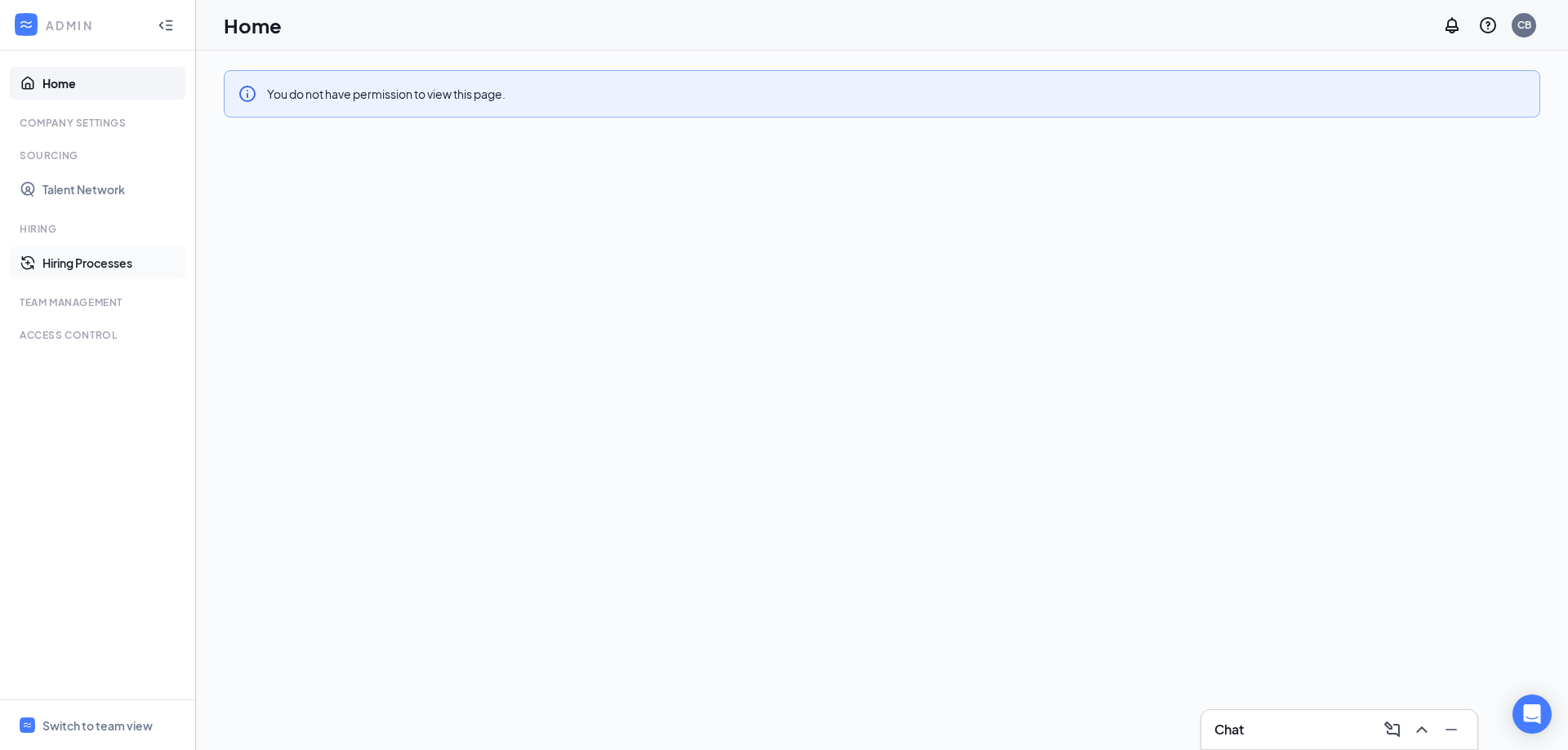
click at [115, 263] on link "Hiring Processes" at bounding box center [112, 263] width 139 height 33
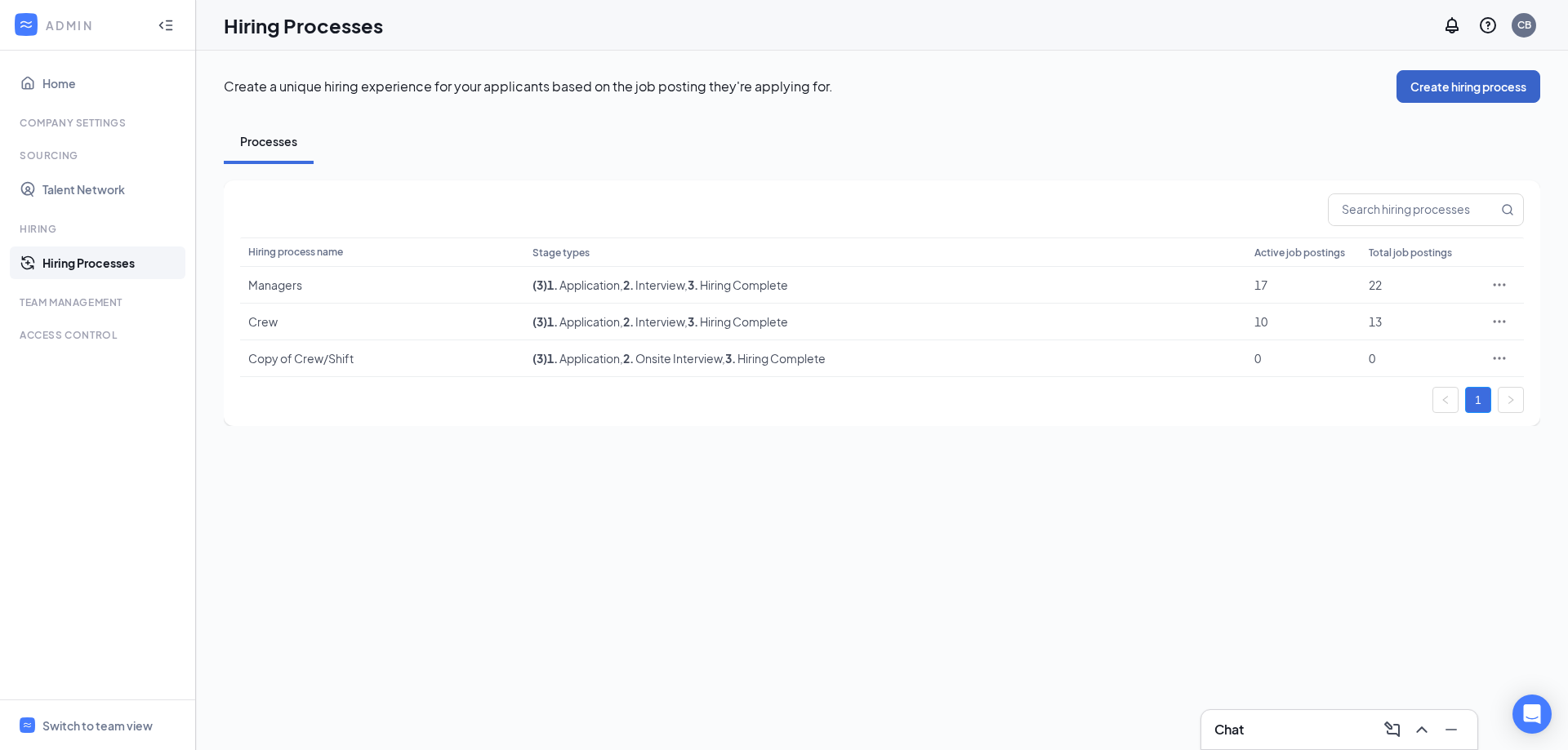
click at [1473, 79] on button "Create hiring process" at bounding box center [1468, 86] width 143 height 33
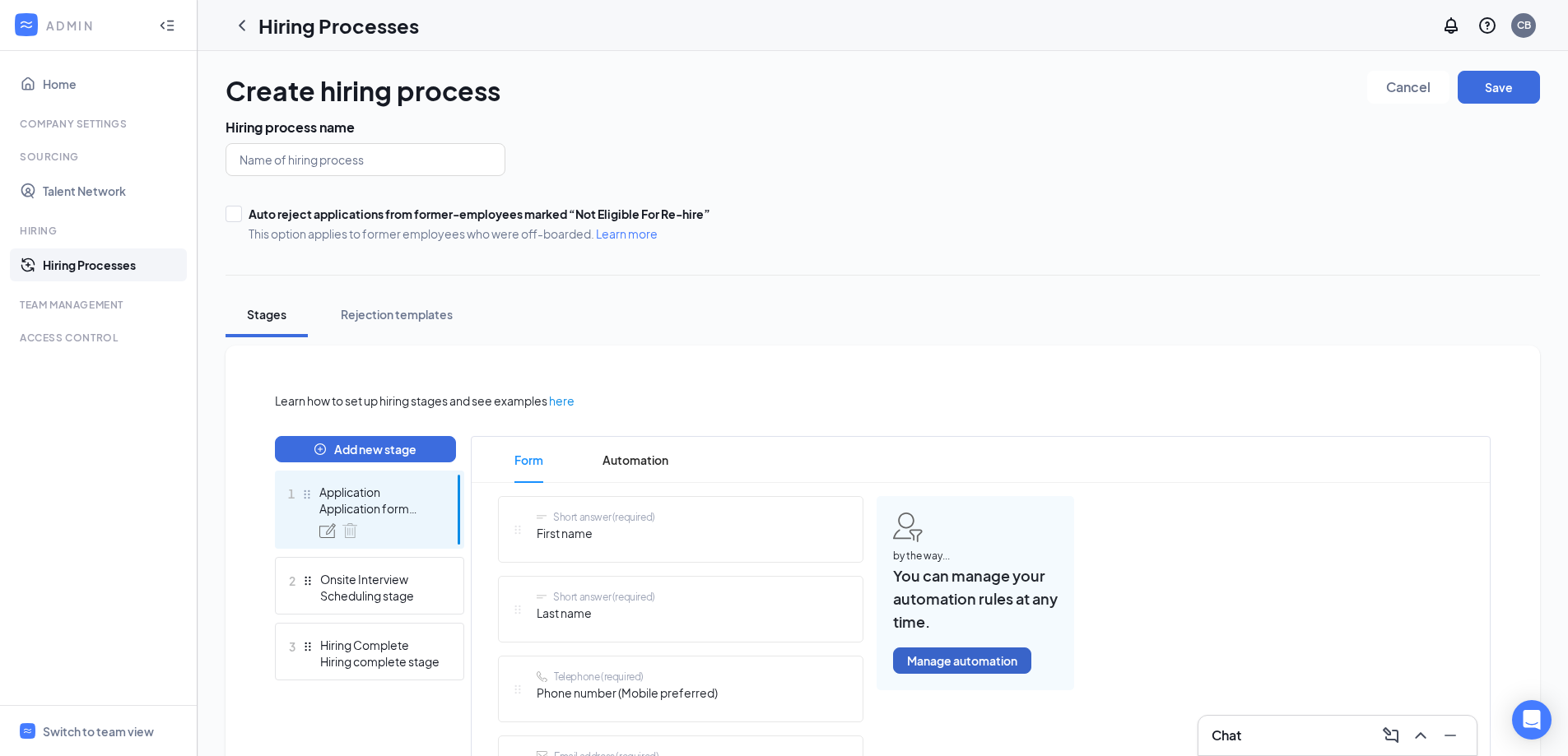
click at [963, 658] on button "Manage automation" at bounding box center [961, 660] width 138 height 26
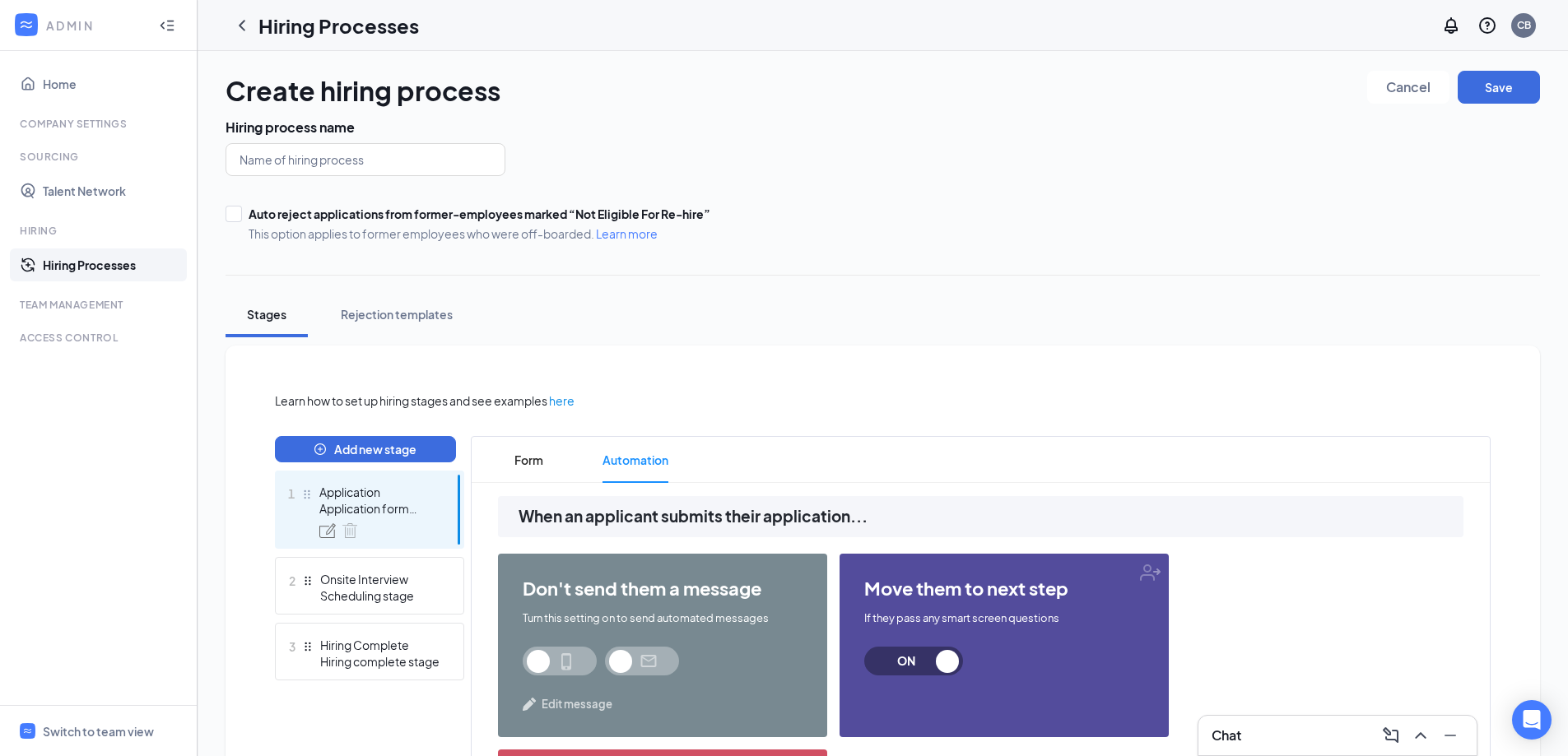
click at [557, 703] on span "Edit message" at bounding box center [577, 704] width 71 height 17
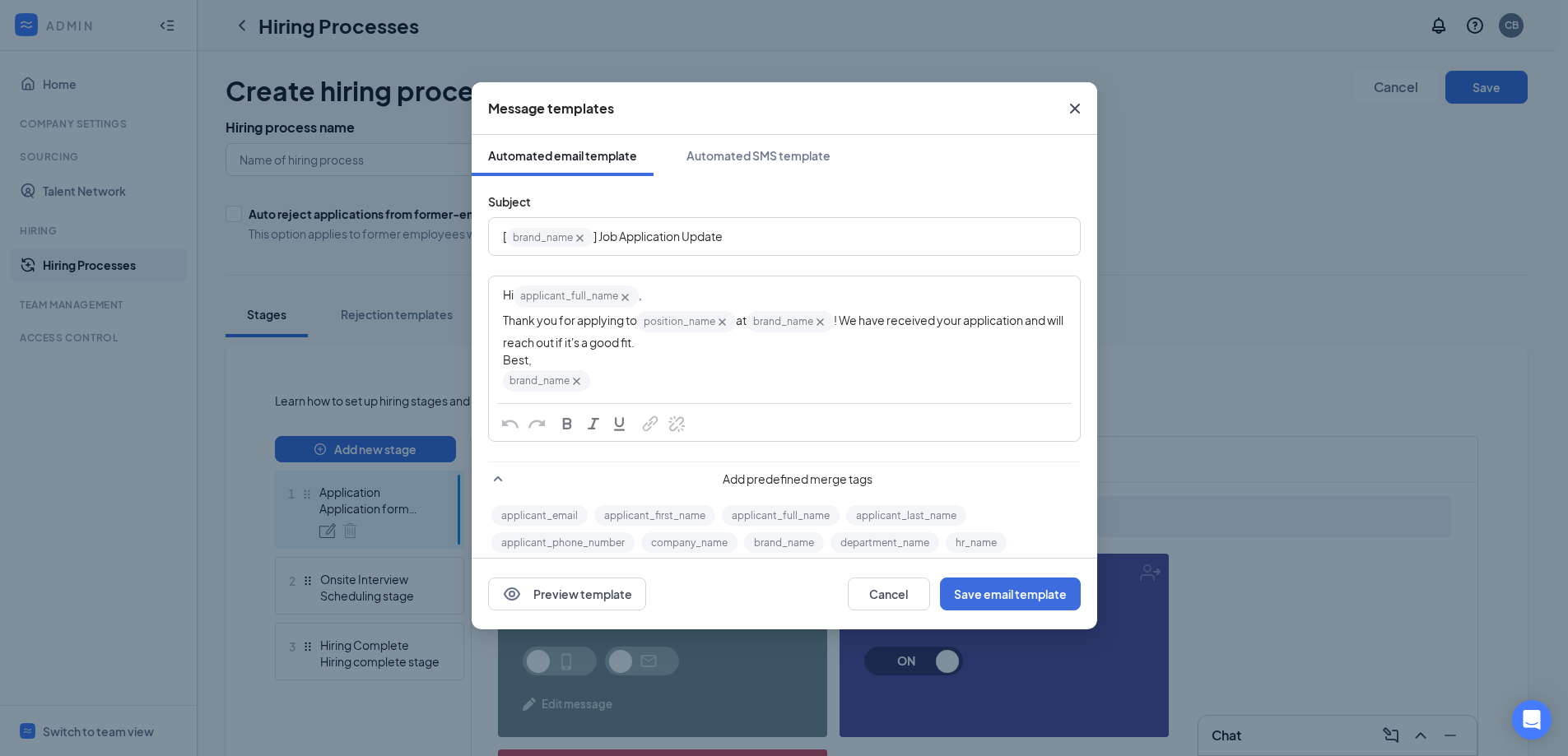
click at [538, 360] on div "Best," at bounding box center [784, 360] width 563 height 17
click at [746, 322] on span "at" at bounding box center [741, 320] width 11 height 15
click at [636, 321] on span "Thank you for applying to" at bounding box center [570, 320] width 134 height 15
click at [586, 342] on span "brand_name‌‌‌‌ {{brand_name}}" at bounding box center [547, 346] width 88 height 21
click at [578, 346] on icon "Cross" at bounding box center [576, 347] width 7 height 7
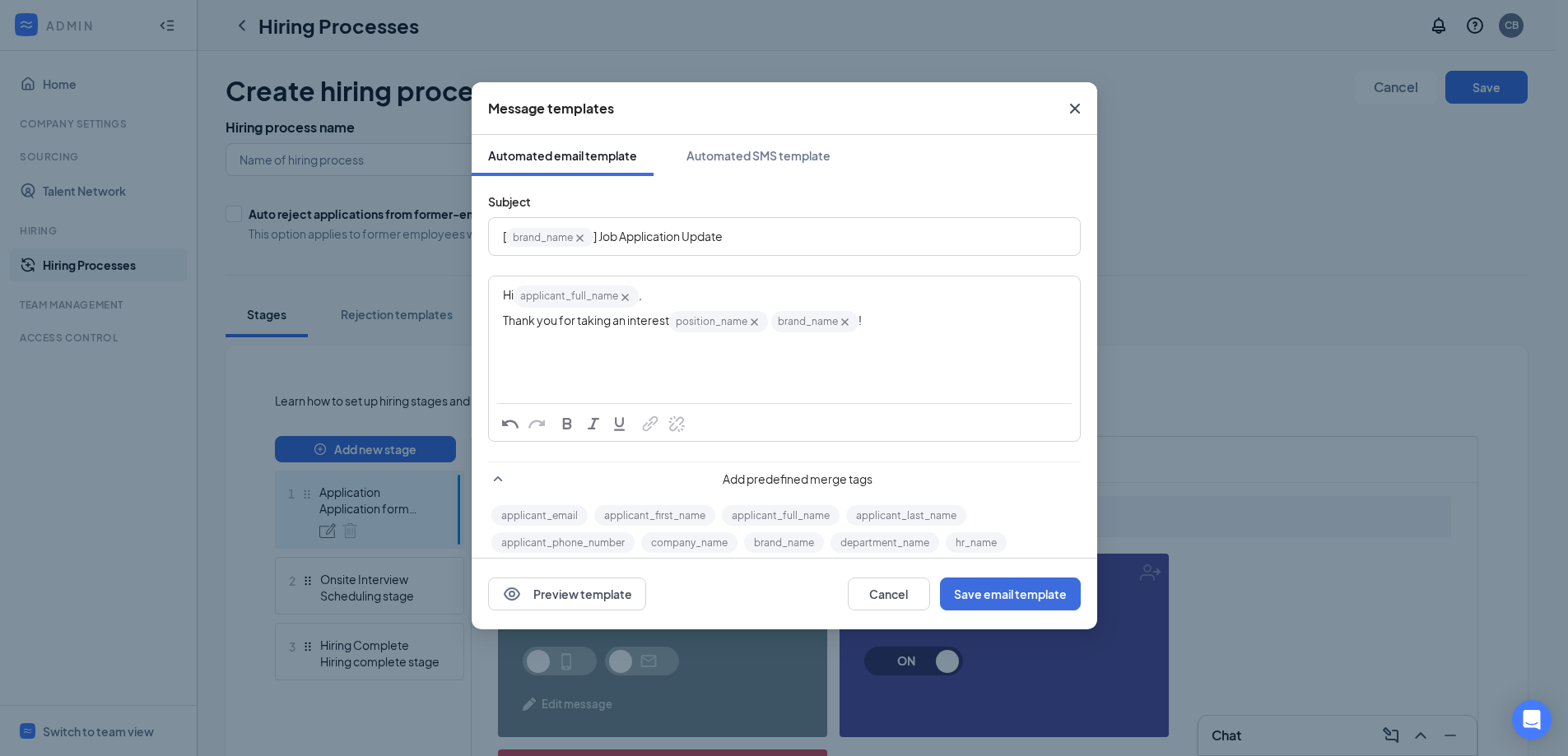
click at [848, 324] on icon "Cross" at bounding box center [844, 322] width 7 height 7
click at [755, 325] on icon "Cross" at bounding box center [753, 322] width 7 height 7
click at [687, 320] on div "Thank you for taking an interest !" at bounding box center [784, 318] width 563 height 17
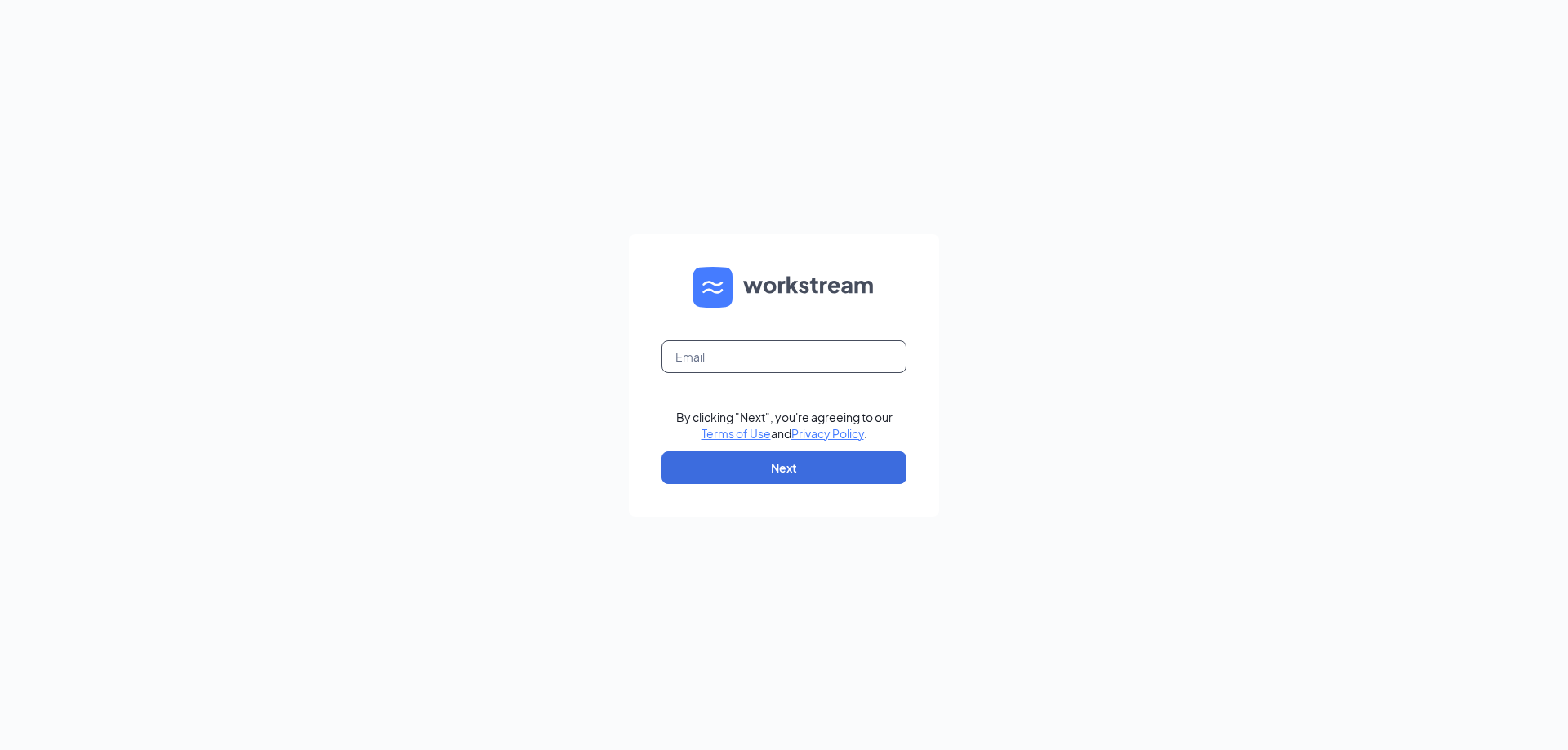
click at [790, 359] on input "text" at bounding box center [784, 357] width 245 height 33
type input "commercewendys@yahoo.com"
click at [785, 466] on button "Next" at bounding box center [784, 467] width 245 height 33
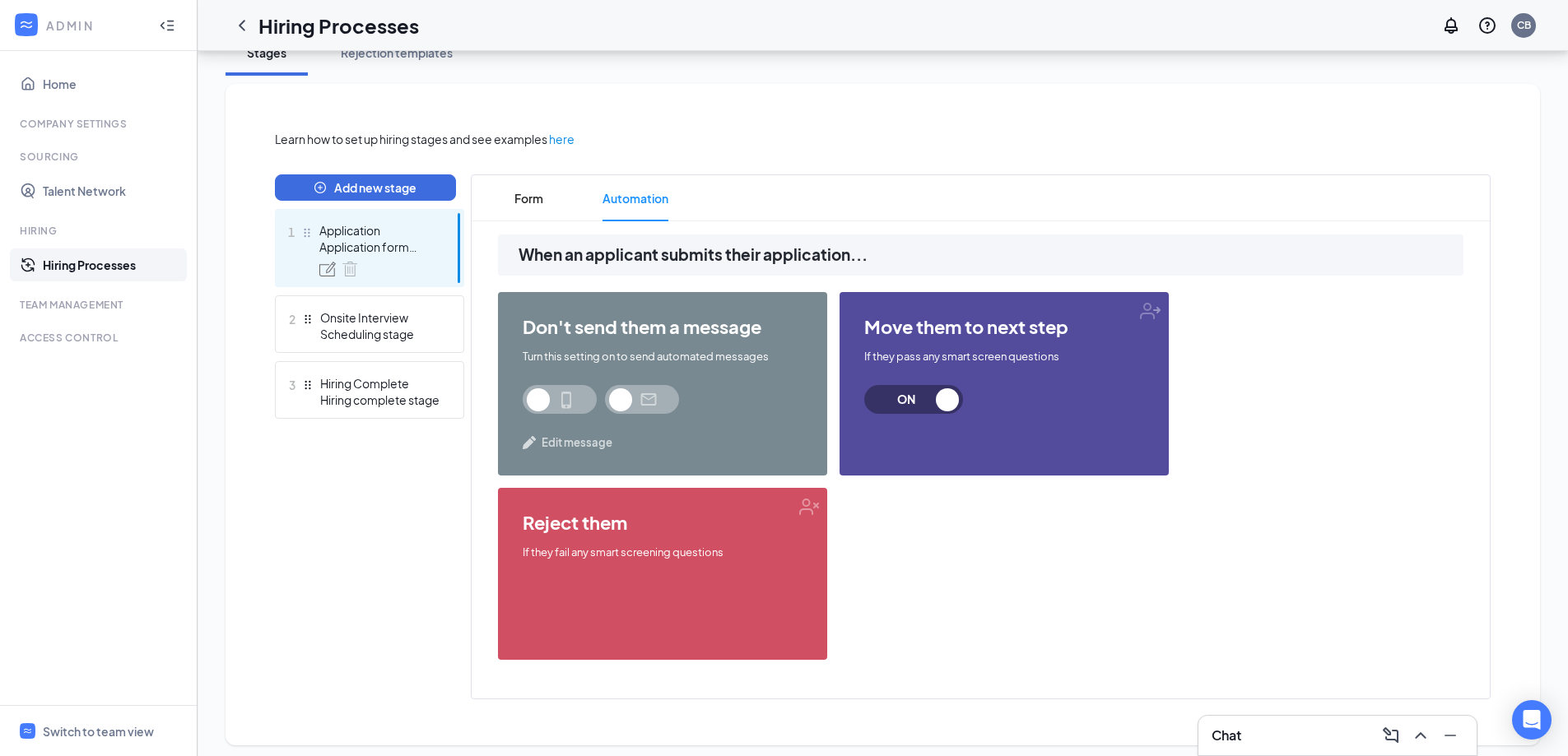
scroll to position [271, 0]
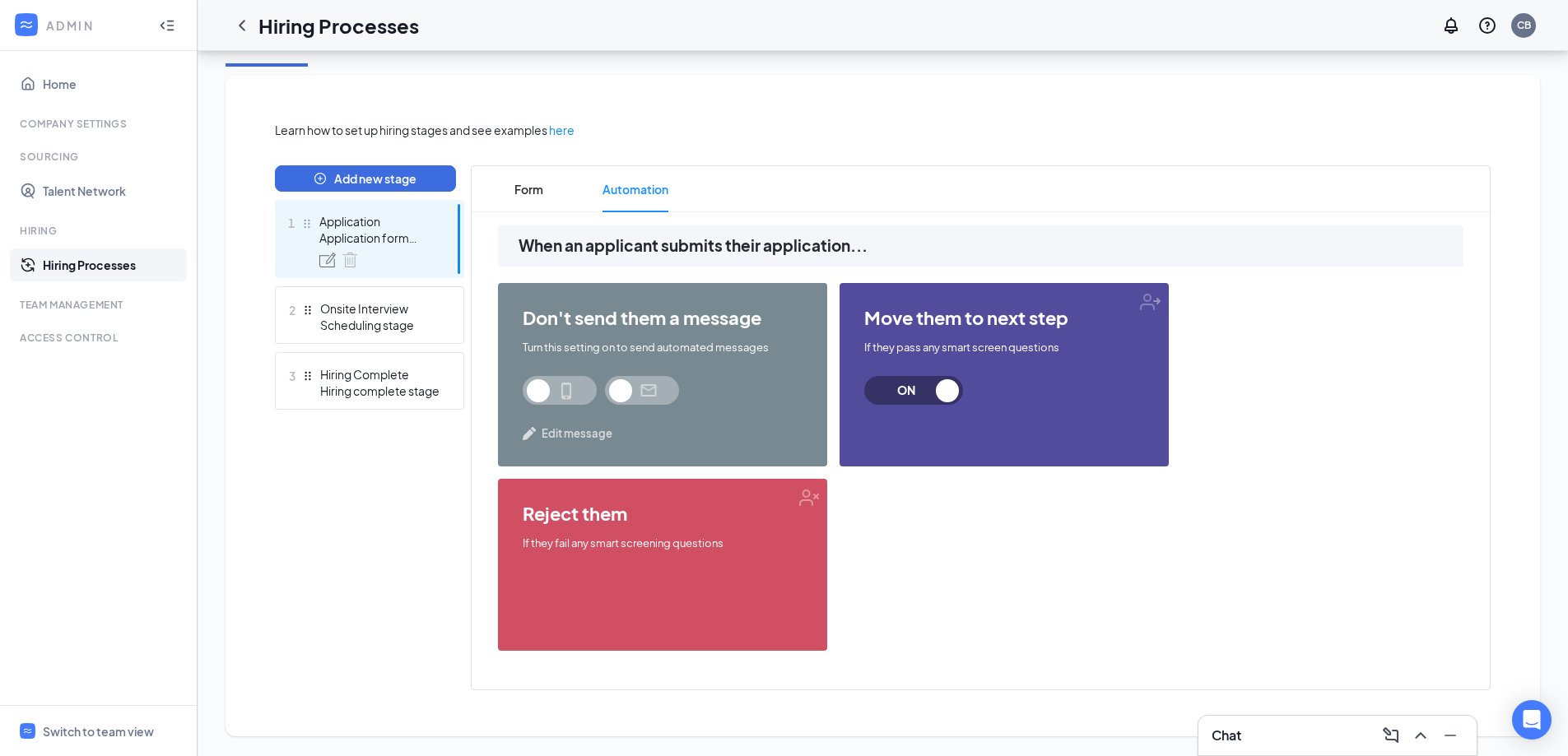
click at [577, 428] on span "Edit message" at bounding box center [577, 433] width 71 height 17
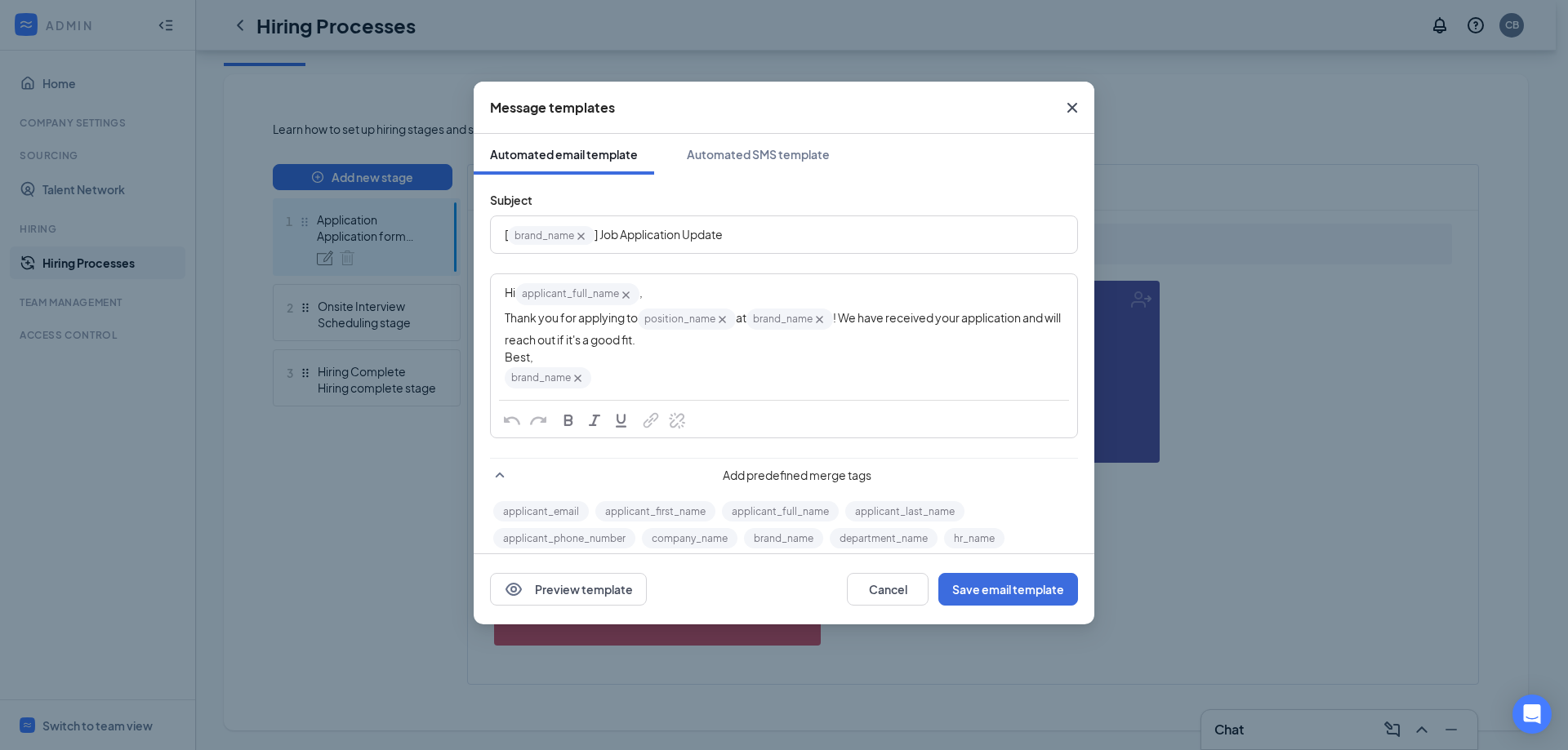
click at [575, 382] on icon "Cross" at bounding box center [578, 378] width 14 height 14
click at [543, 360] on div "Best," at bounding box center [784, 357] width 559 height 17
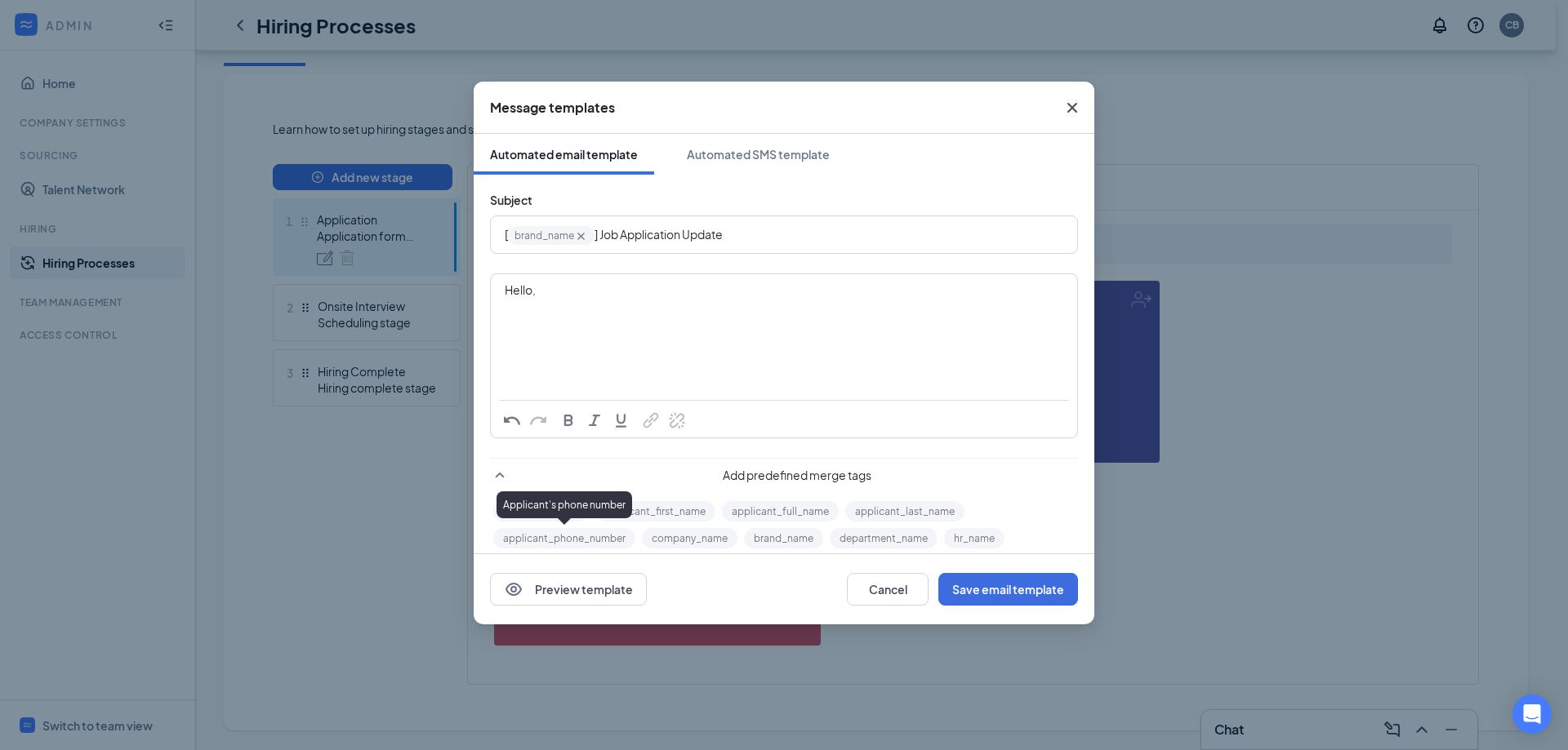
click at [627, 514] on div "Applicant's phone number" at bounding box center [564, 504] width 135 height 27
click at [665, 511] on button "applicant_first_name" at bounding box center [654, 511] width 120 height 21
drag, startPoint x: 663, startPoint y: 510, endPoint x: 602, endPoint y: 350, distance: 171.2
click at [602, 350] on form "Subject [ brand_name‌‌‌‌ {{brand_name}} ] Job Application Update Hello, Add pre…" at bounding box center [784, 398] width 588 height 415
click at [672, 510] on button "applicant_first_name" at bounding box center [654, 511] width 120 height 21
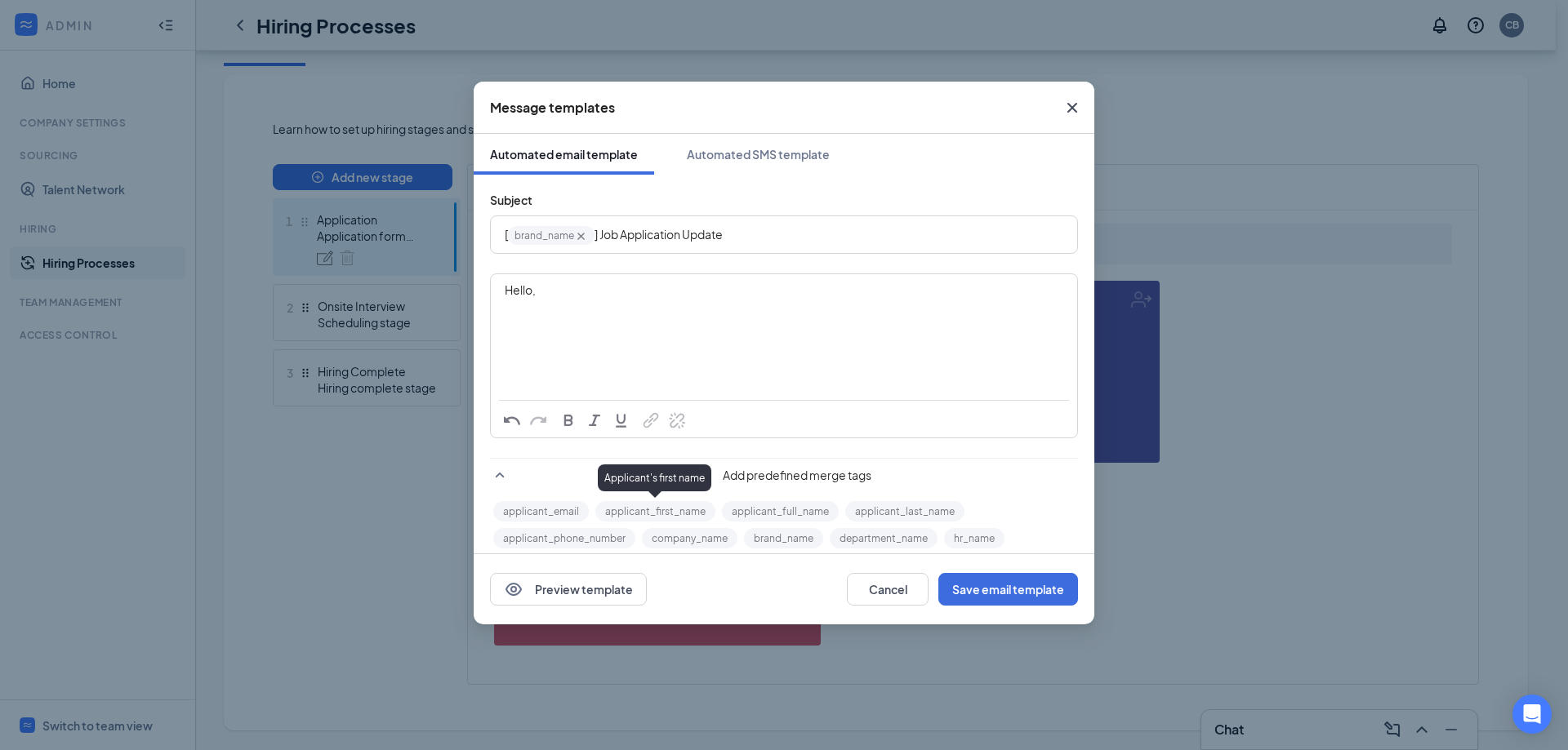
click at [672, 510] on button "applicant_first_name" at bounding box center [654, 511] width 120 height 21
click at [778, 508] on button "applicant_full_name" at bounding box center [780, 511] width 117 height 21
click at [571, 598] on button "Preview template" at bounding box center [568, 589] width 157 height 33
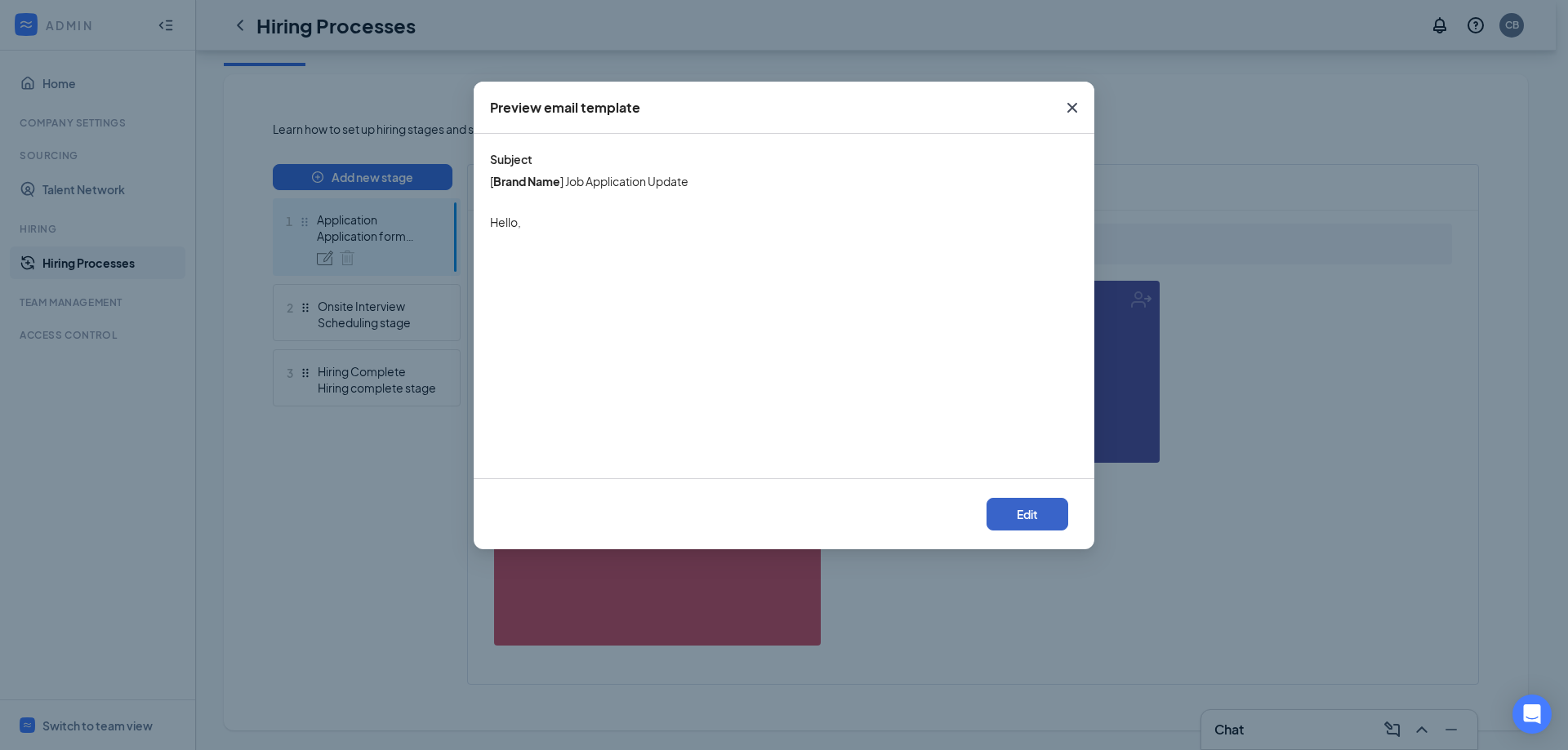
click at [1036, 510] on button "Edit" at bounding box center [1027, 514] width 82 height 33
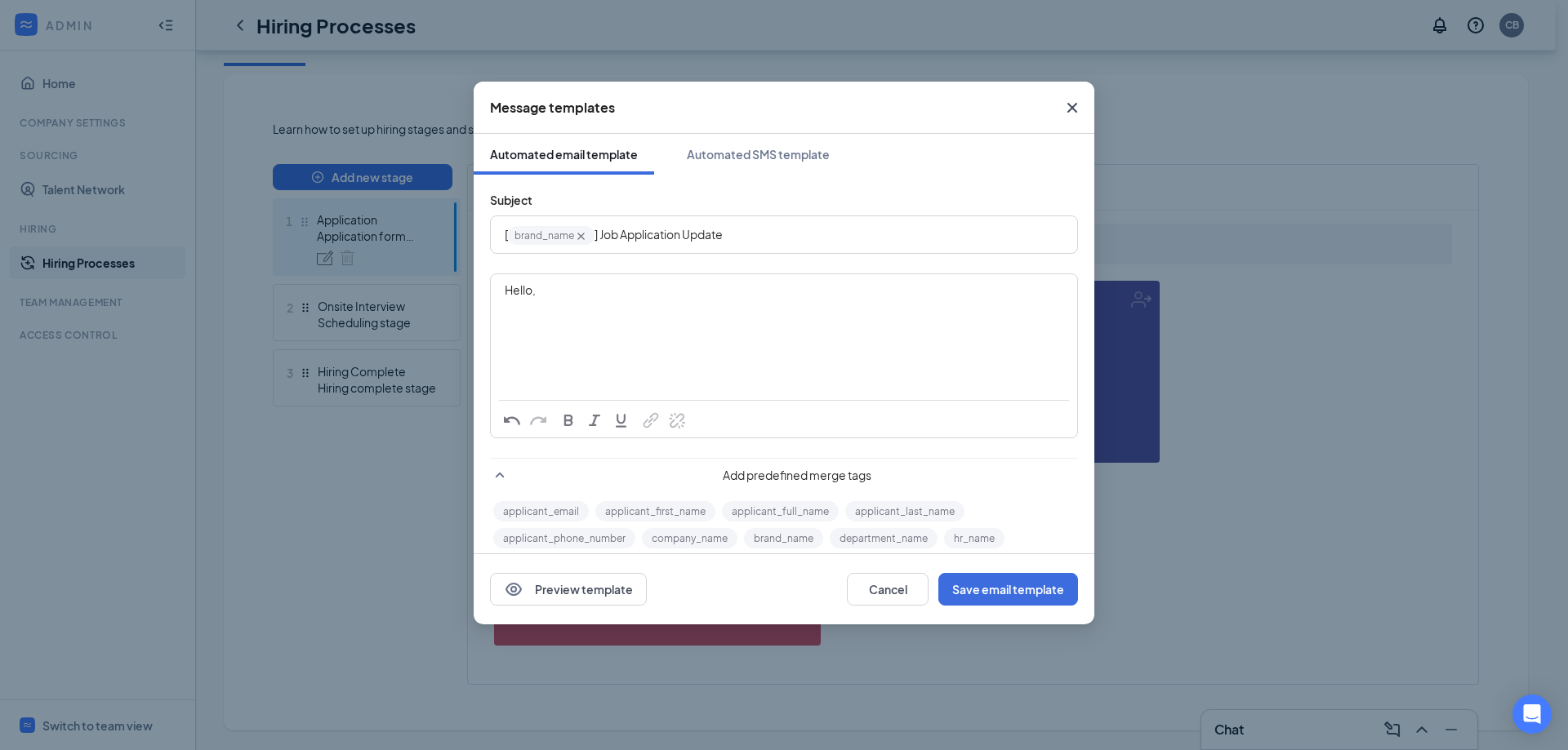
click at [782, 480] on span "Add predefined merge tags" at bounding box center [797, 475] width 562 height 17
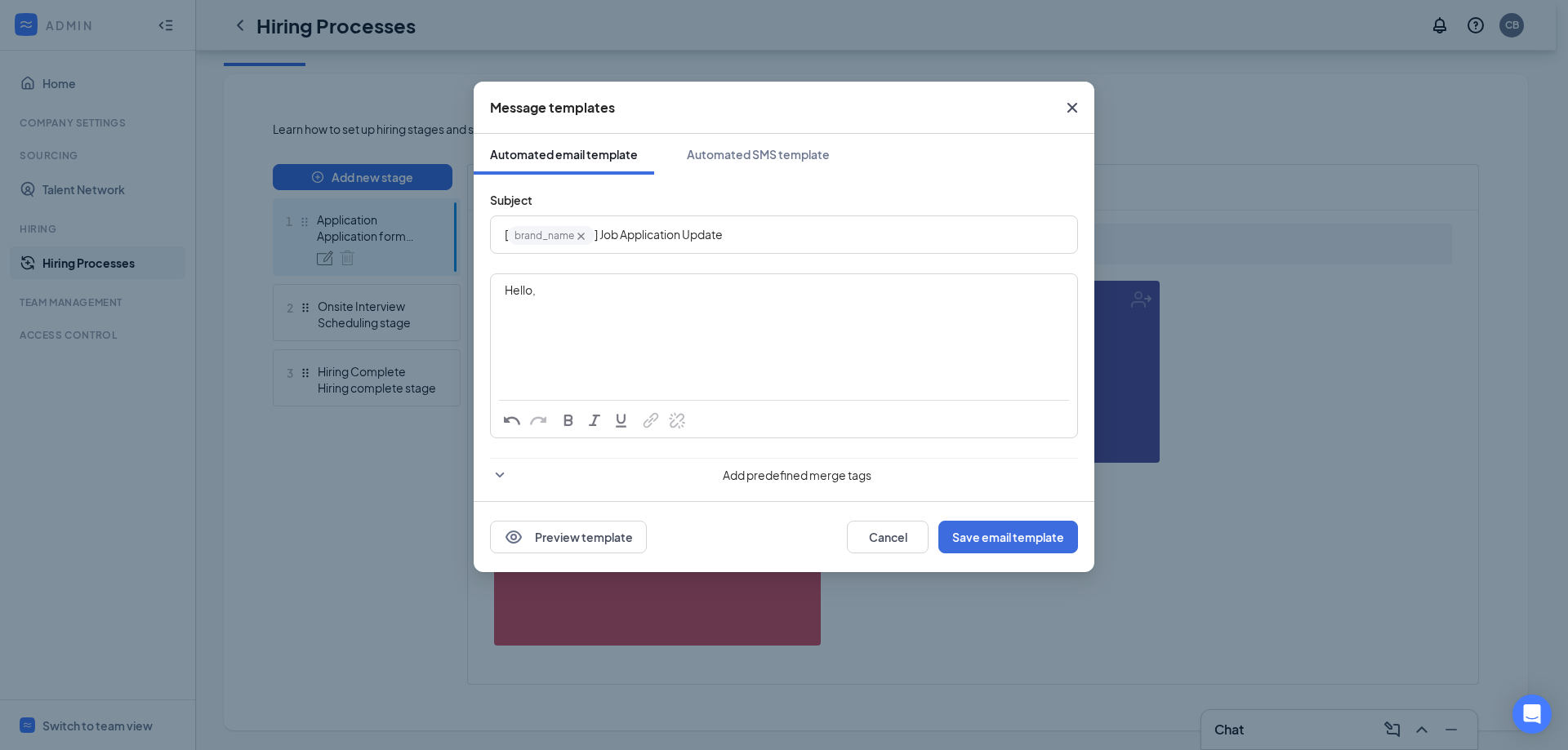
click at [782, 480] on span "Add predefined merge tags" at bounding box center [797, 475] width 562 height 17
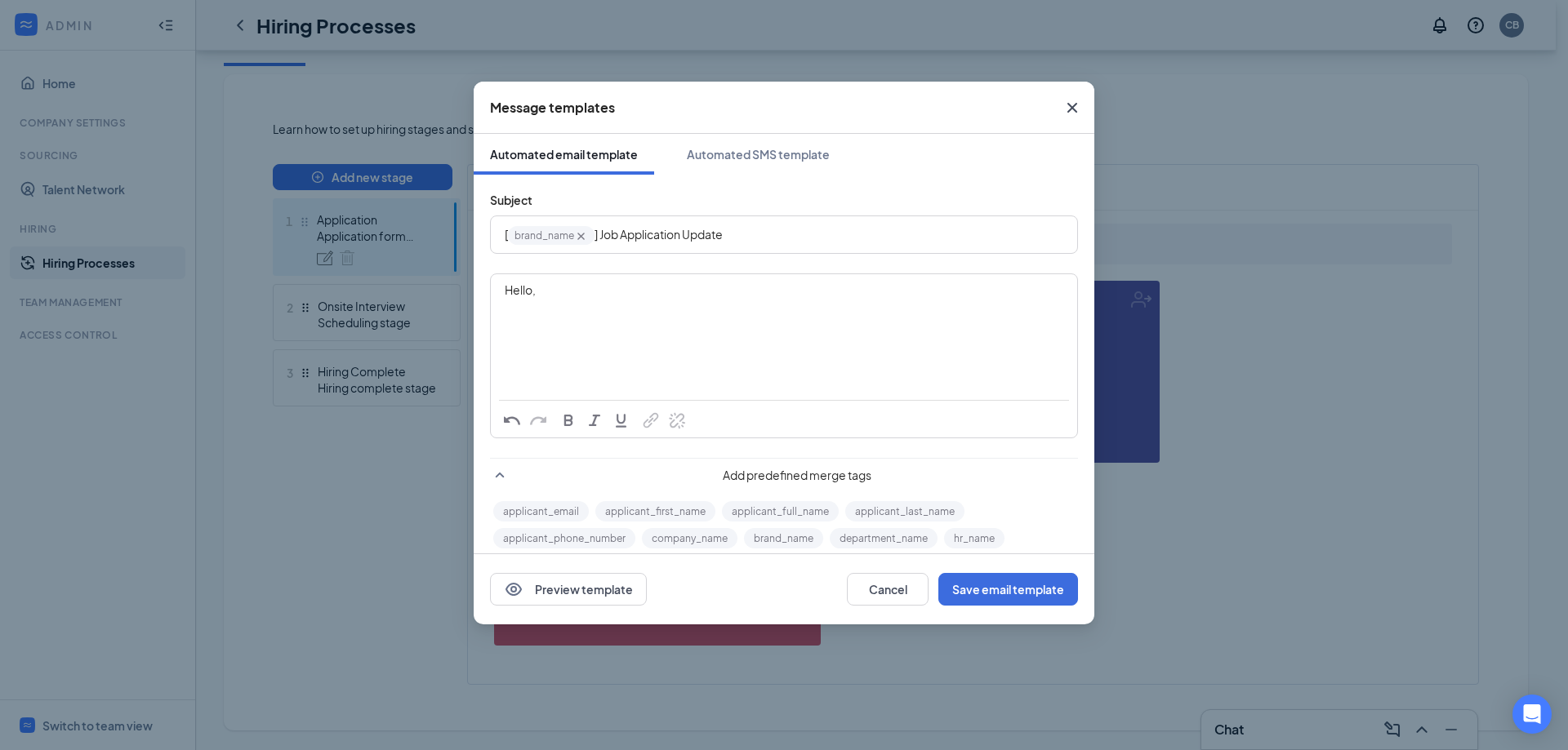
drag, startPoint x: 663, startPoint y: 513, endPoint x: 637, endPoint y: 438, distance: 79.4
click at [613, 356] on form "Subject [ brand_name‌‌‌‌ {{brand_name}} ] Job Application Update Hello, Add pre…" at bounding box center [784, 398] width 588 height 415
click at [656, 506] on button "applicant_first_name" at bounding box center [654, 511] width 120 height 21
drag, startPoint x: 656, startPoint y: 510, endPoint x: 1229, endPoint y: 172, distance: 665.3
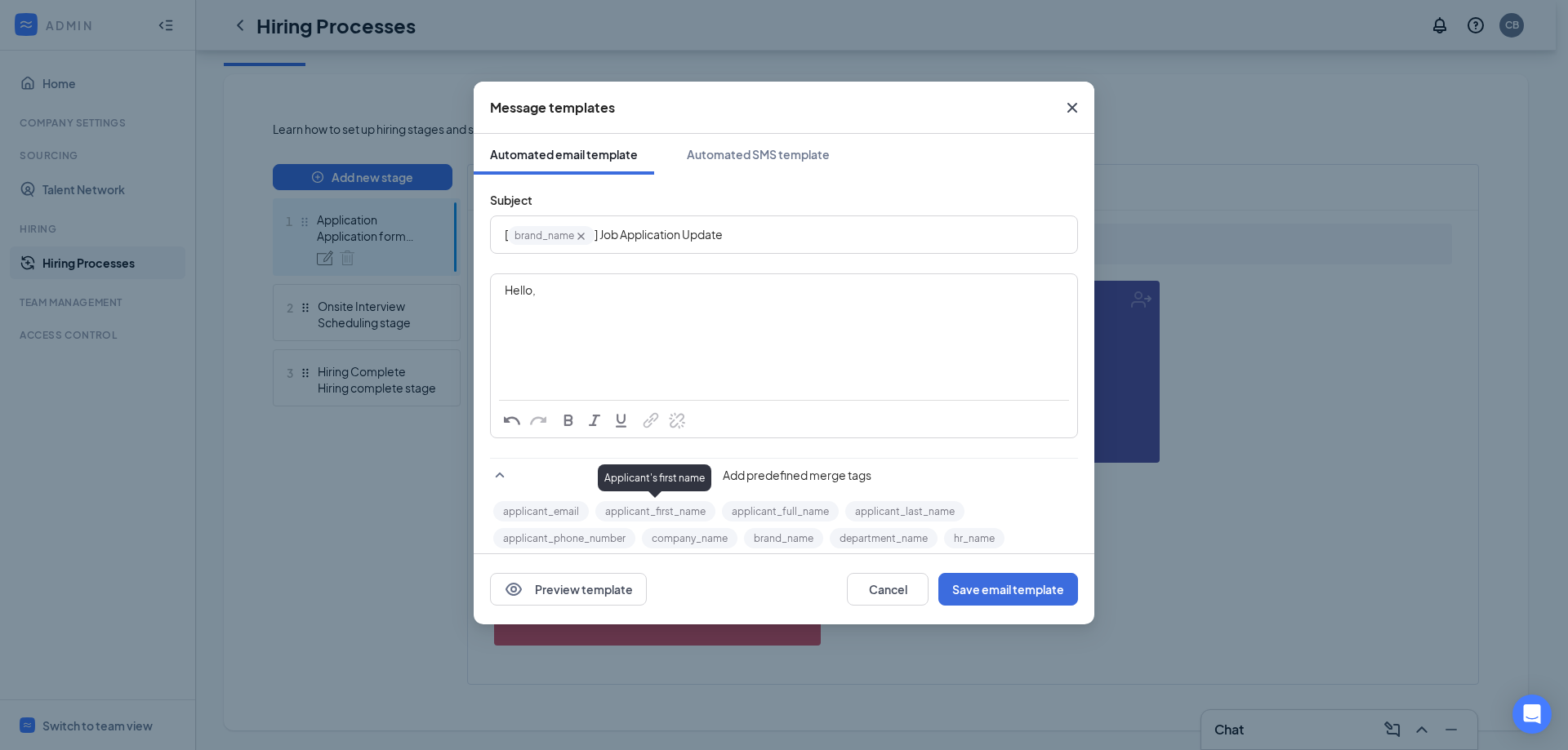
click at [1229, 172] on div "Message templates Automated email template Automated SMS template Subject [ bra…" at bounding box center [784, 375] width 1568 height 750
click at [764, 157] on div "Automated SMS template" at bounding box center [758, 154] width 143 height 17
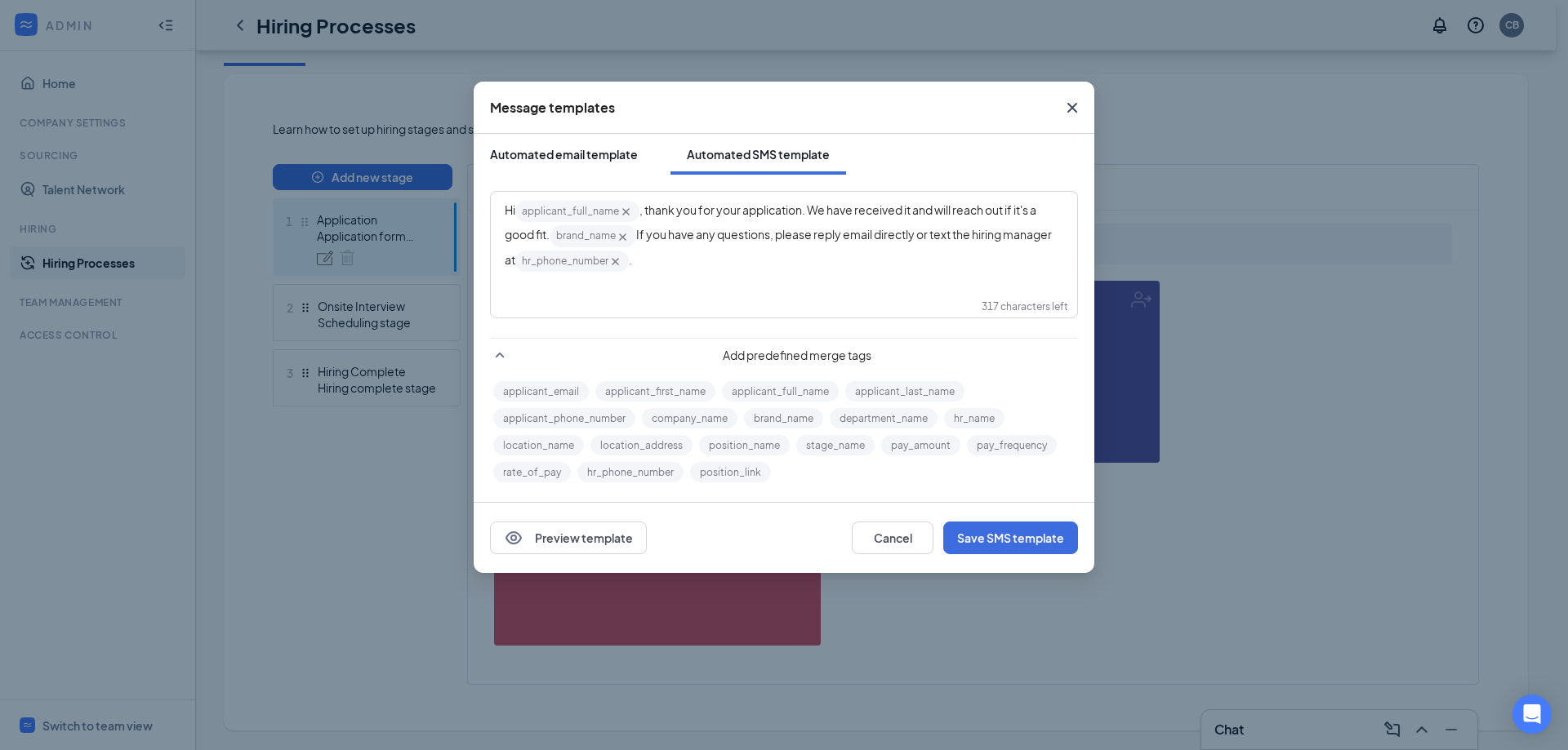
click at [579, 158] on div "Automated email template" at bounding box center [565, 154] width 148 height 17
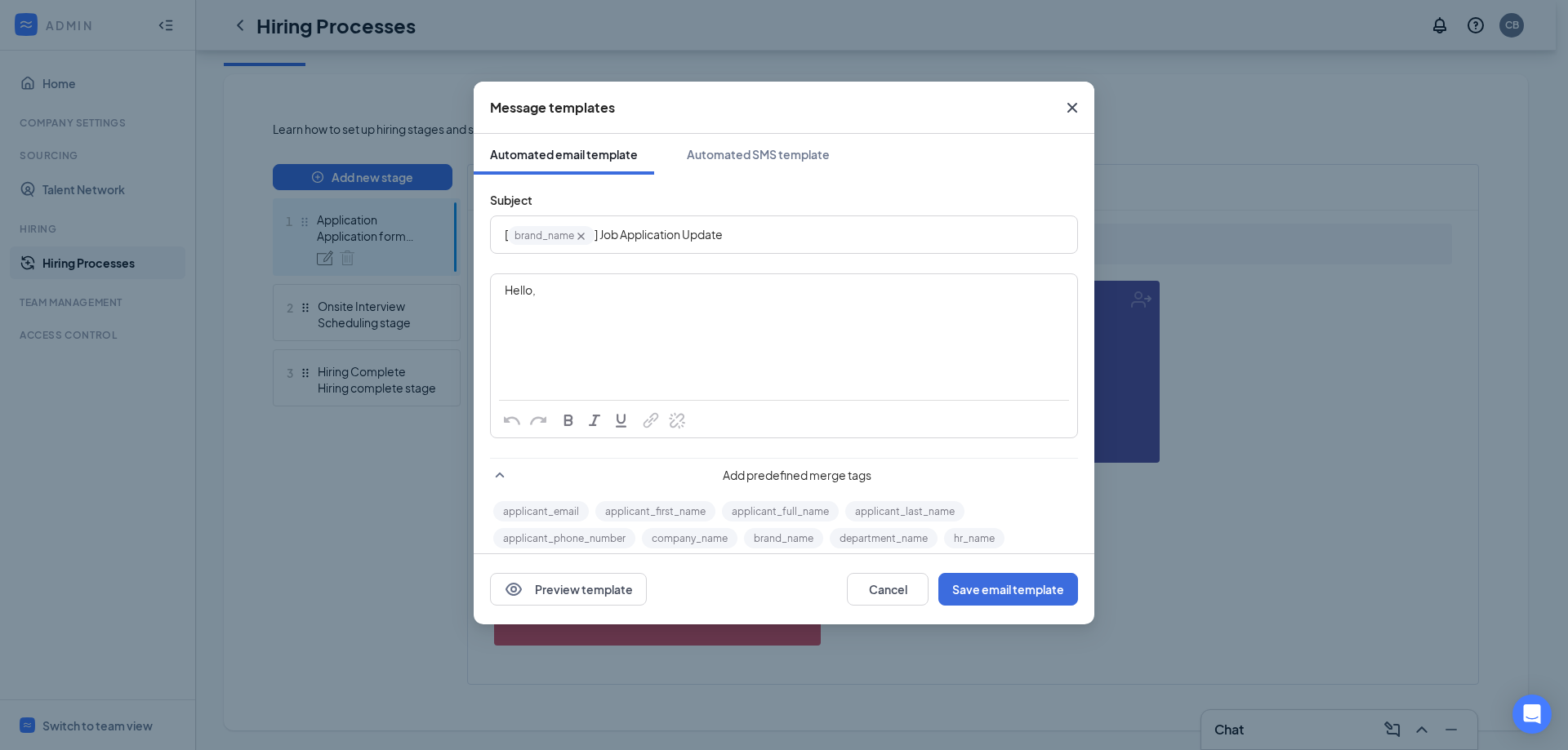
click at [549, 292] on div "Hello," at bounding box center [784, 290] width 559 height 17
click at [878, 592] on button "Cancel" at bounding box center [888, 589] width 82 height 33
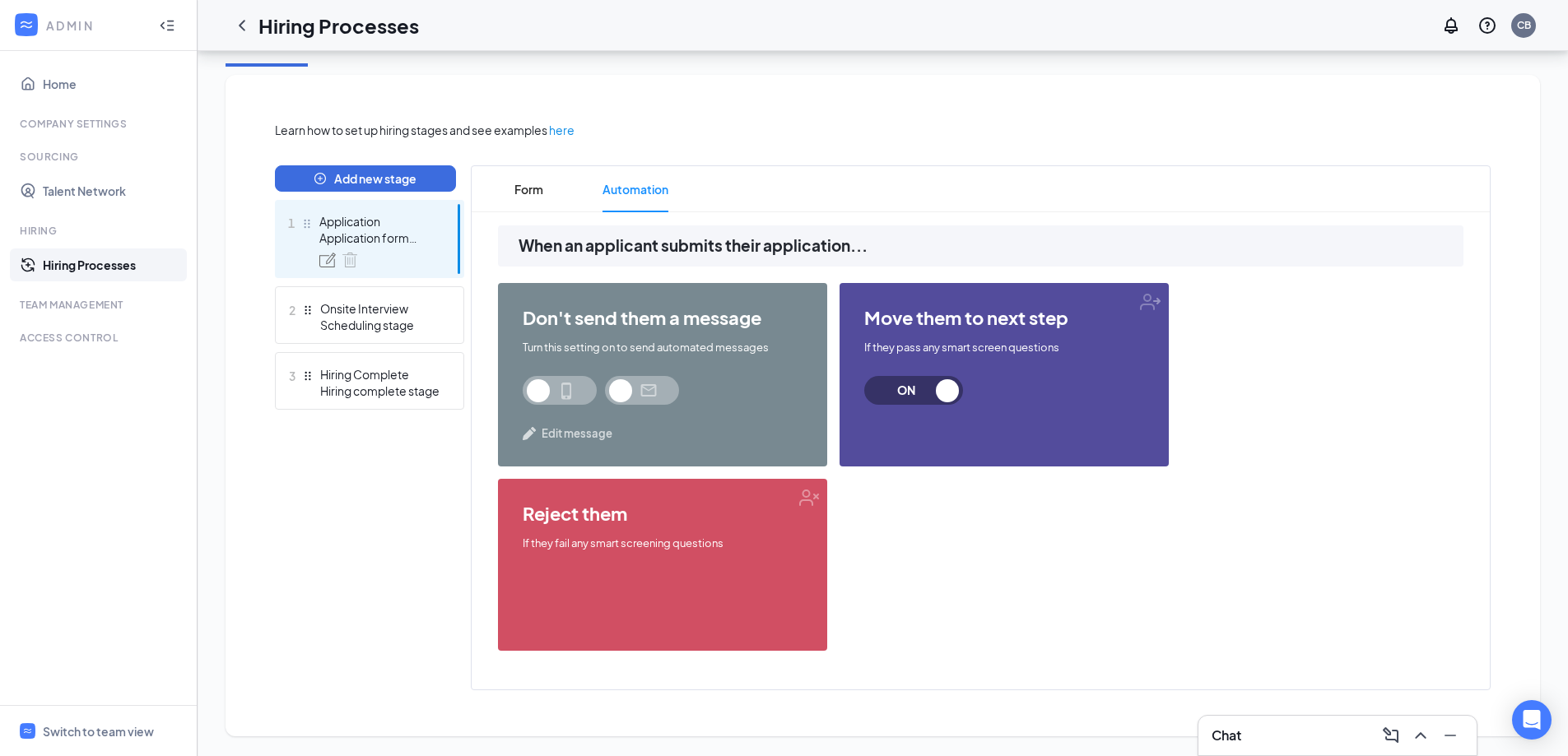
click at [579, 429] on span "Edit message" at bounding box center [577, 433] width 71 height 17
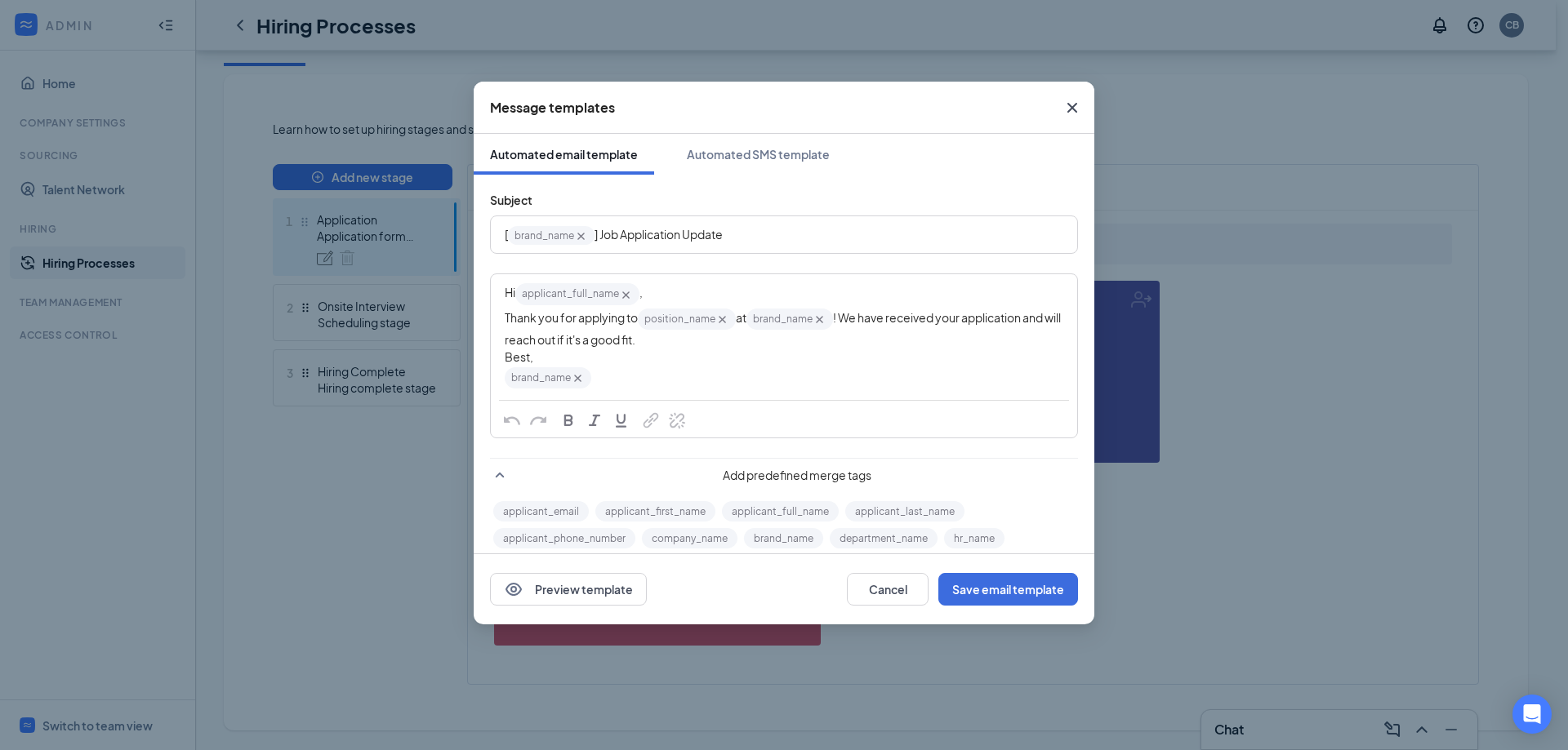
click at [538, 356] on div "Best," at bounding box center [784, 357] width 559 height 17
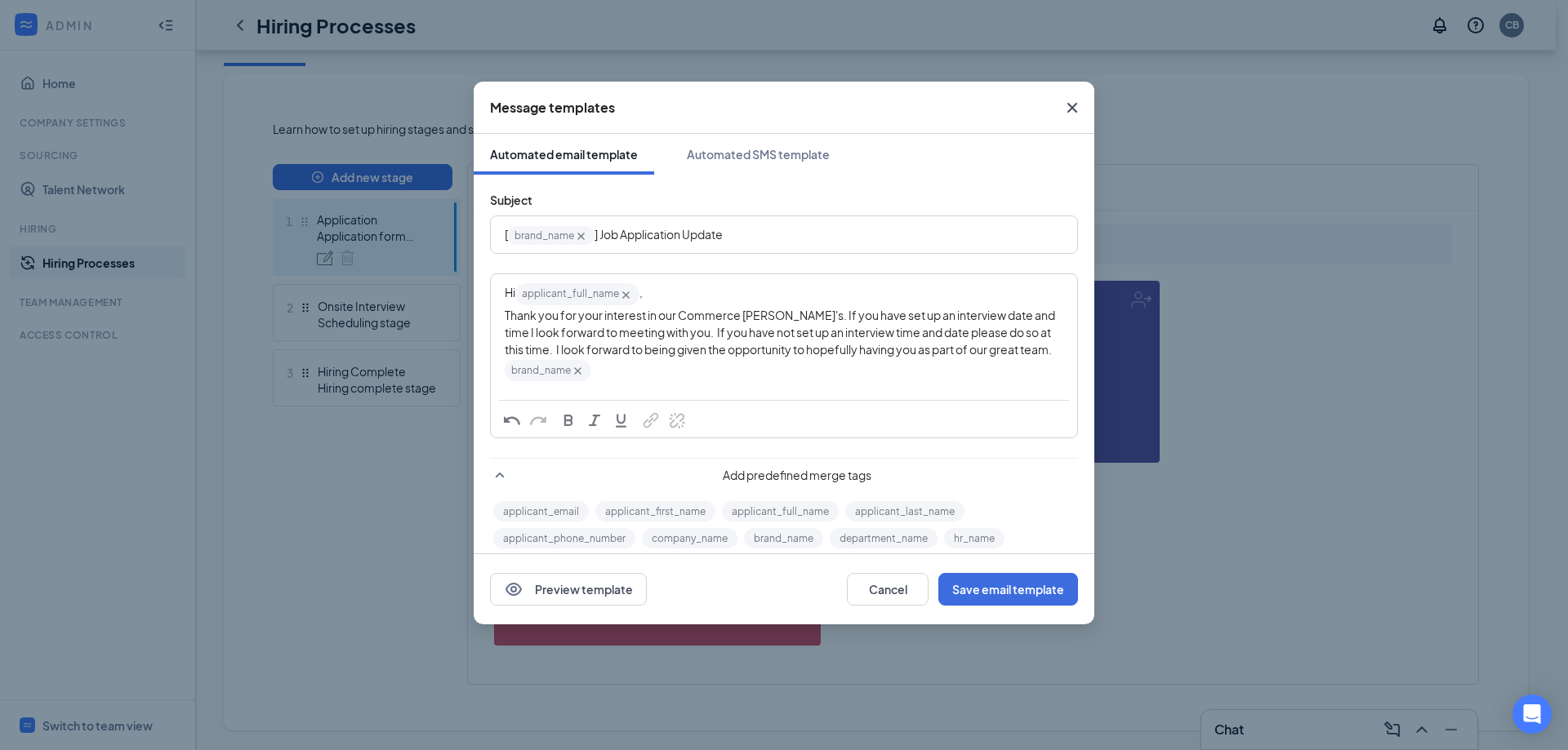
click at [573, 370] on icon "Cross" at bounding box center [578, 371] width 14 height 14
click at [1000, 596] on button "Save email template" at bounding box center [1007, 589] width 139 height 33
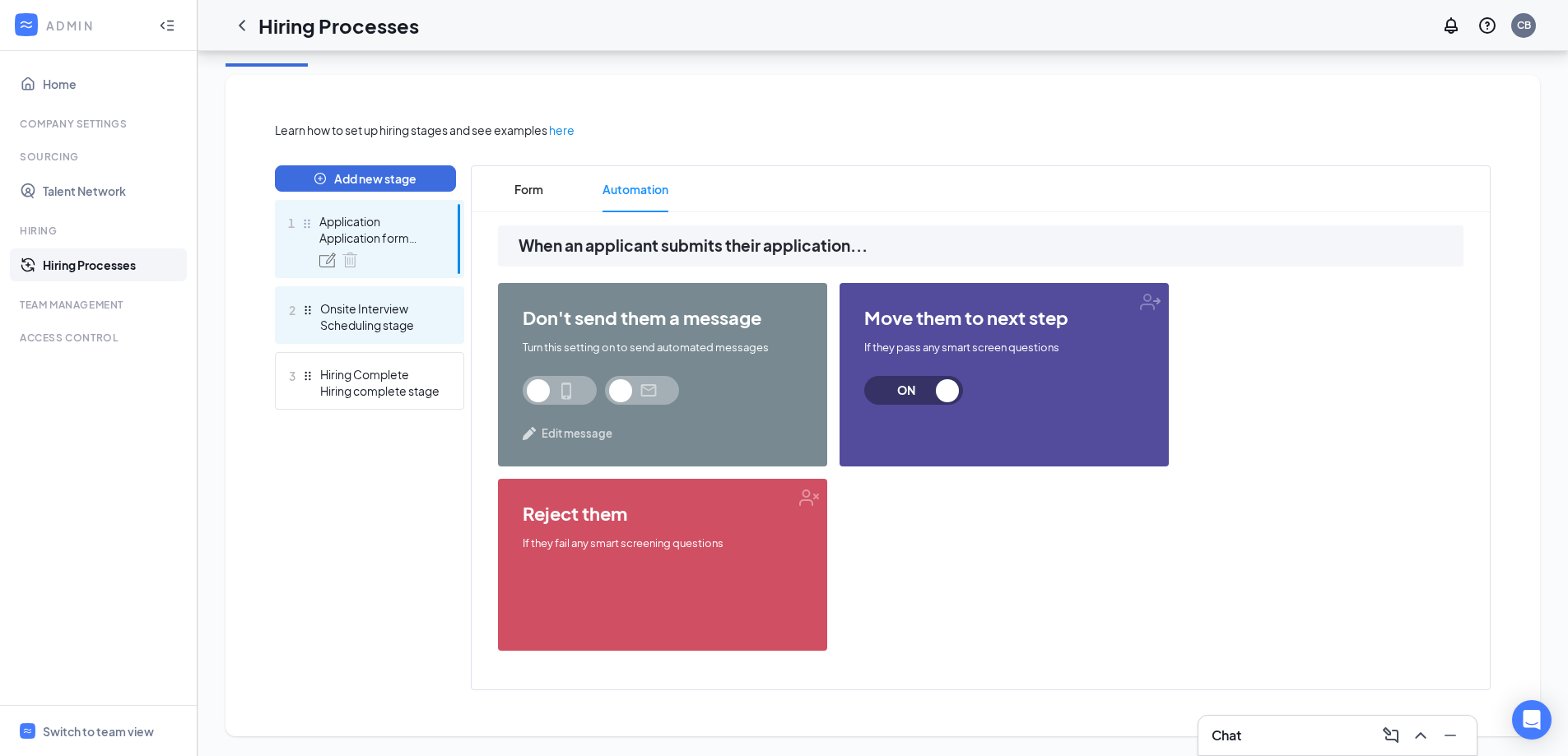
click at [407, 313] on div "Onsite Interview" at bounding box center [380, 309] width 121 height 17
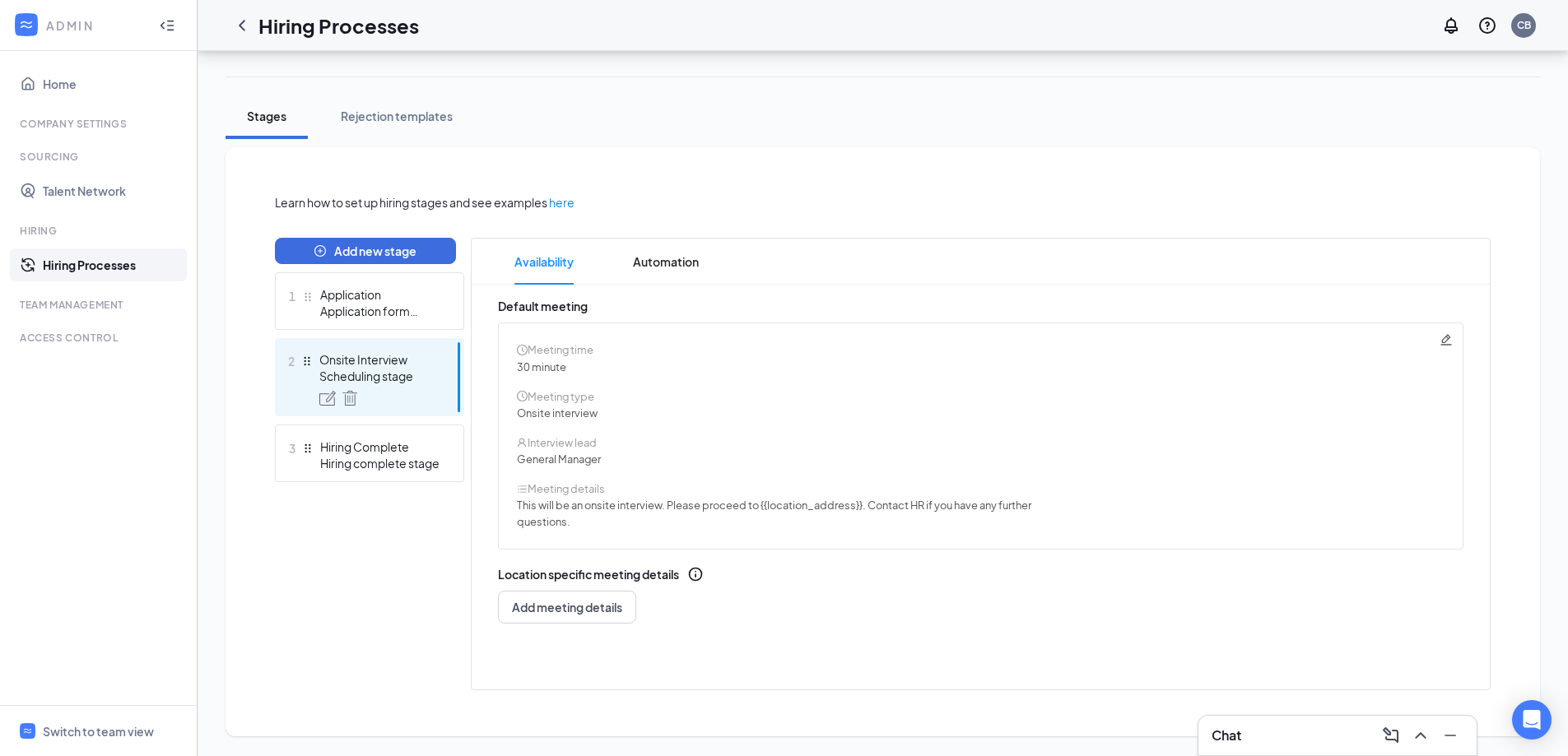
scroll to position [198, 0]
click at [387, 299] on div "Application" at bounding box center [380, 295] width 121 height 17
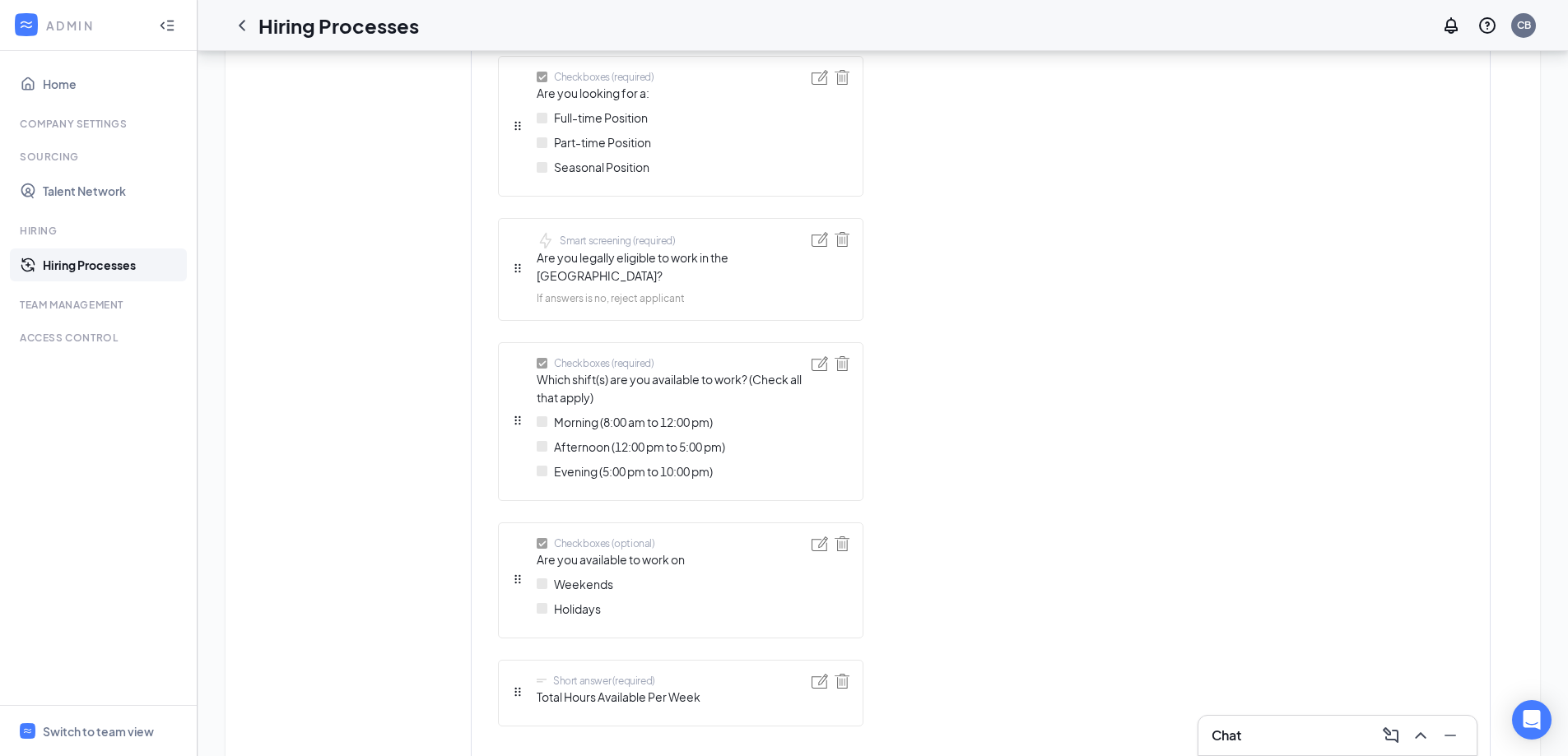
scroll to position [1089, 0]
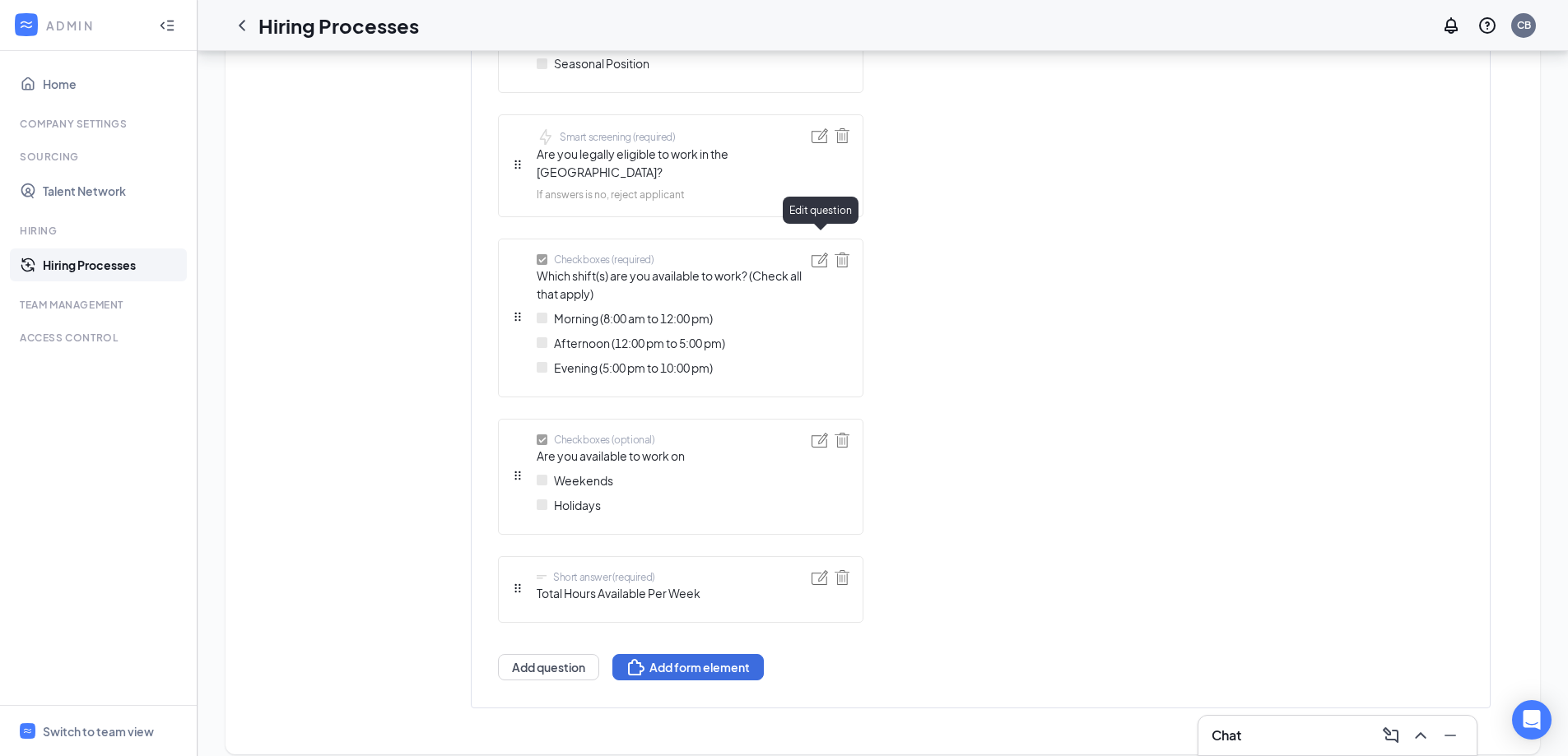
click at [818, 253] on img at bounding box center [820, 260] width 17 height 15
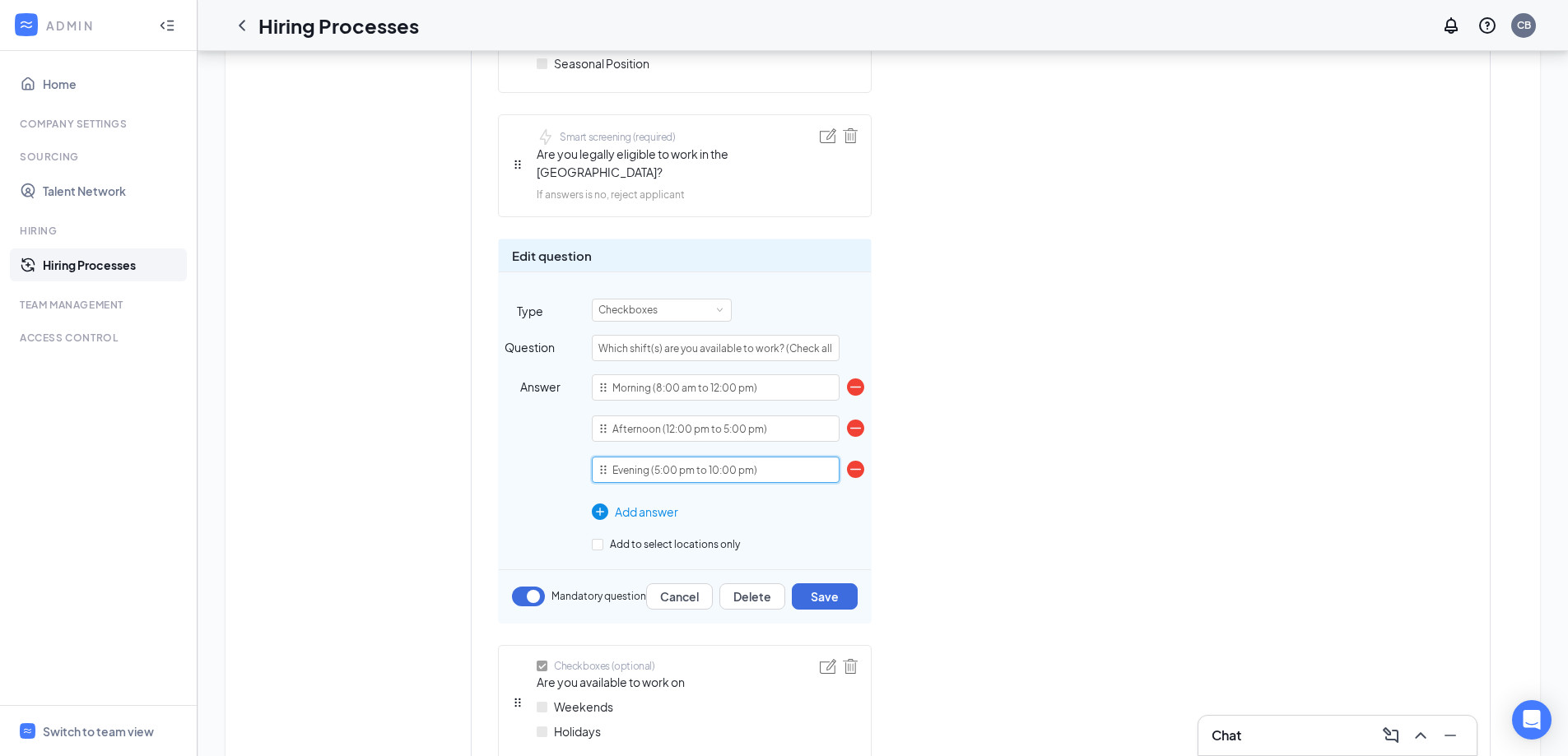
click at [766, 457] on input "Evening (5:00 pm to 10:00 pm)" at bounding box center [715, 470] width 248 height 26
type input "Evening (5:00 pm to 2:00a.m.)"
click at [822, 584] on button "Save" at bounding box center [825, 597] width 66 height 26
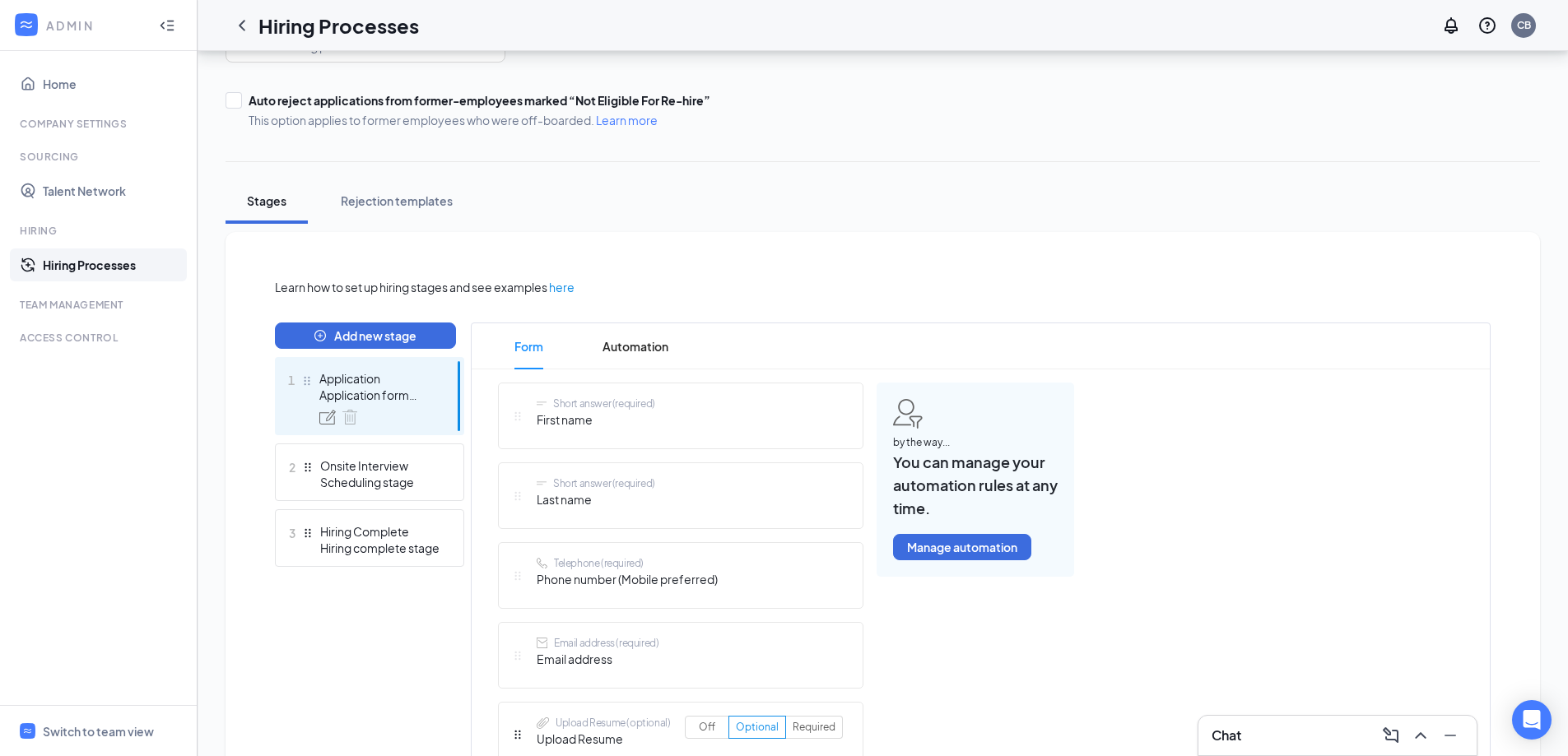
scroll to position [102, 0]
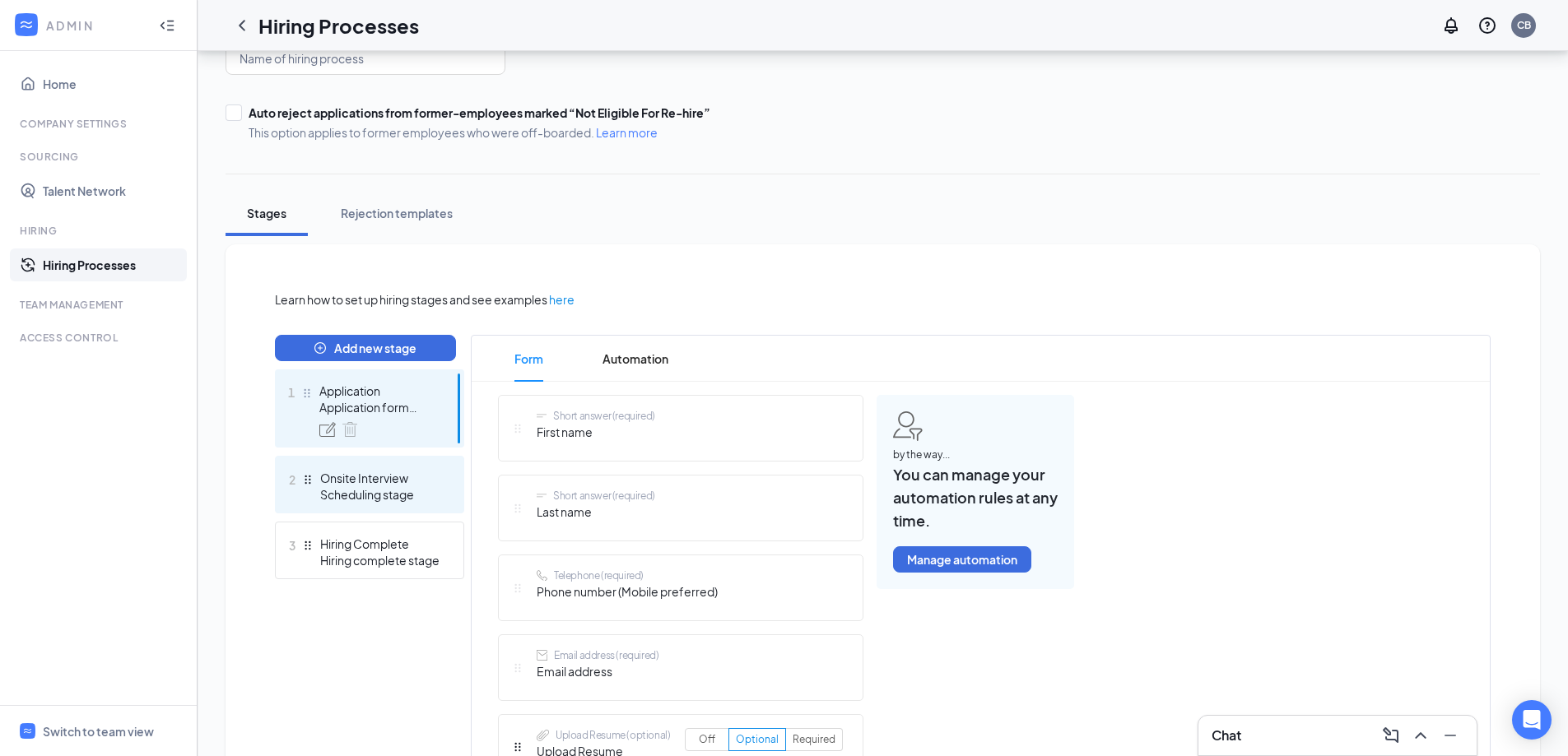
click at [378, 501] on div "Scheduling stage" at bounding box center [380, 494] width 121 height 17
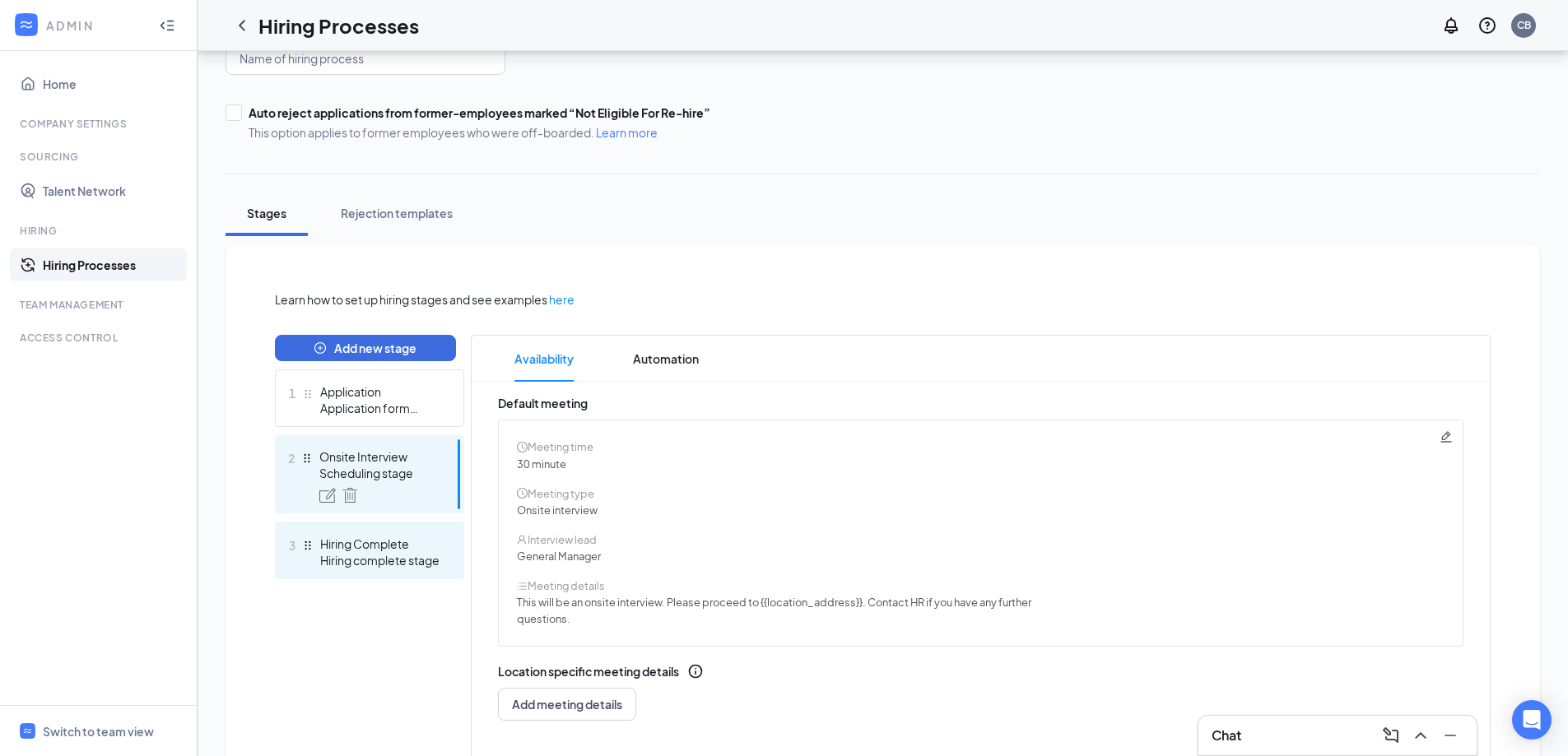
click at [347, 559] on div "Hiring complete stage" at bounding box center [380, 560] width 121 height 17
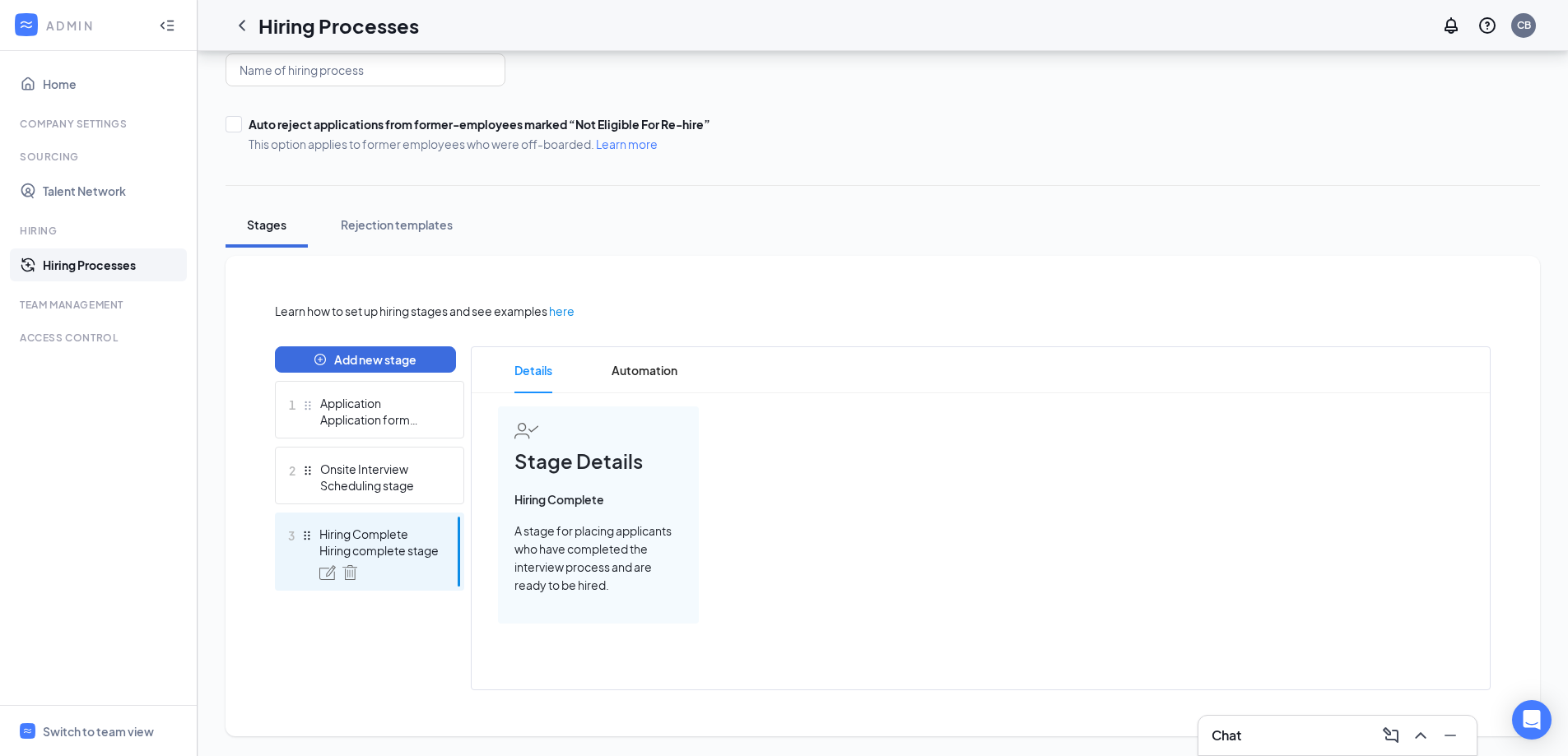
scroll to position [90, 0]
click at [102, 737] on div "Switch to team view" at bounding box center [99, 731] width 112 height 17
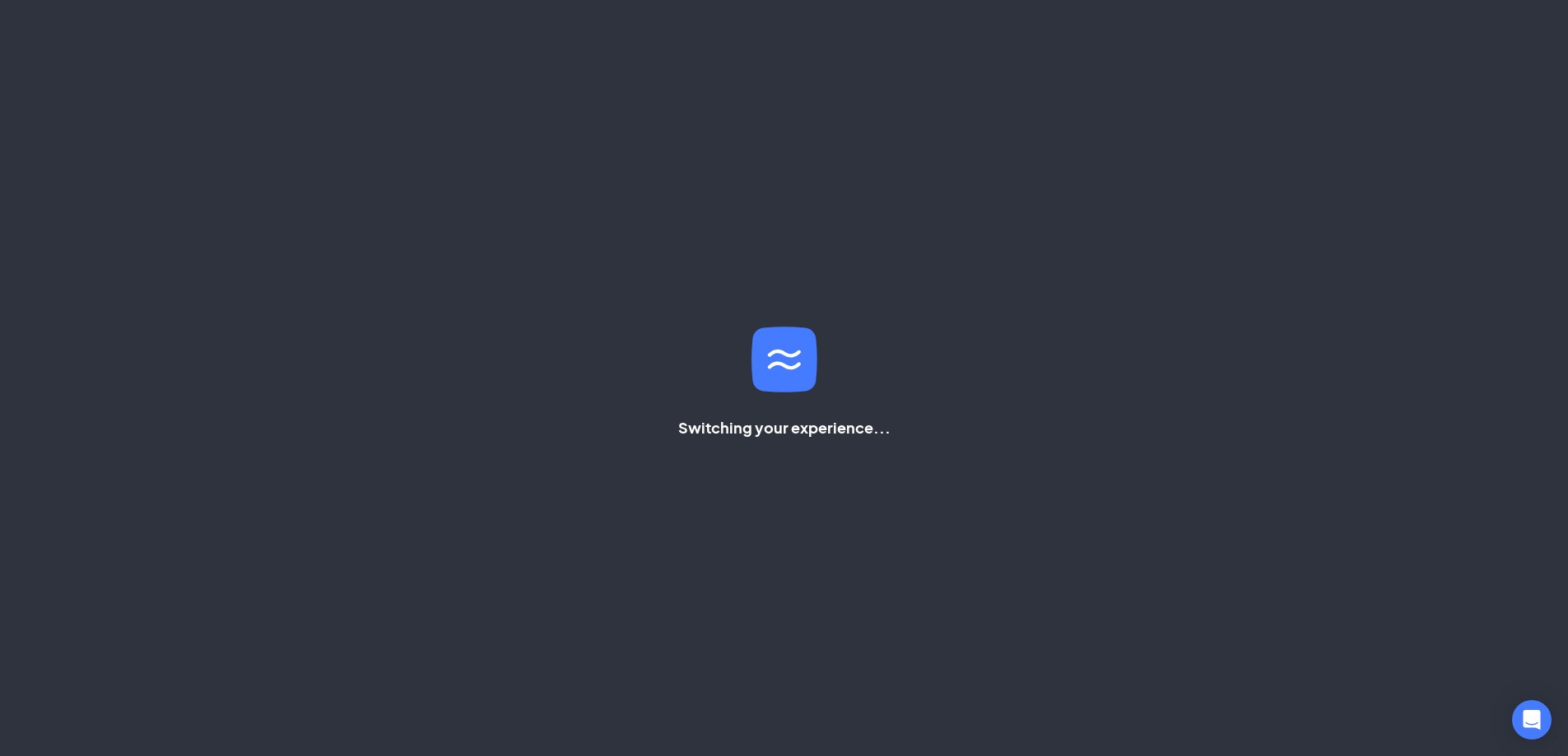
scroll to position [35, 0]
